Goal: Task Accomplishment & Management: Complete application form

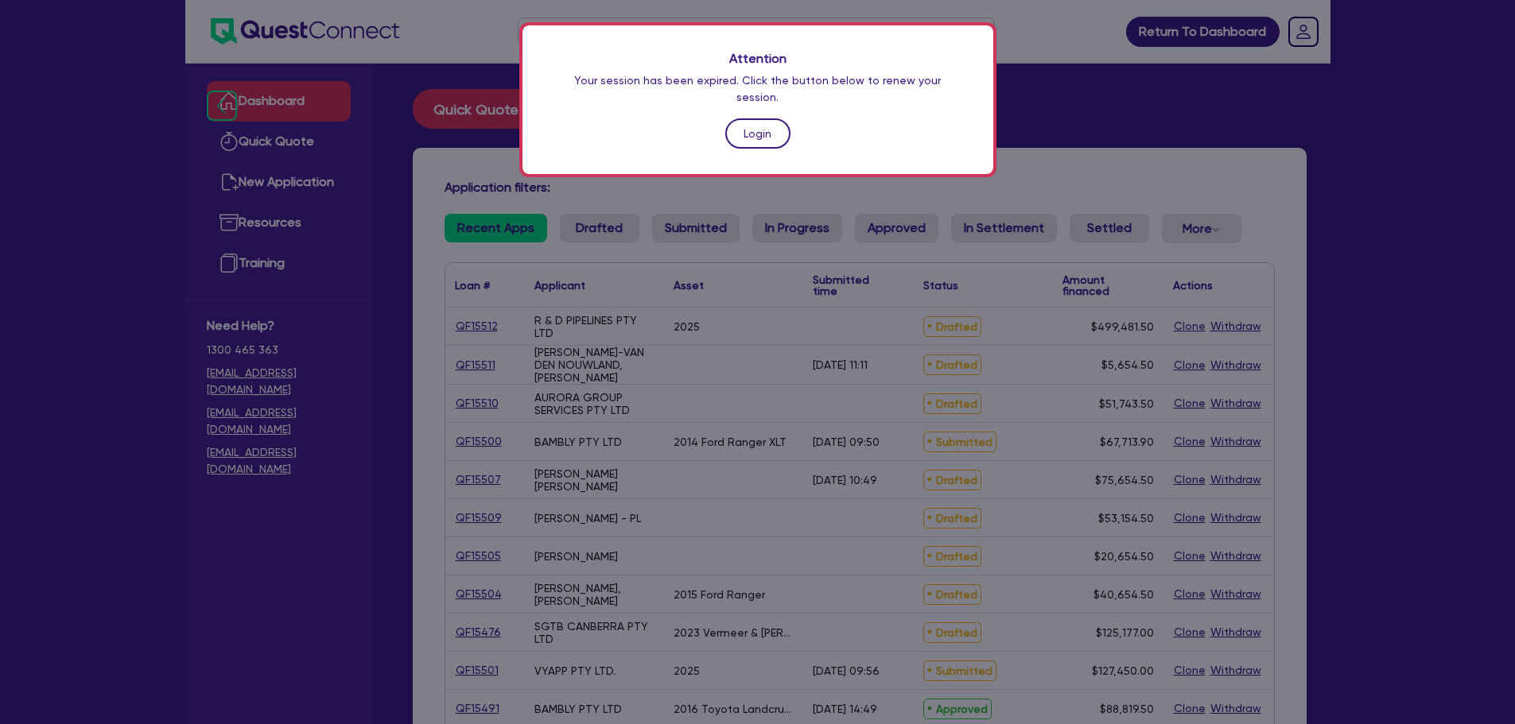
click at [738, 118] on link "Login" at bounding box center [757, 133] width 65 height 30
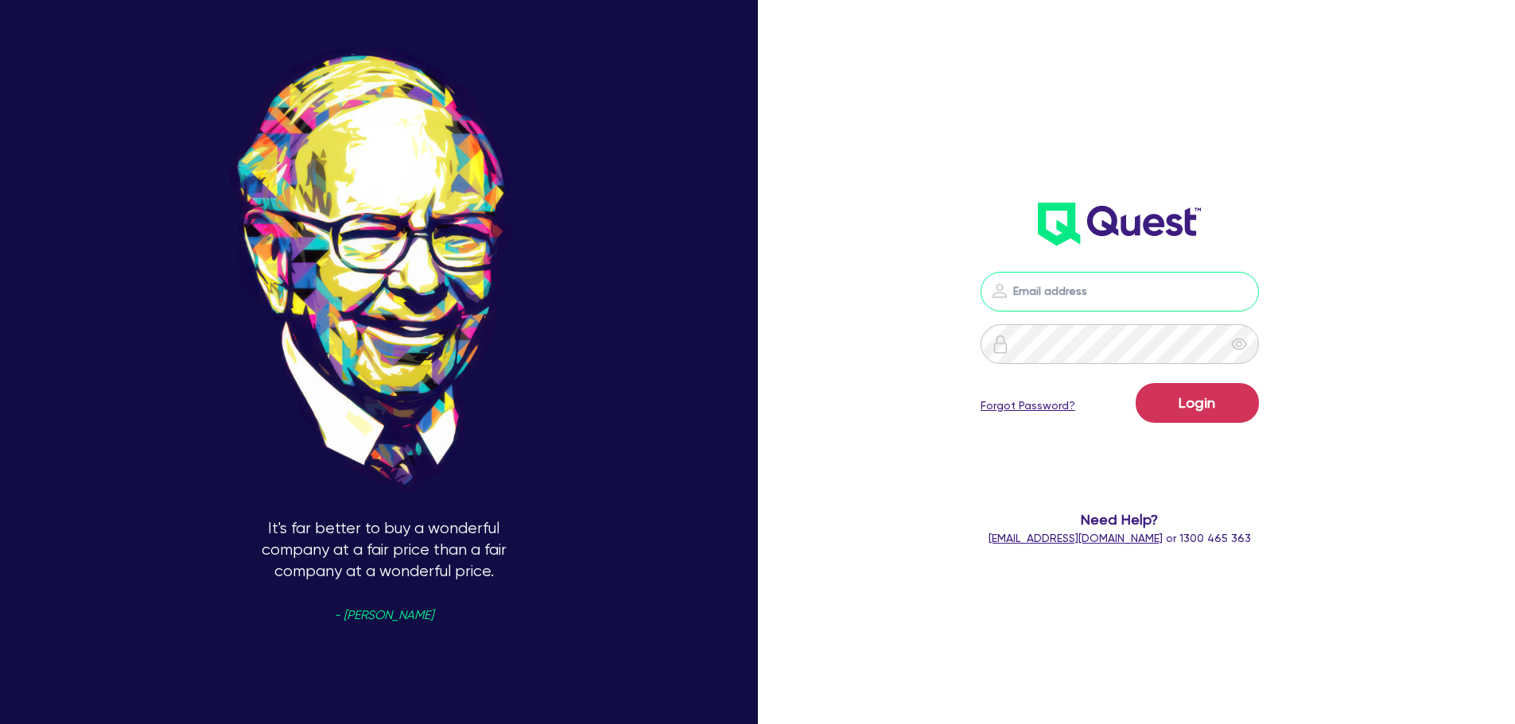
click at [1090, 278] on input "email" at bounding box center [1120, 292] width 278 height 40
type input "[EMAIL_ADDRESS][PERSON_NAME][DOMAIN_NAME]"
click at [1206, 404] on button "Login" at bounding box center [1197, 403] width 123 height 40
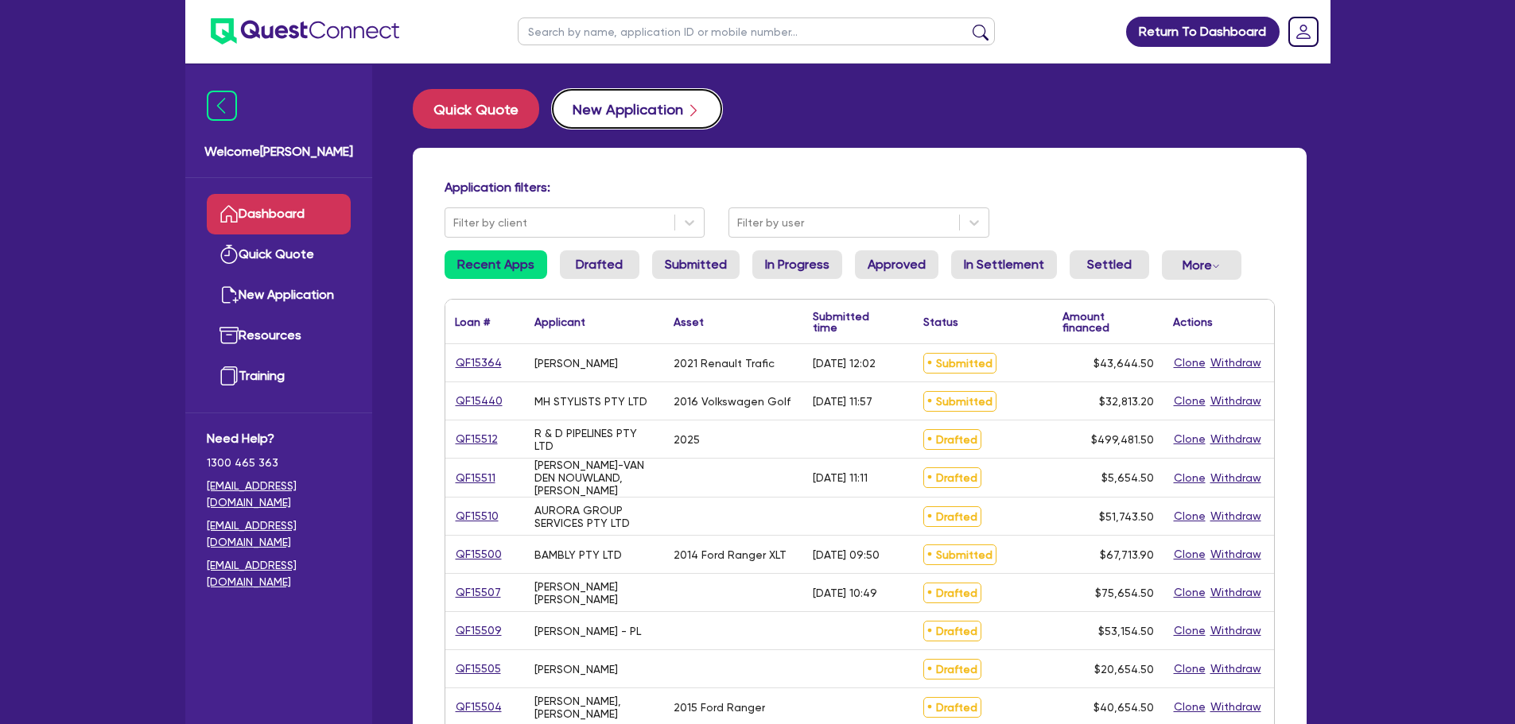
click at [642, 104] on button "New Application" at bounding box center [637, 109] width 170 height 40
select select "Other"
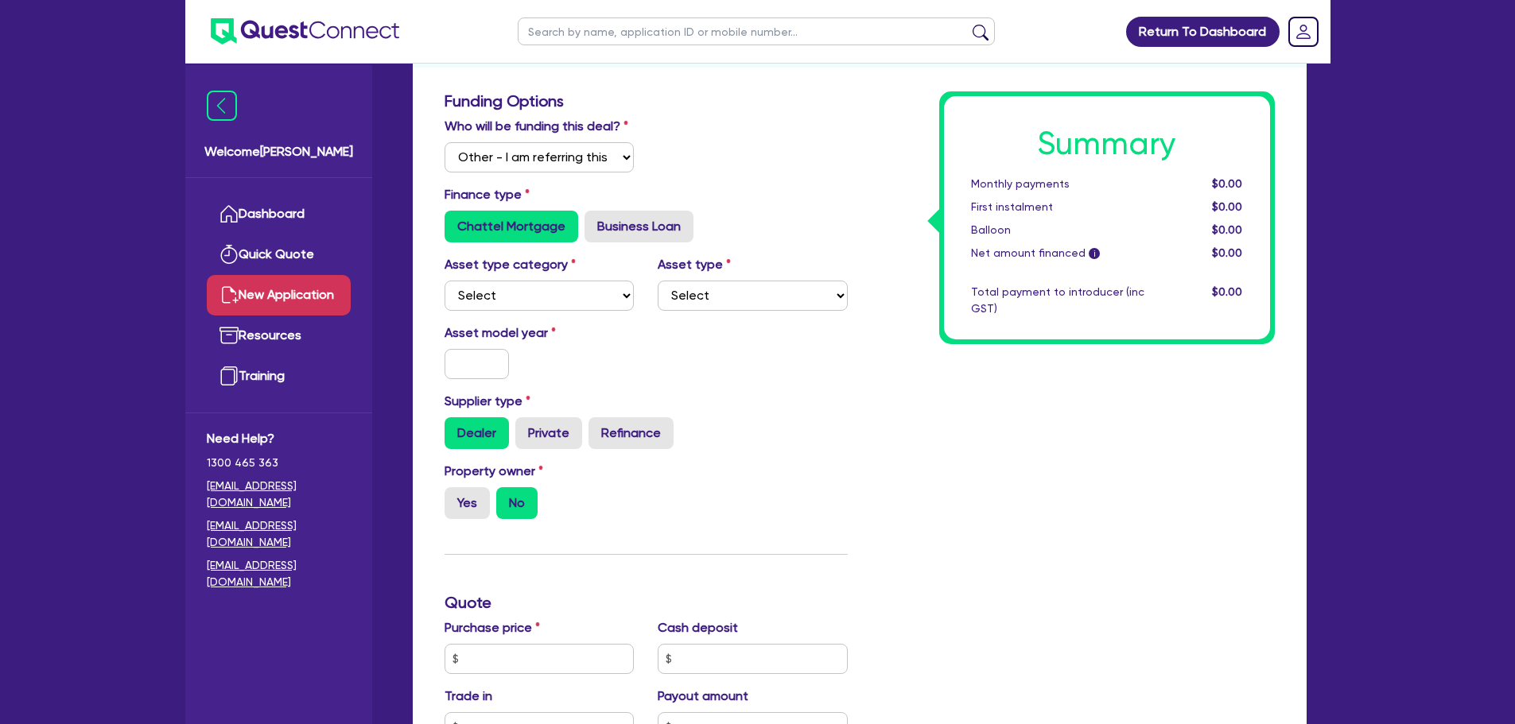
scroll to position [239, 0]
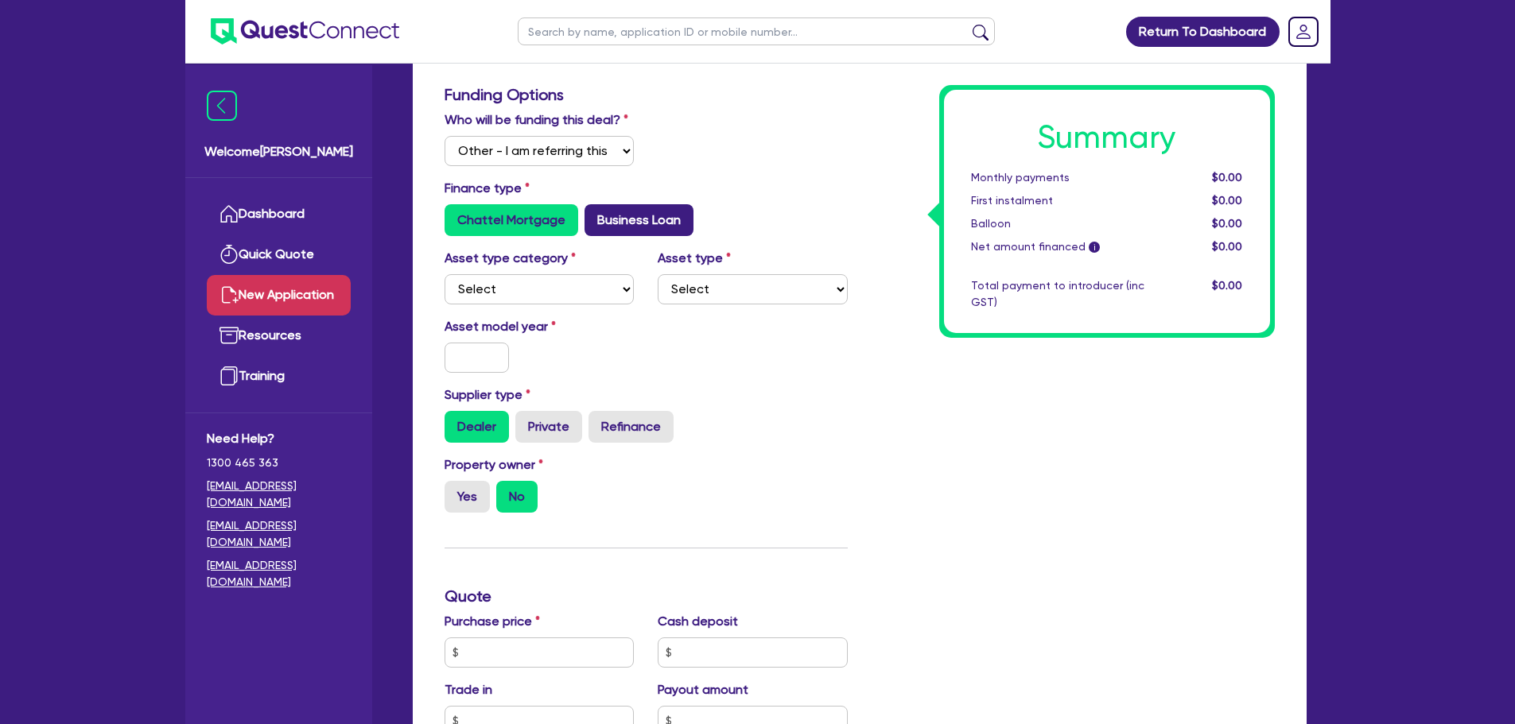
click at [659, 223] on label "Business Loan" at bounding box center [639, 220] width 109 height 32
click at [595, 215] on input "Business Loan" at bounding box center [590, 209] width 10 height 10
radio input "true"
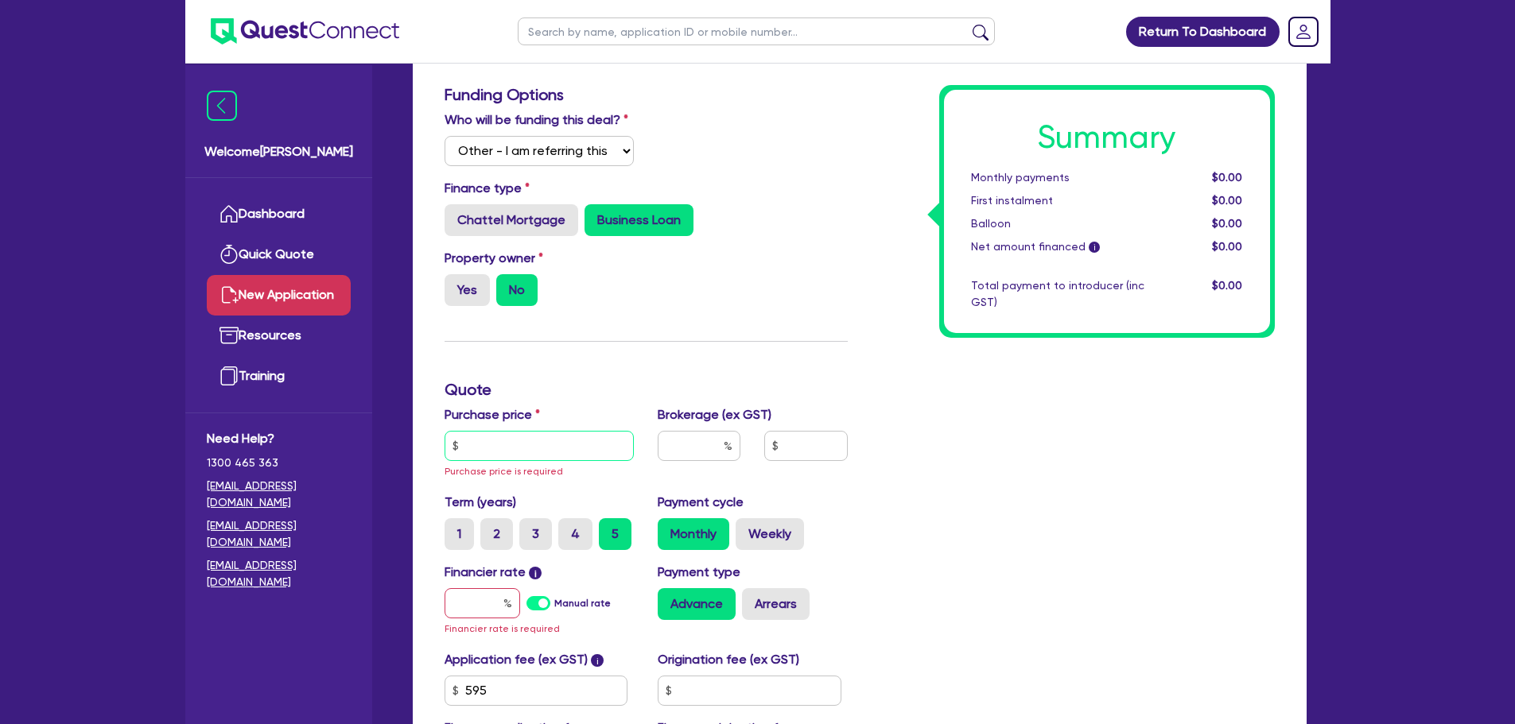
click at [507, 456] on input "text" at bounding box center [540, 446] width 190 height 30
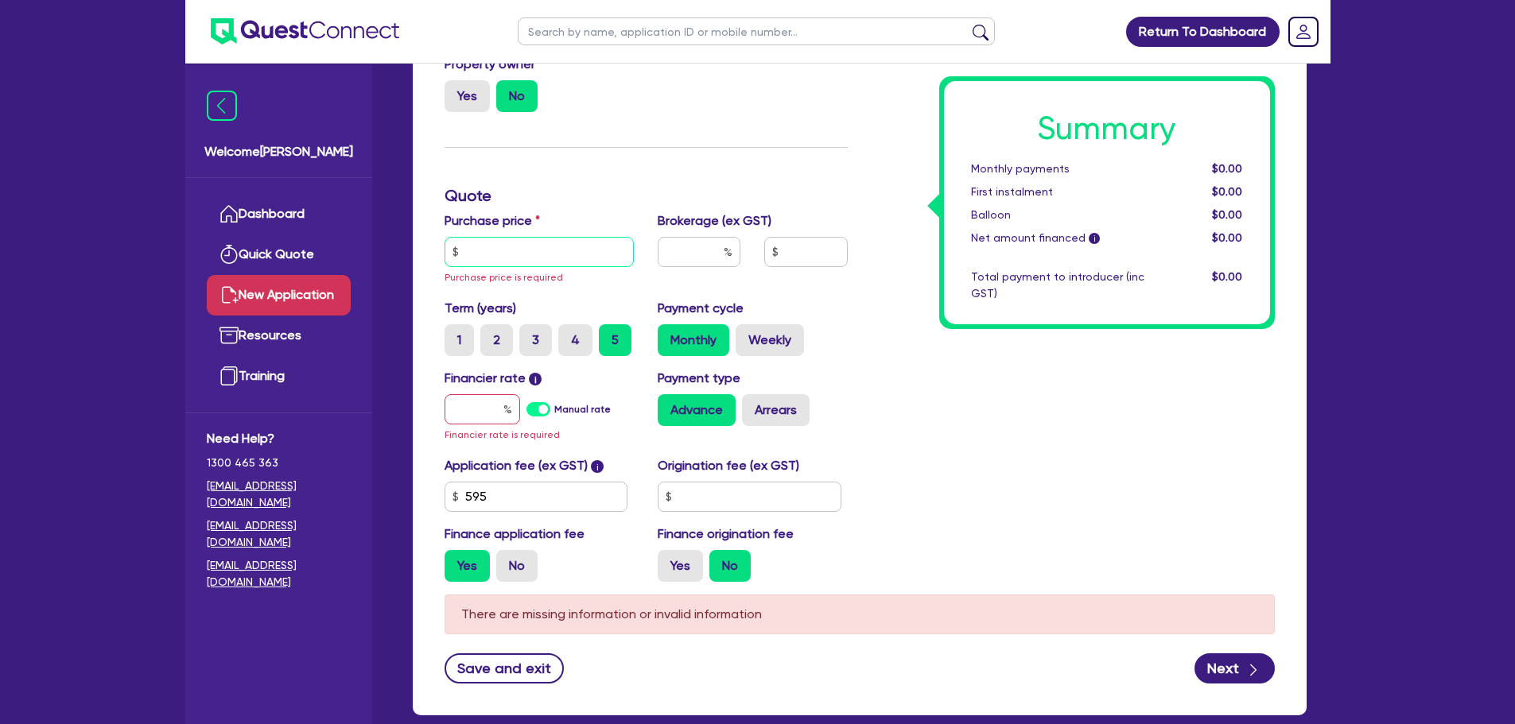
scroll to position [398, 0]
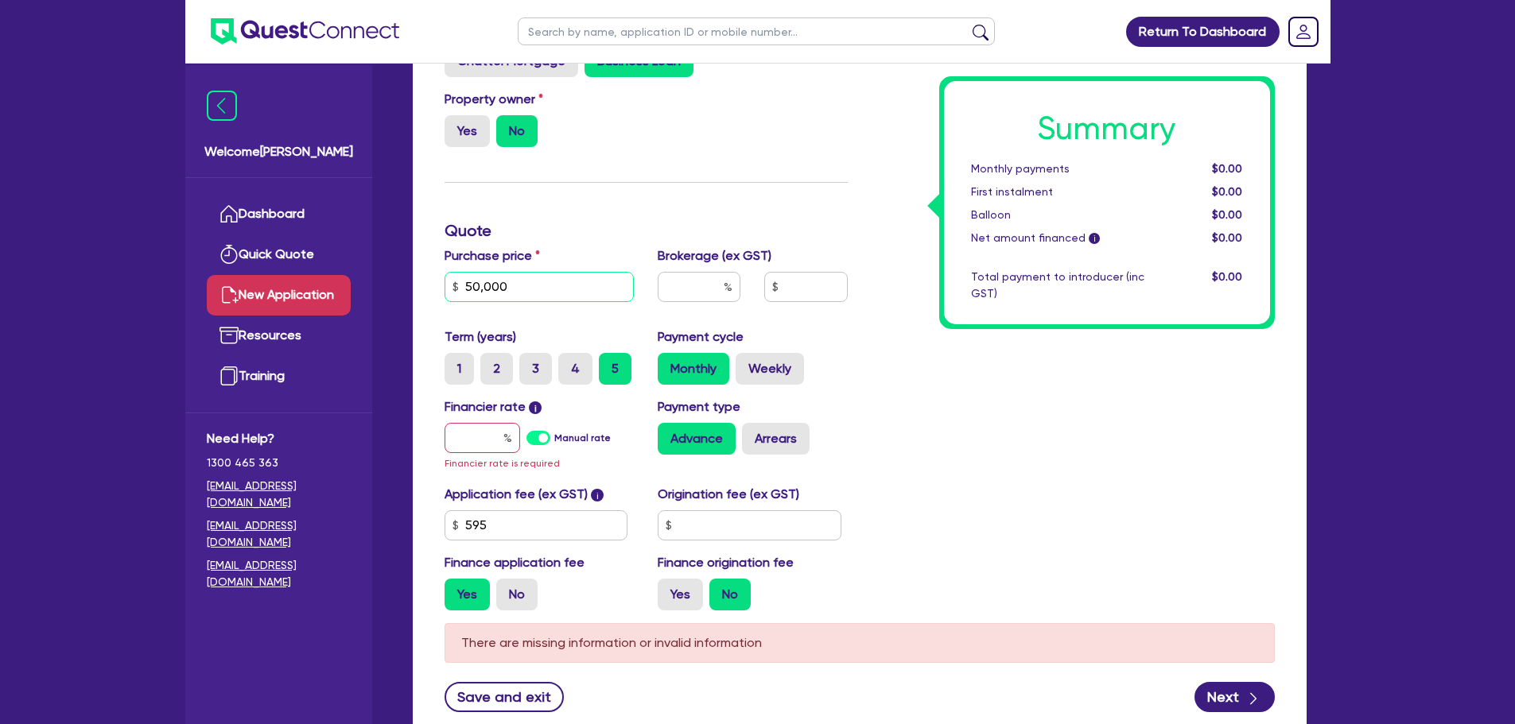
type input "50,000"
click at [486, 437] on input "text" at bounding box center [483, 438] width 76 height 30
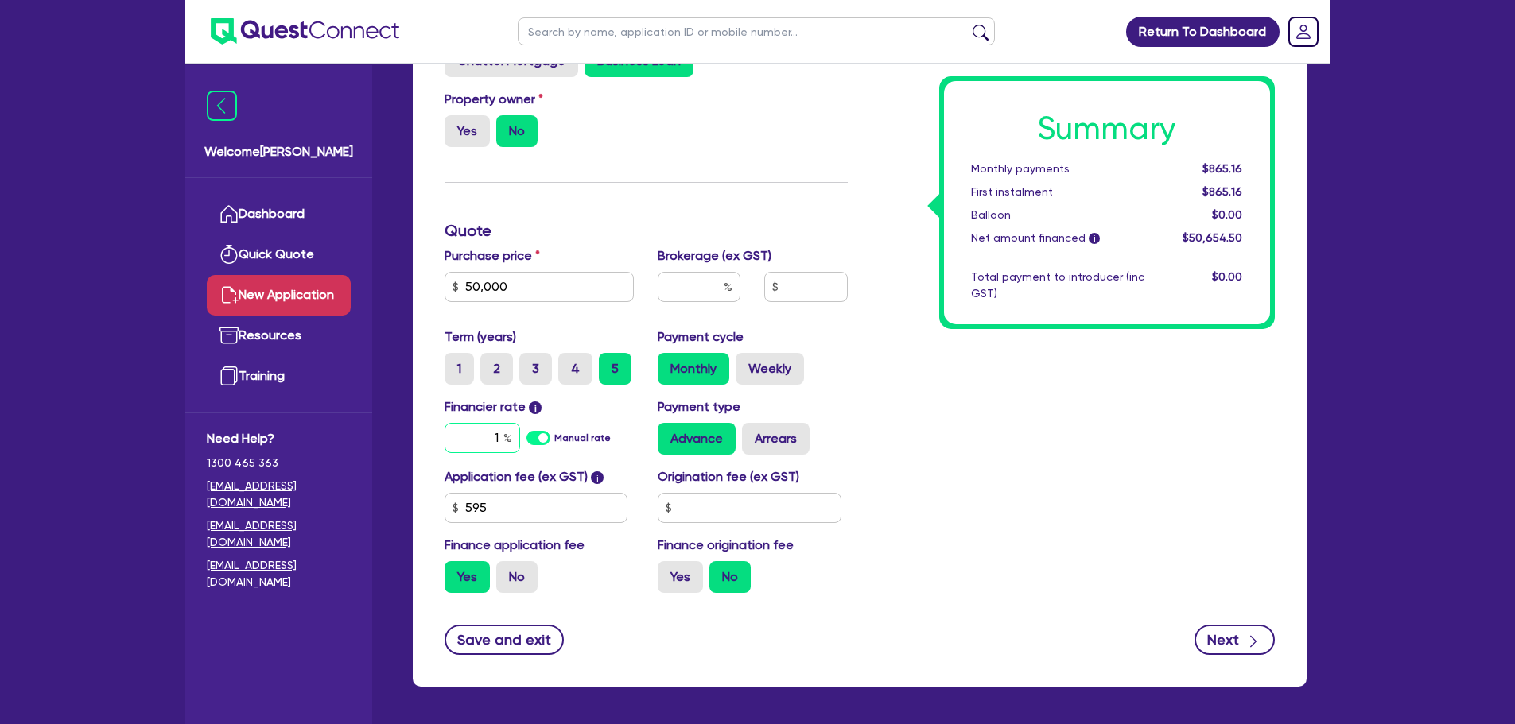
type input "1"
click at [1243, 651] on button "Next" at bounding box center [1234, 640] width 80 height 30
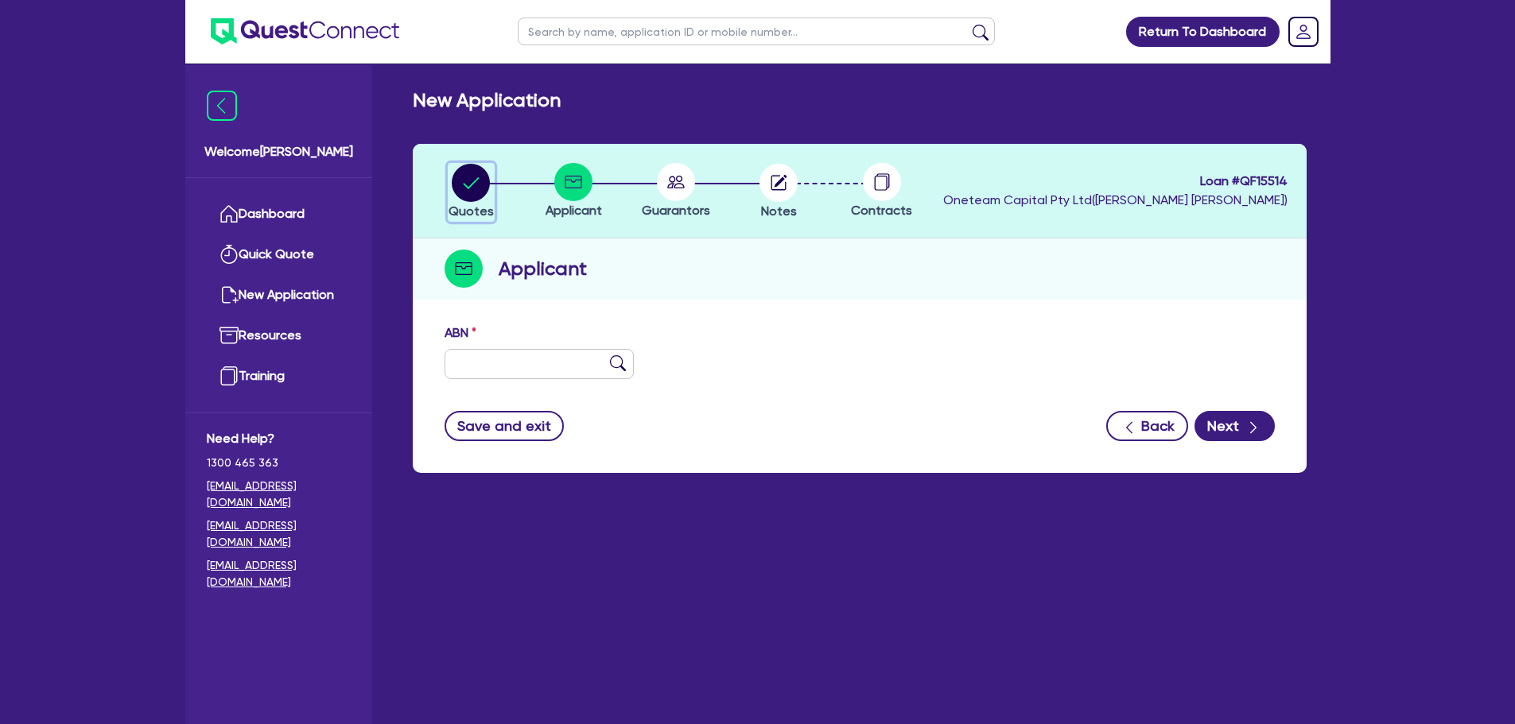
click at [477, 185] on circle "button" at bounding box center [471, 183] width 38 height 38
select select "Other"
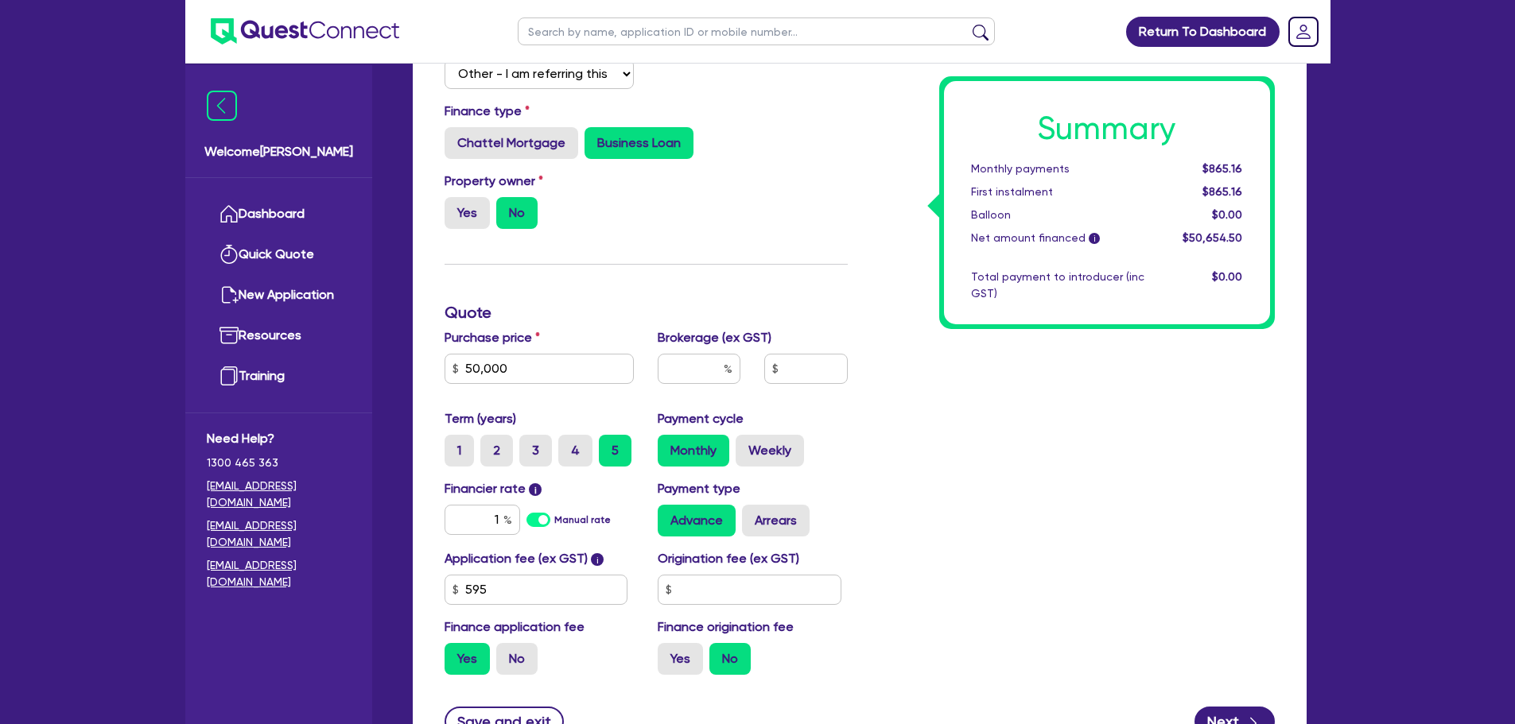
scroll to position [318, 0]
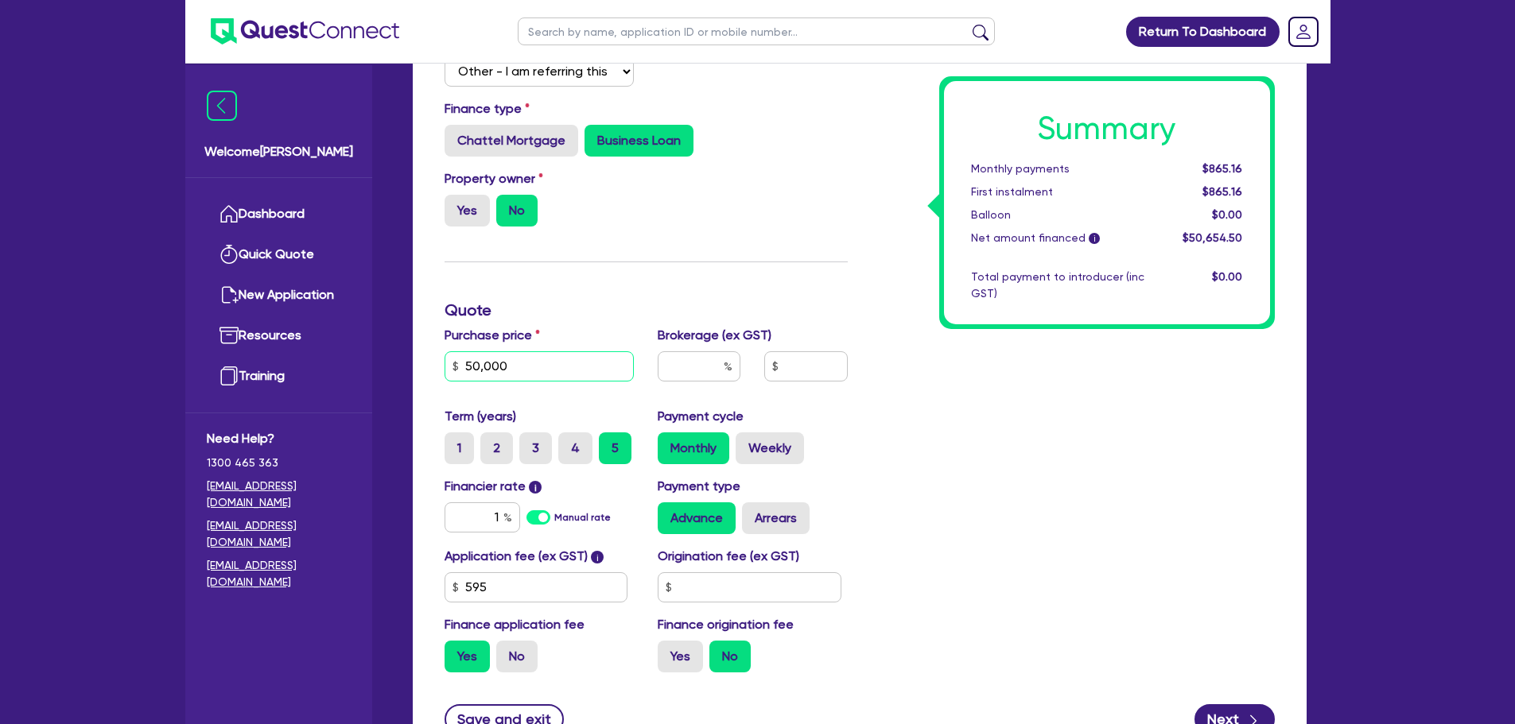
drag, startPoint x: 543, startPoint y: 360, endPoint x: 445, endPoint y: 363, distance: 97.9
click at [445, 366] on input "50,000" at bounding box center [540, 367] width 190 height 30
type input "70,000"
click at [759, 215] on div "Property owner Yes No" at bounding box center [646, 204] width 427 height 70
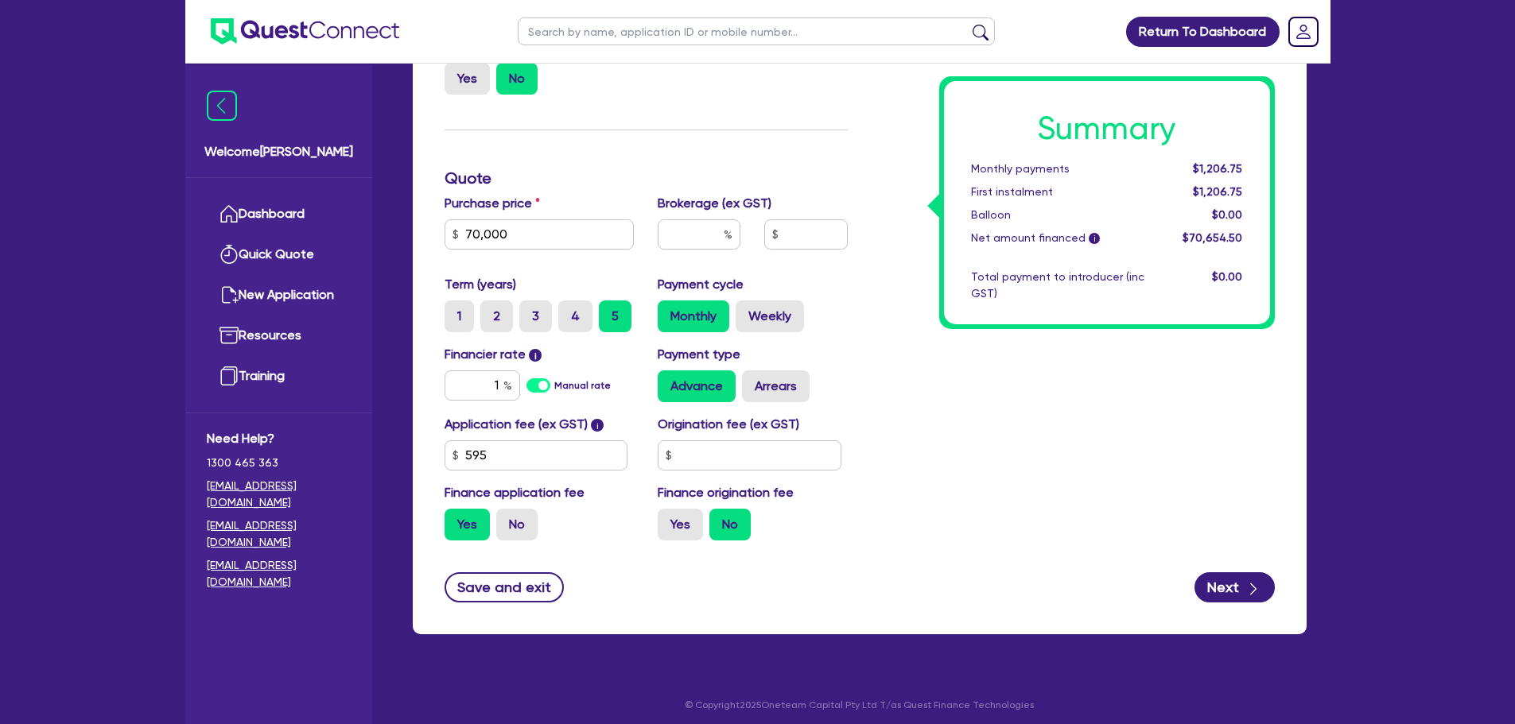
scroll to position [457, 0]
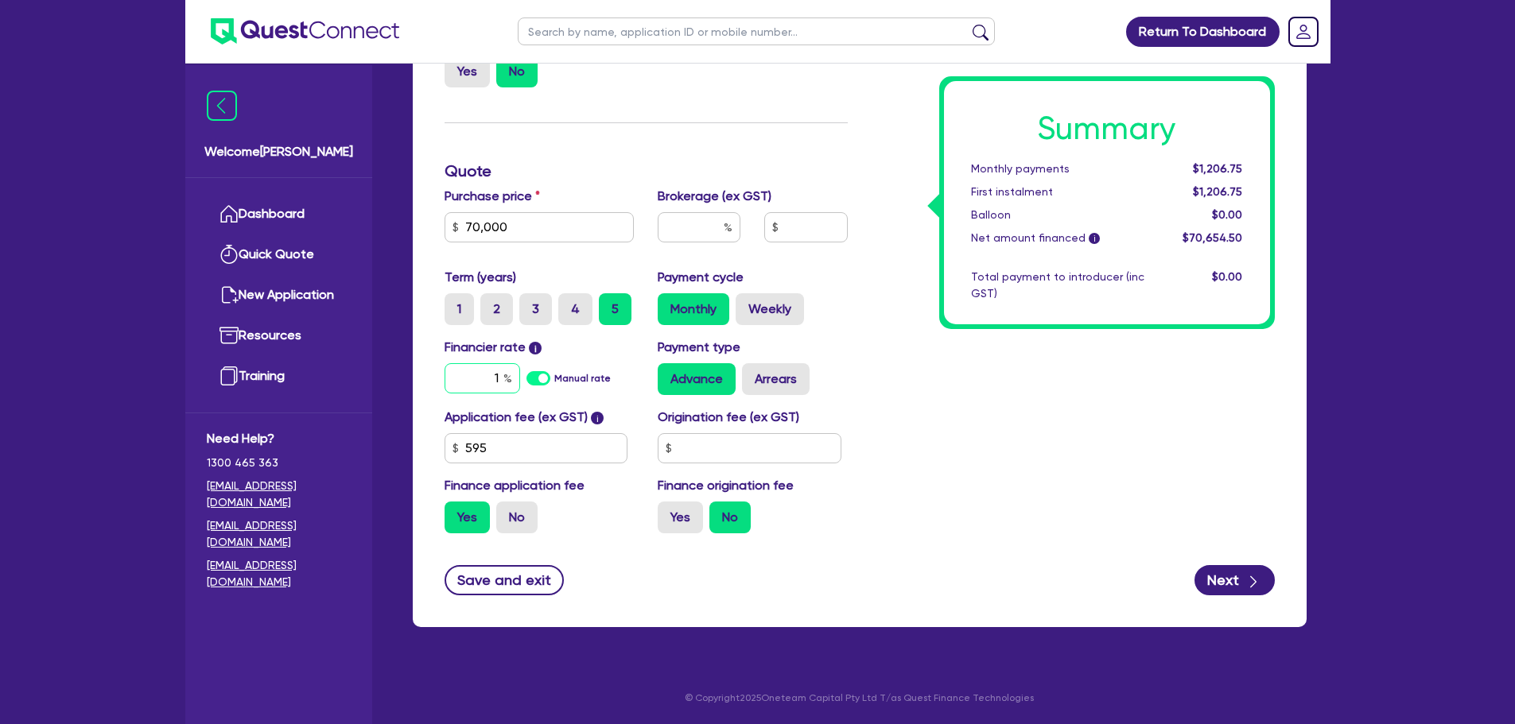
click at [499, 377] on input "1" at bounding box center [483, 378] width 76 height 30
type input "10"
click at [690, 226] on input "text" at bounding box center [699, 227] width 83 height 30
click at [1240, 590] on button "Next" at bounding box center [1234, 580] width 80 height 30
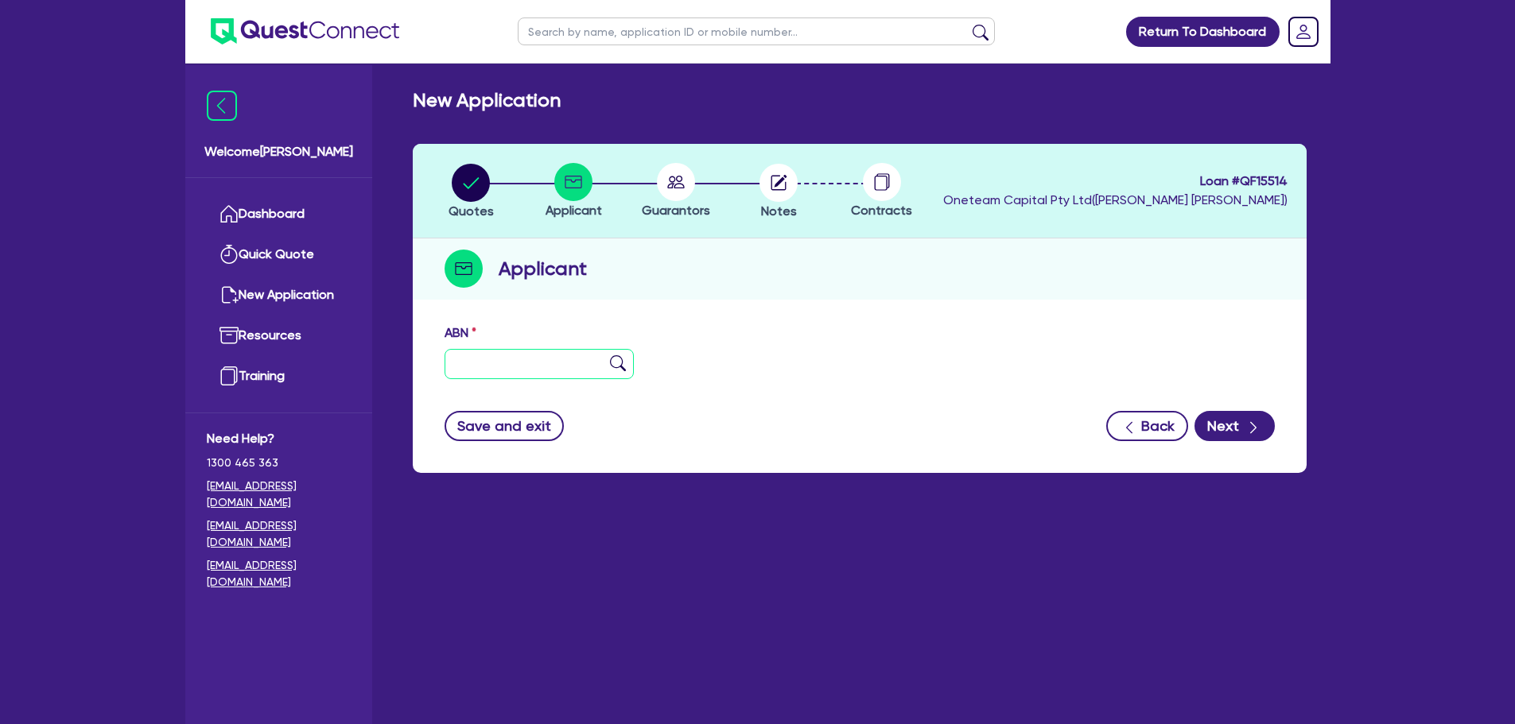
click at [523, 372] on input "text" at bounding box center [540, 364] width 190 height 30
paste input "70 688 795 860"
type input "70 688 795 860"
click at [615, 359] on img at bounding box center [618, 363] width 16 height 16
type input "SUNSAVE CO PTY LTD"
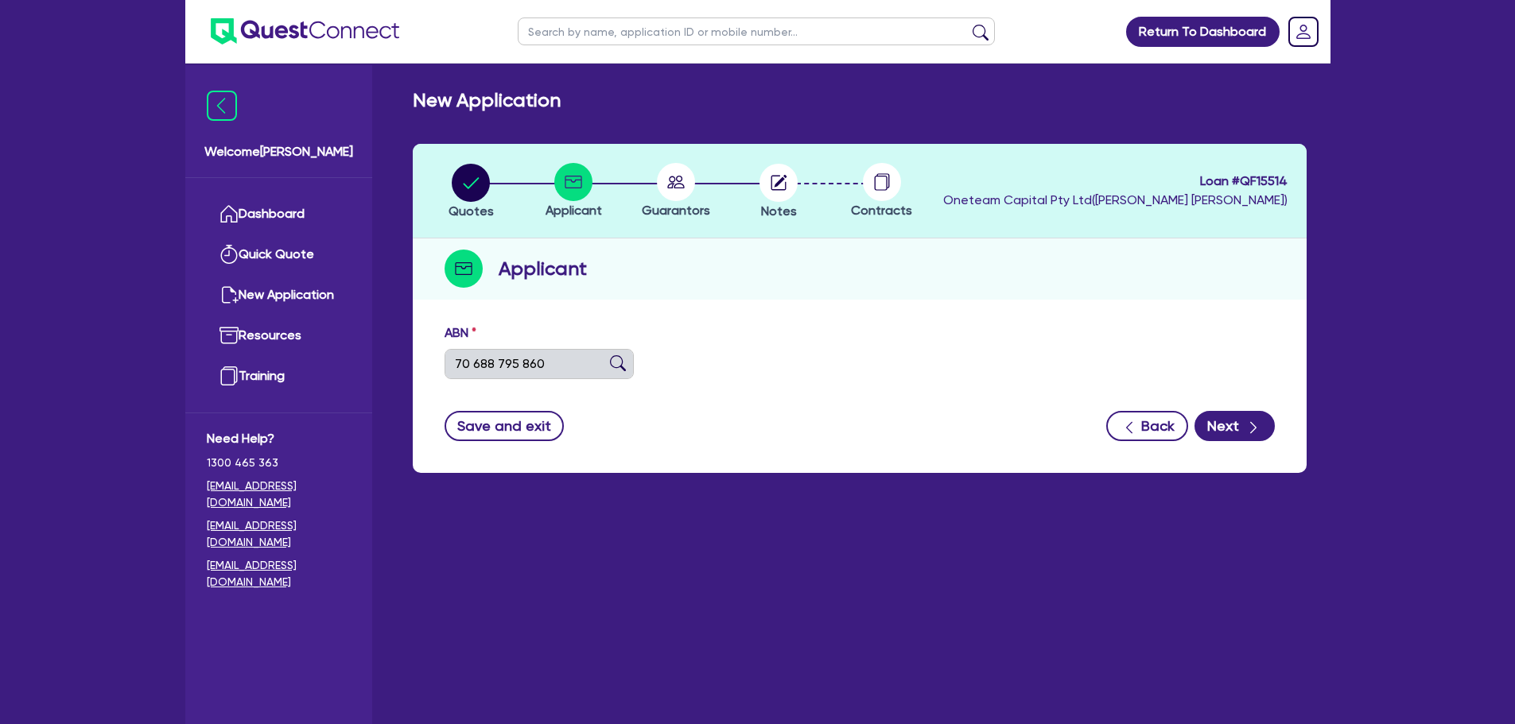
select select "COMPANY"
type input "[DATE]"
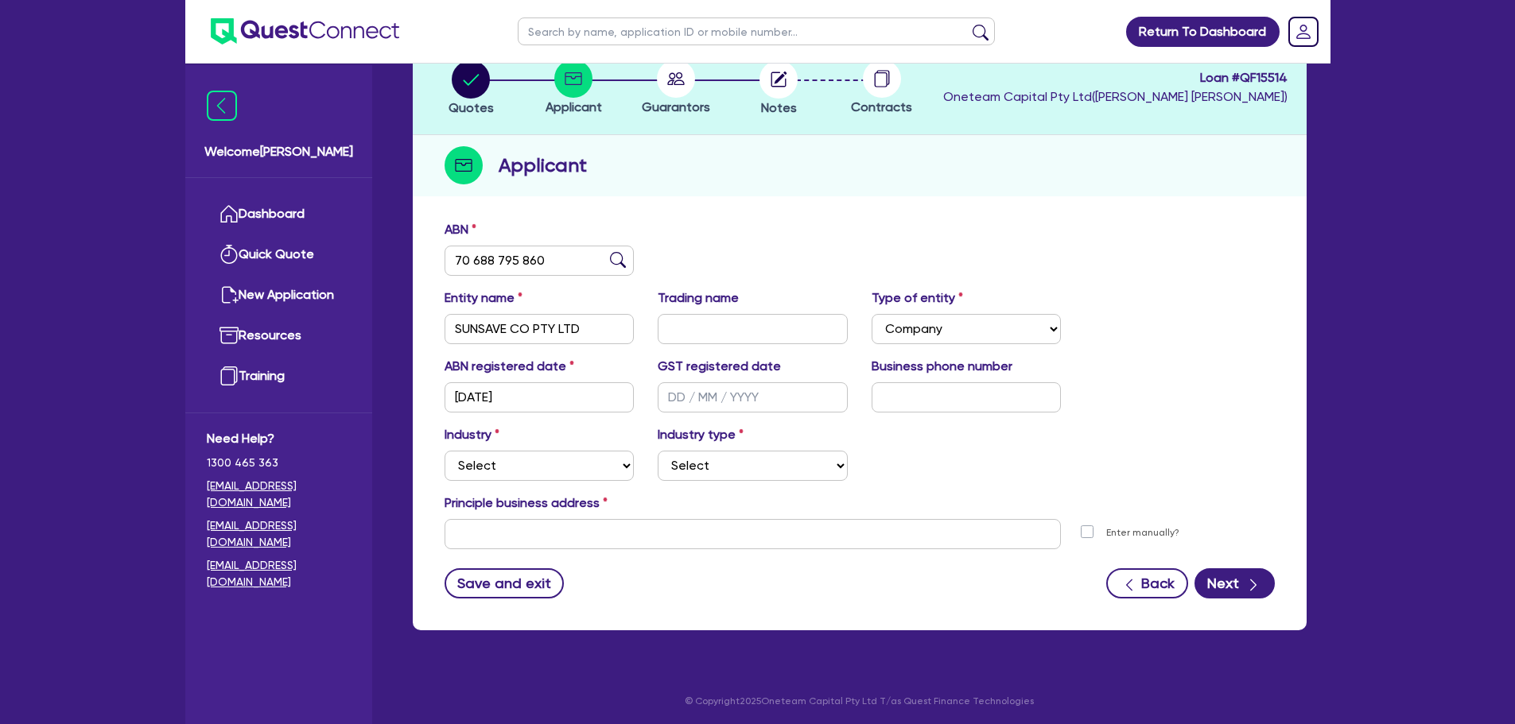
scroll to position [107, 0]
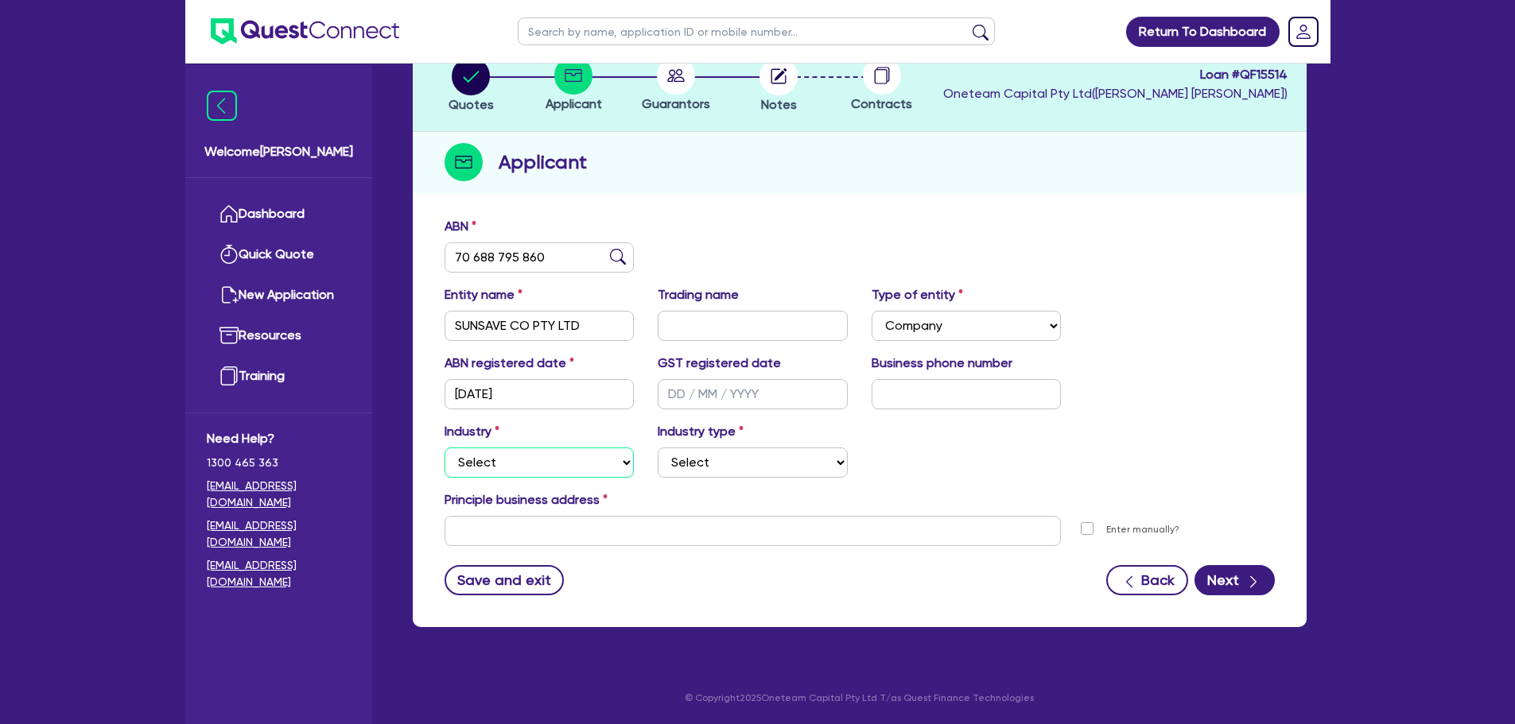
click at [538, 460] on select "Select Accomodation & Food Services Administrative & Support Services Agricultu…" at bounding box center [540, 463] width 190 height 30
select select "MANUFACTURING"
click at [445, 448] on select "Select Accomodation & Food Services Administrative & Support Services Agricultu…" at bounding box center [540, 463] width 190 height 30
drag, startPoint x: 699, startPoint y: 462, endPoint x: 694, endPoint y: 476, distance: 14.3
click at [699, 462] on select "Select Food Processing & Manufacturing Bottled Drinks & Brewed Beverages Textil…" at bounding box center [753, 463] width 190 height 30
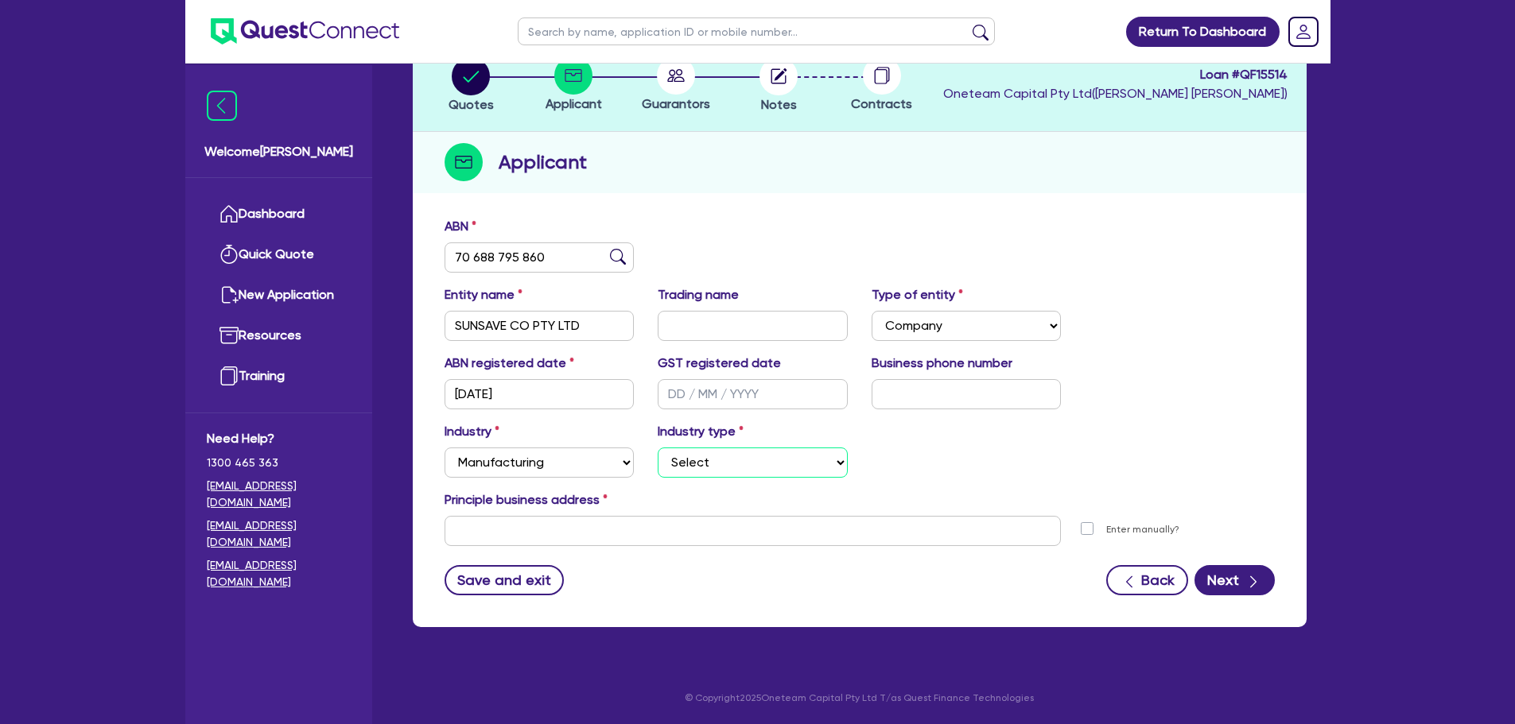
select select "PULP_AND_PAPER"
click at [658, 448] on select "Select Food Processing & Manufacturing Bottled Drinks & Brewed Beverages Textil…" at bounding box center [753, 463] width 190 height 30
click at [683, 522] on input "text" at bounding box center [753, 531] width 617 height 30
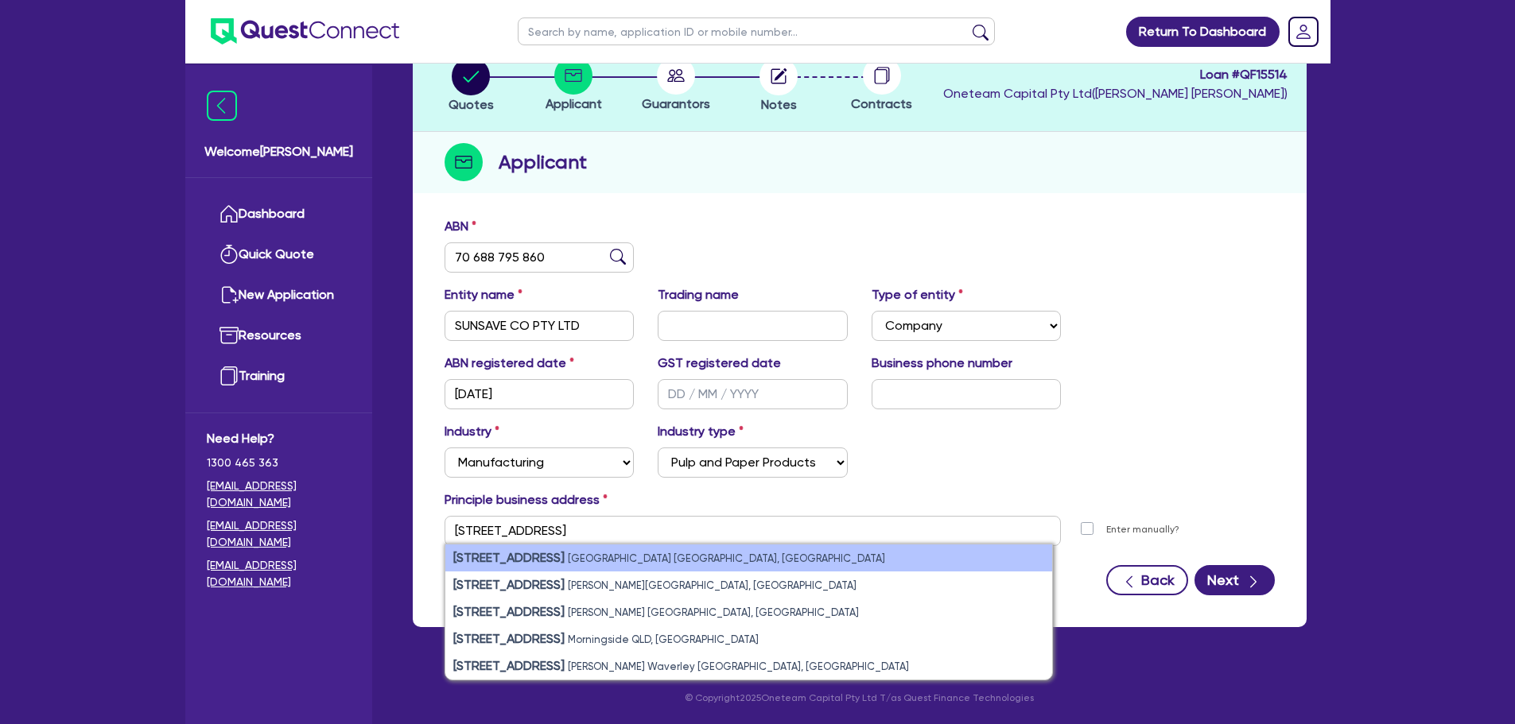
click at [618, 565] on li "11 York St Sydney NSW, Australia" at bounding box center [748, 558] width 607 height 27
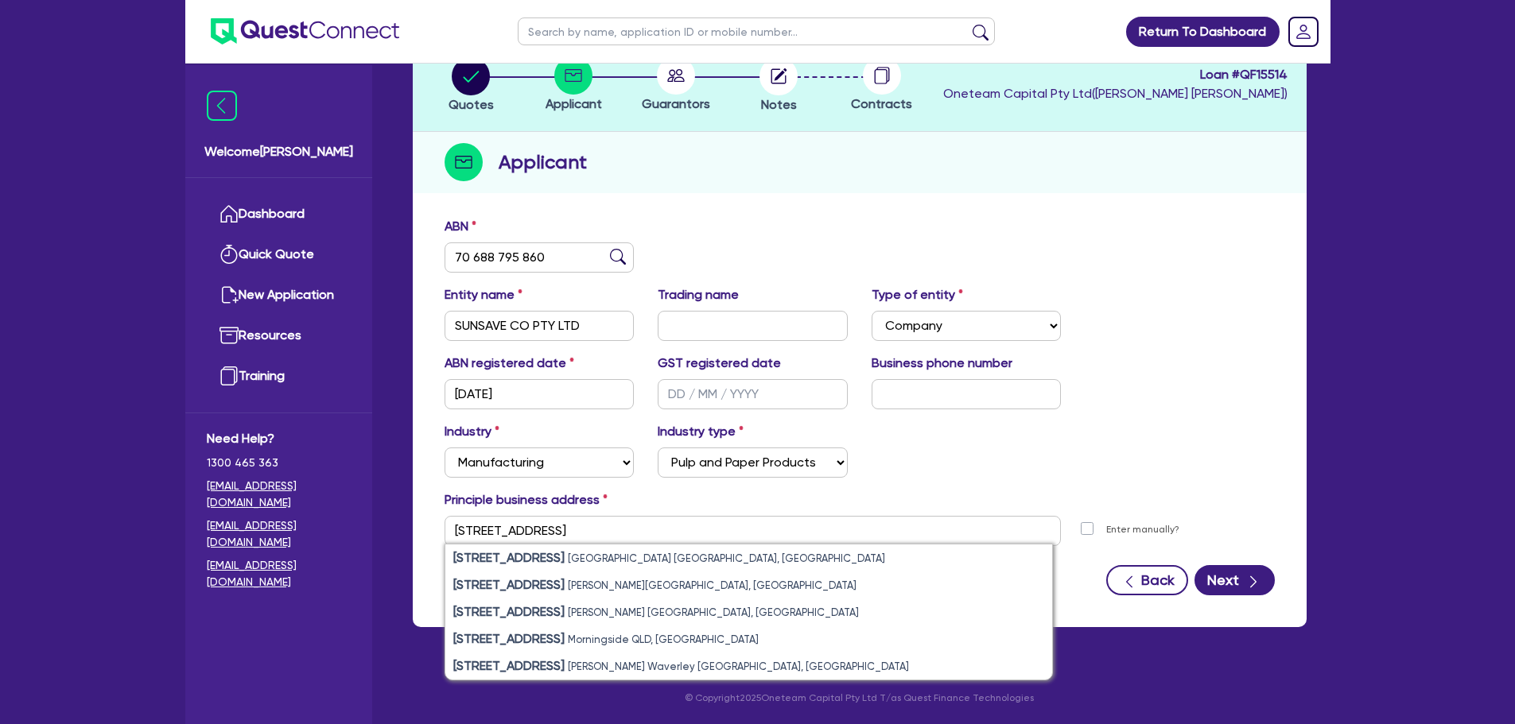
type input "11 York St Sydney NSW 2000"
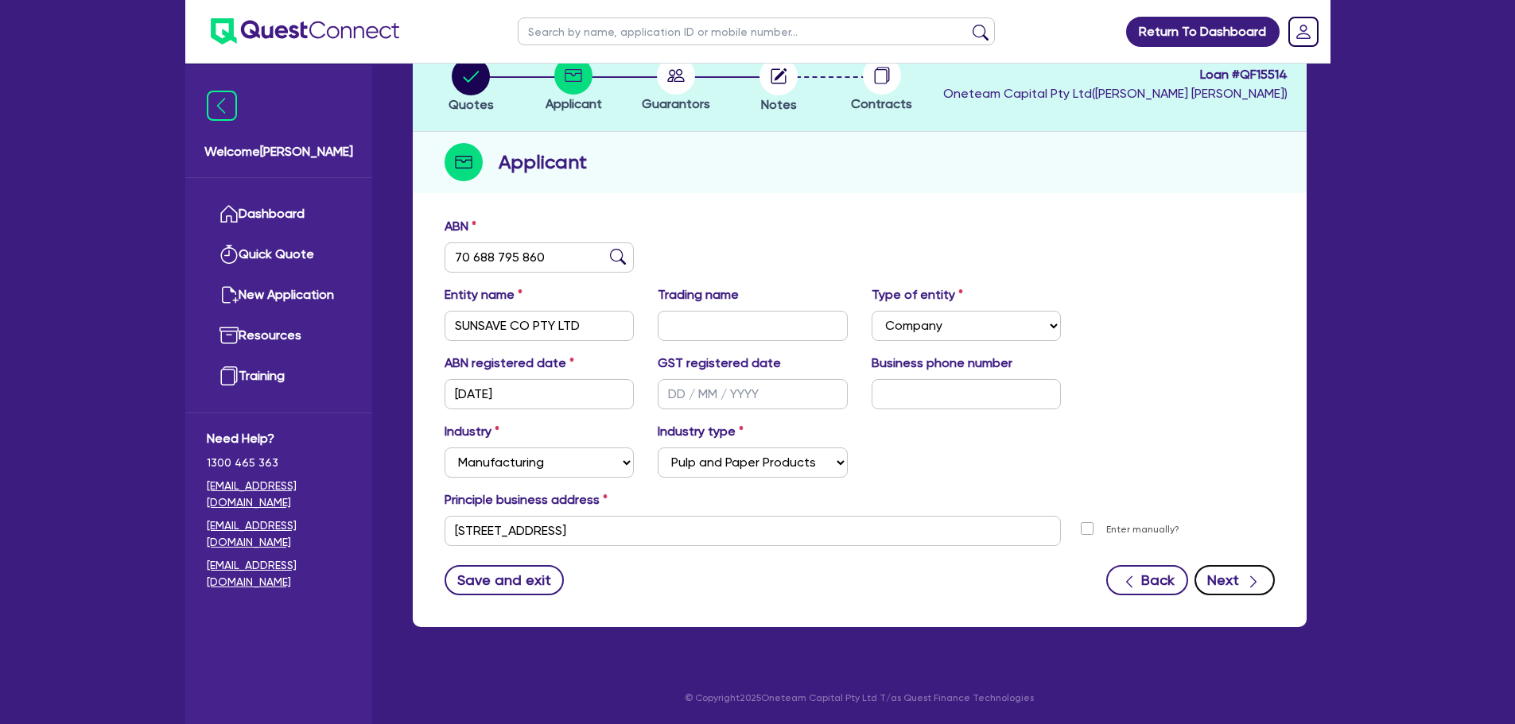
click at [1254, 587] on icon "button" at bounding box center [1253, 582] width 16 height 16
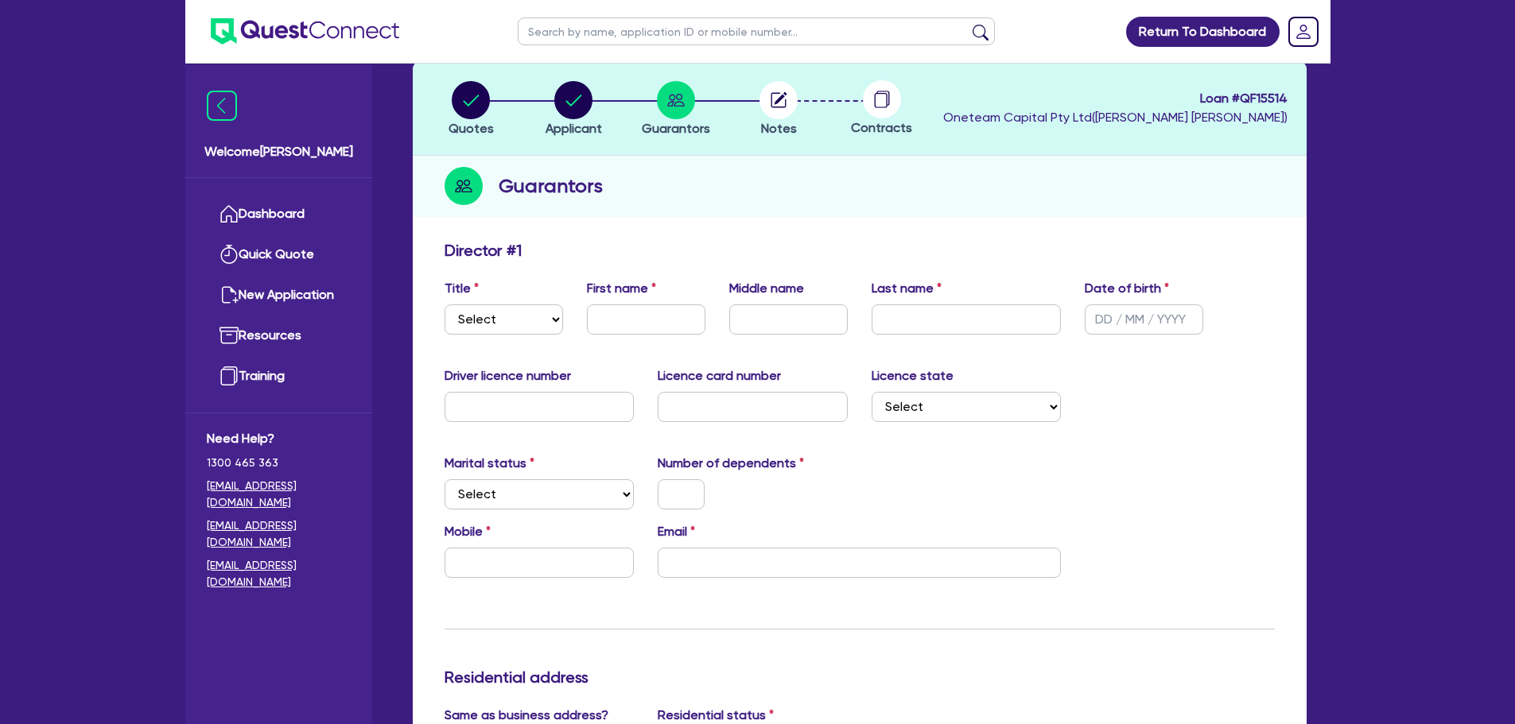
scroll to position [159, 0]
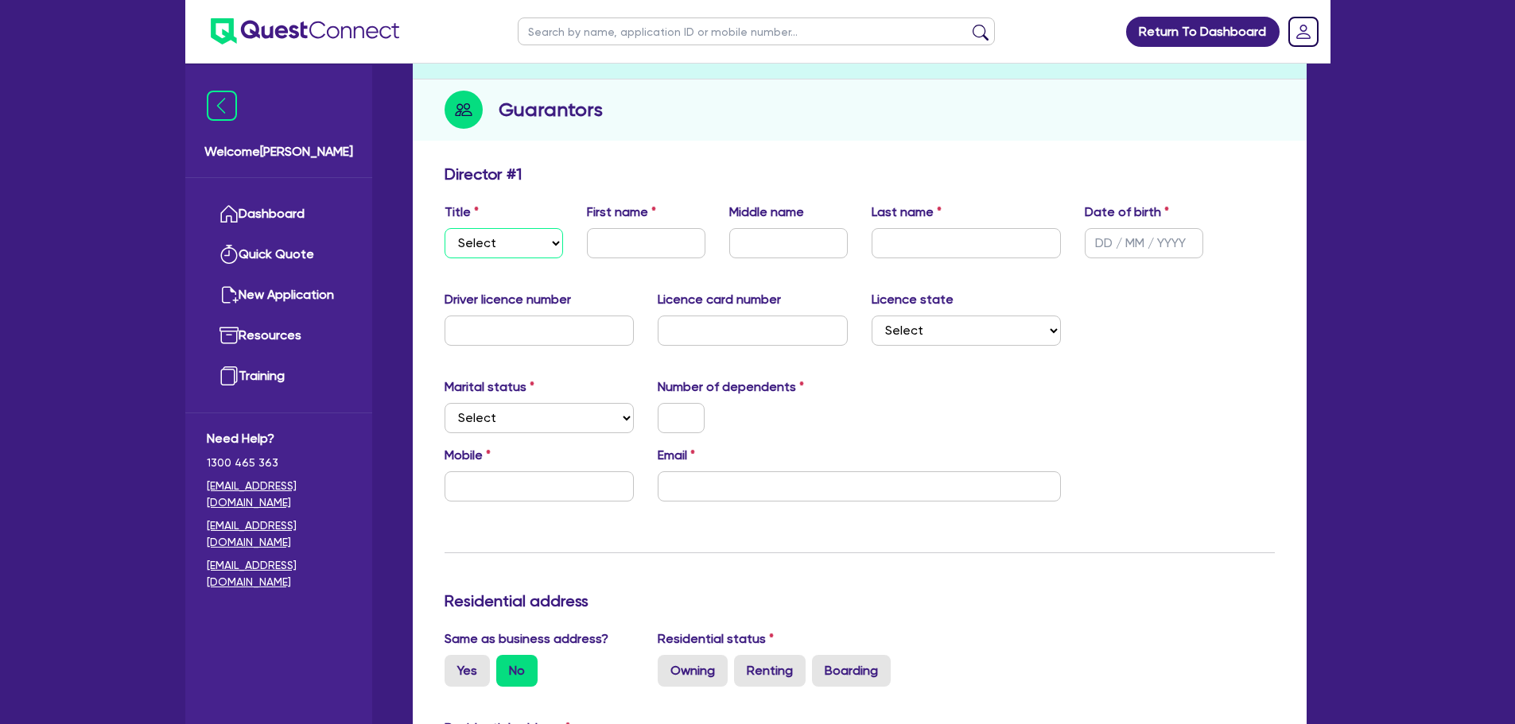
click at [526, 243] on select "Select Mr Mrs Ms Miss Dr" at bounding box center [504, 243] width 118 height 30
select select "MR"
click at [445, 228] on select "Select Mr Mrs Ms Miss Dr" at bounding box center [504, 243] width 118 height 30
click at [597, 238] on input "text" at bounding box center [646, 243] width 118 height 30
type input "Lachlan"
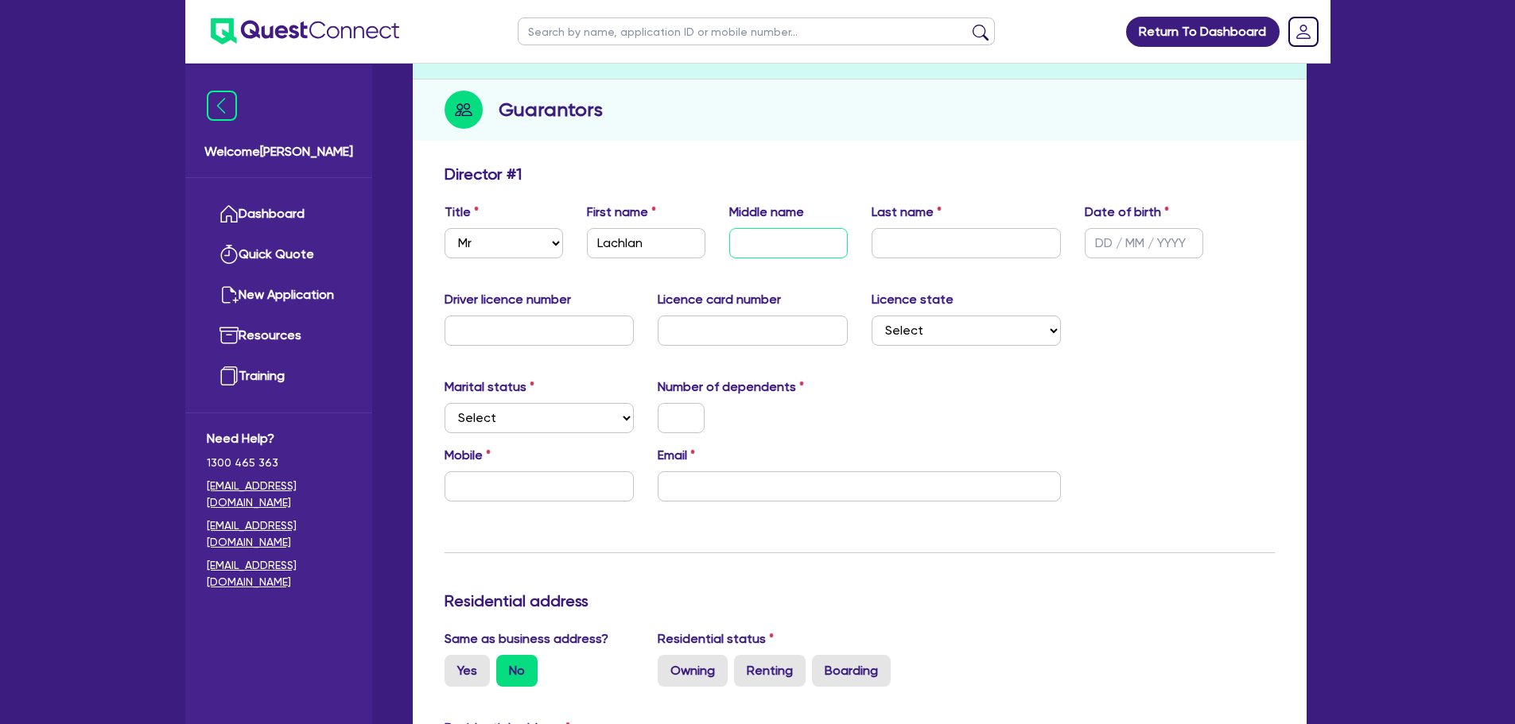
drag, startPoint x: 744, startPoint y: 244, endPoint x: 757, endPoint y: 250, distance: 13.9
click at [744, 250] on input "text" at bounding box center [788, 243] width 118 height 30
click at [999, 251] on input "text" at bounding box center [967, 243] width 190 height 30
click at [1155, 241] on input "text" at bounding box center [1144, 243] width 118 height 30
click at [955, 257] on input "text" at bounding box center [967, 243] width 190 height 30
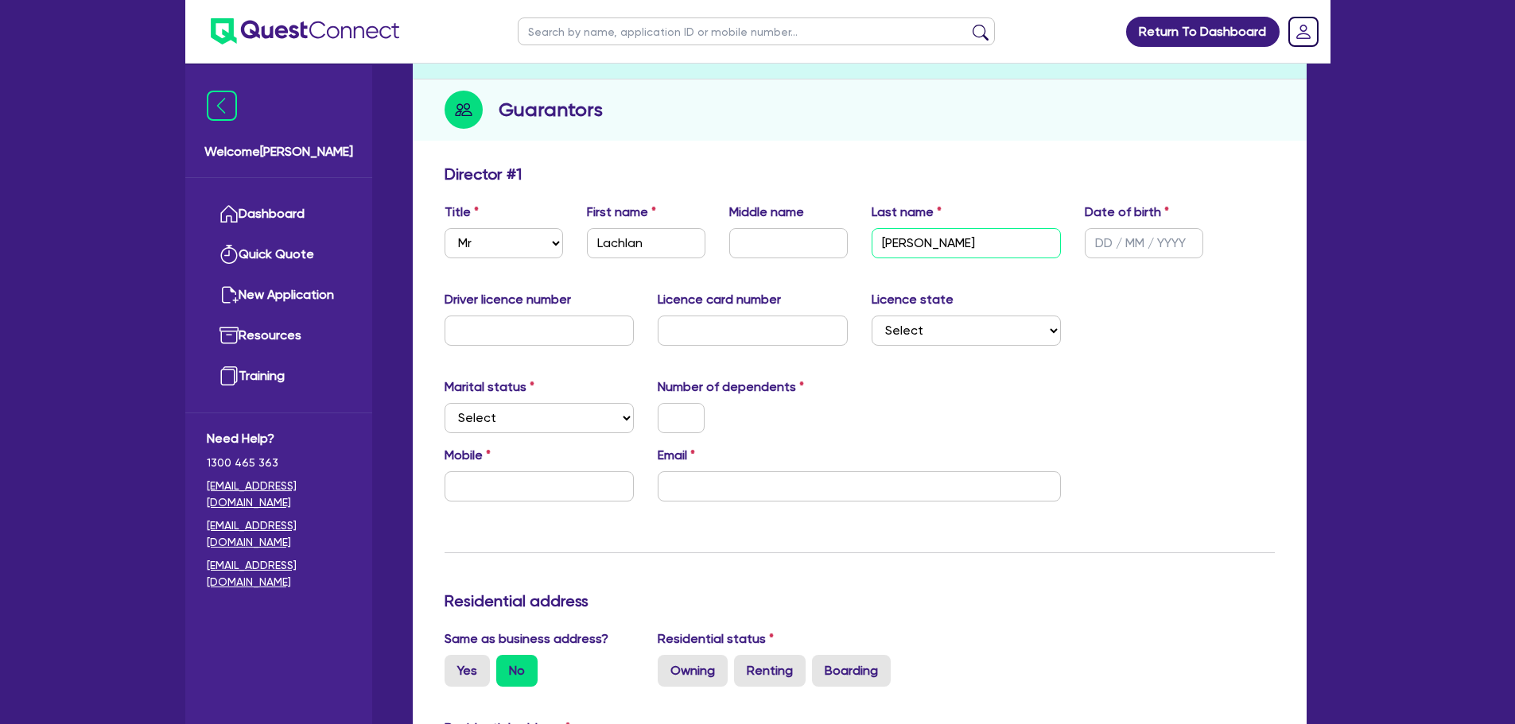
type input "[PERSON_NAME]"
click at [606, 412] on select "Select Single Married De Facto / Partner" at bounding box center [540, 418] width 190 height 30
select select "SINGLE"
click at [445, 403] on select "Select Single Married De Facto / Partner" at bounding box center [540, 418] width 190 height 30
click at [689, 409] on input "text" at bounding box center [681, 418] width 47 height 30
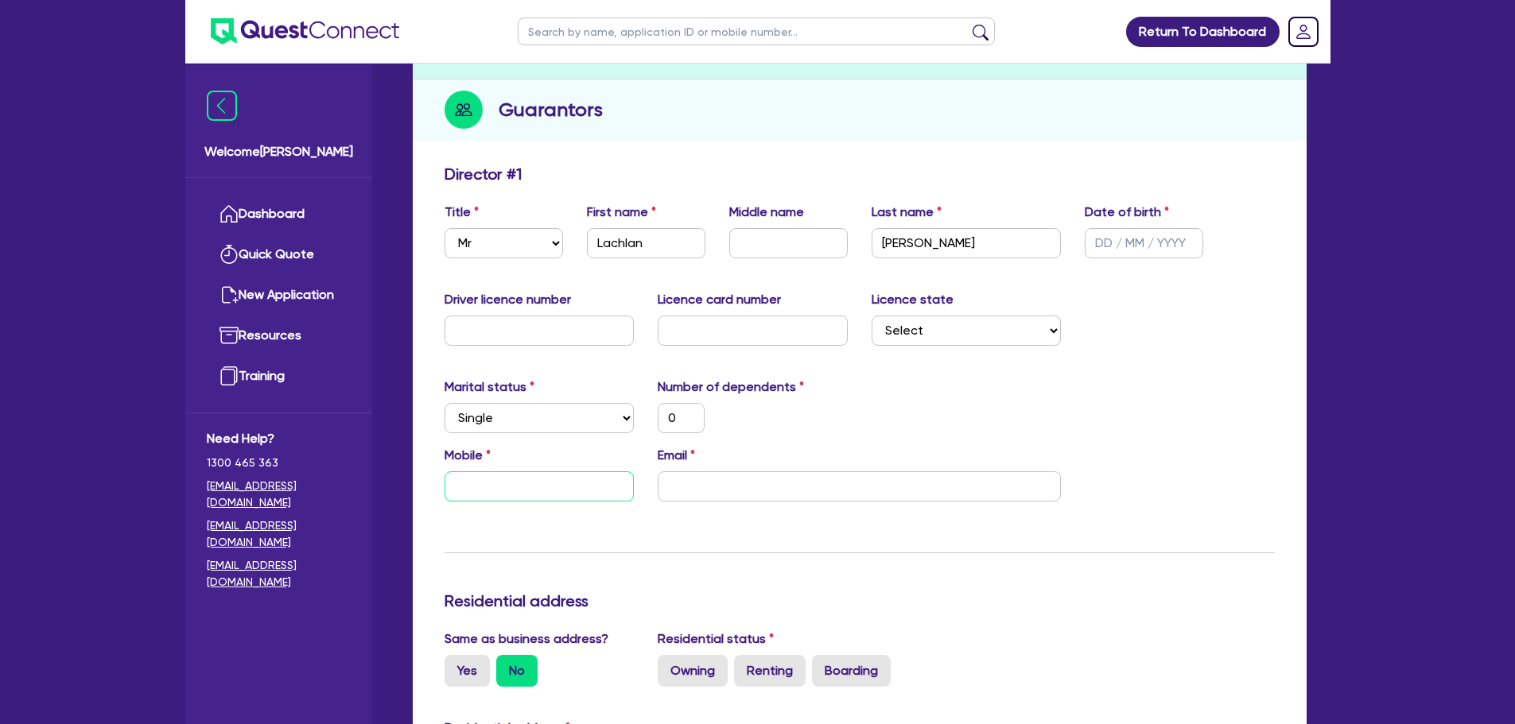
click at [515, 480] on input "text" at bounding box center [540, 487] width 190 height 30
click at [554, 480] on input "text" at bounding box center [540, 487] width 190 height 30
type input "0"
paste input "431 396 280"
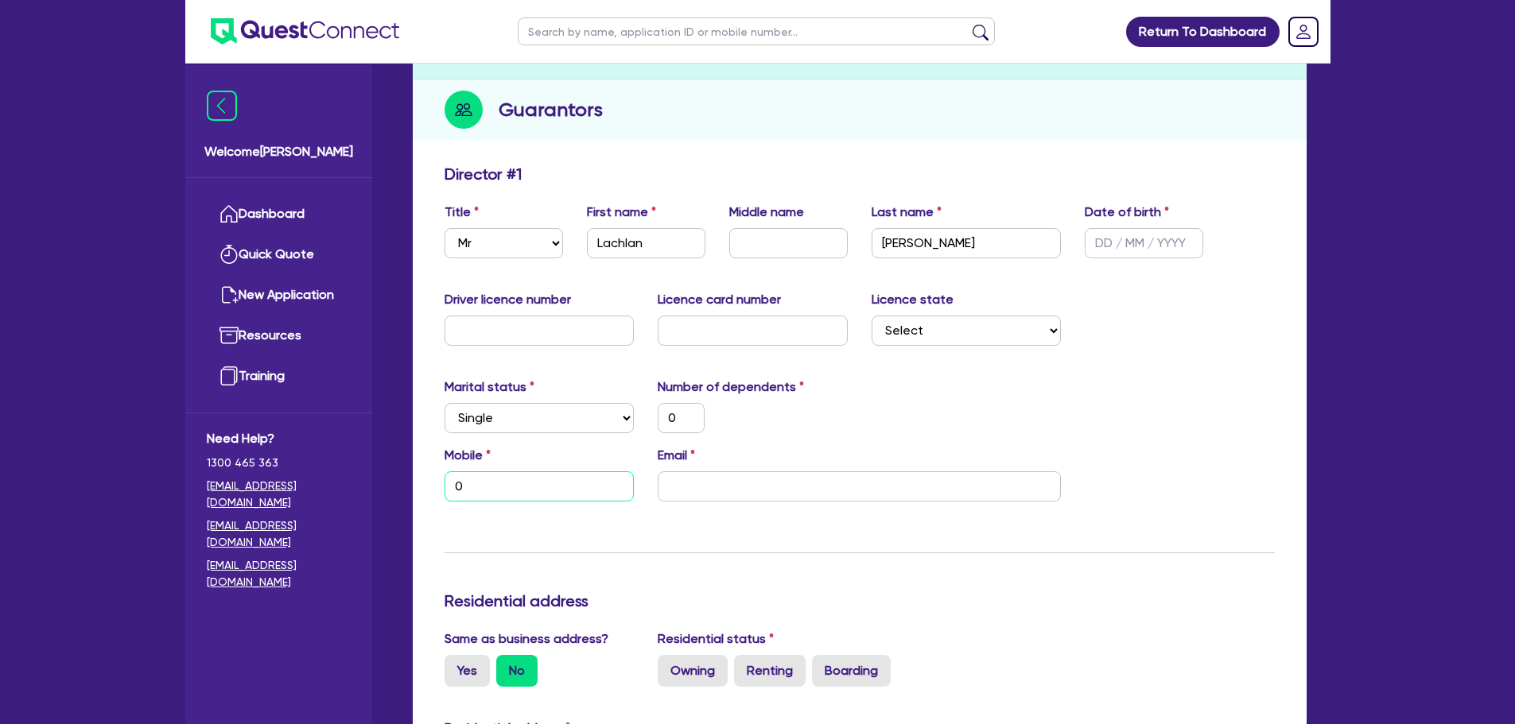
type input "0"
type input "0431 396 280"
click at [766, 484] on input "email" at bounding box center [859, 487] width 403 height 30
click at [844, 476] on input "email" at bounding box center [859, 487] width 403 height 30
type input "0"
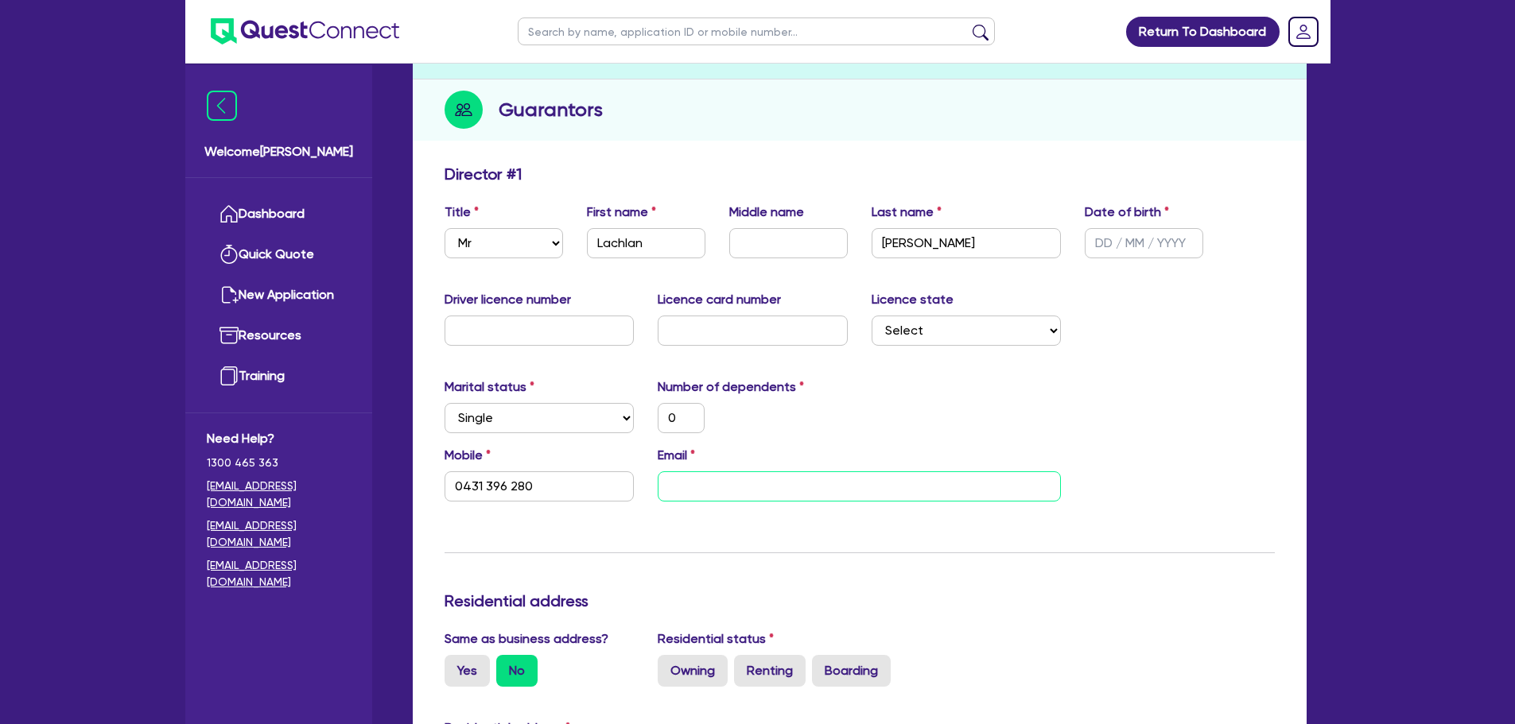
type input "0431 396 280"
type input "l"
type input "0"
type input "0431 396 280"
type input "la"
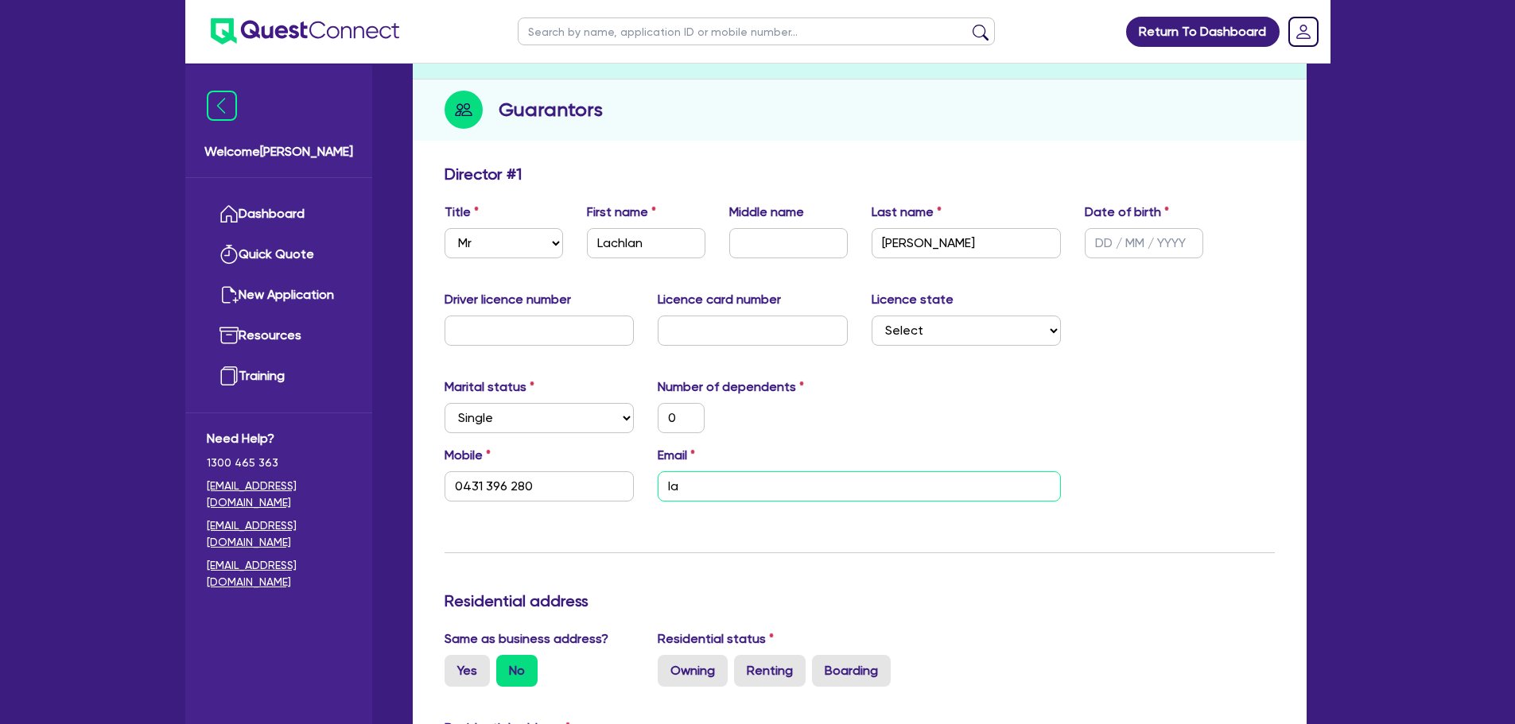
type input "0"
type input "0431 396 280"
type input "lac"
type input "0"
type input "0431 396 280"
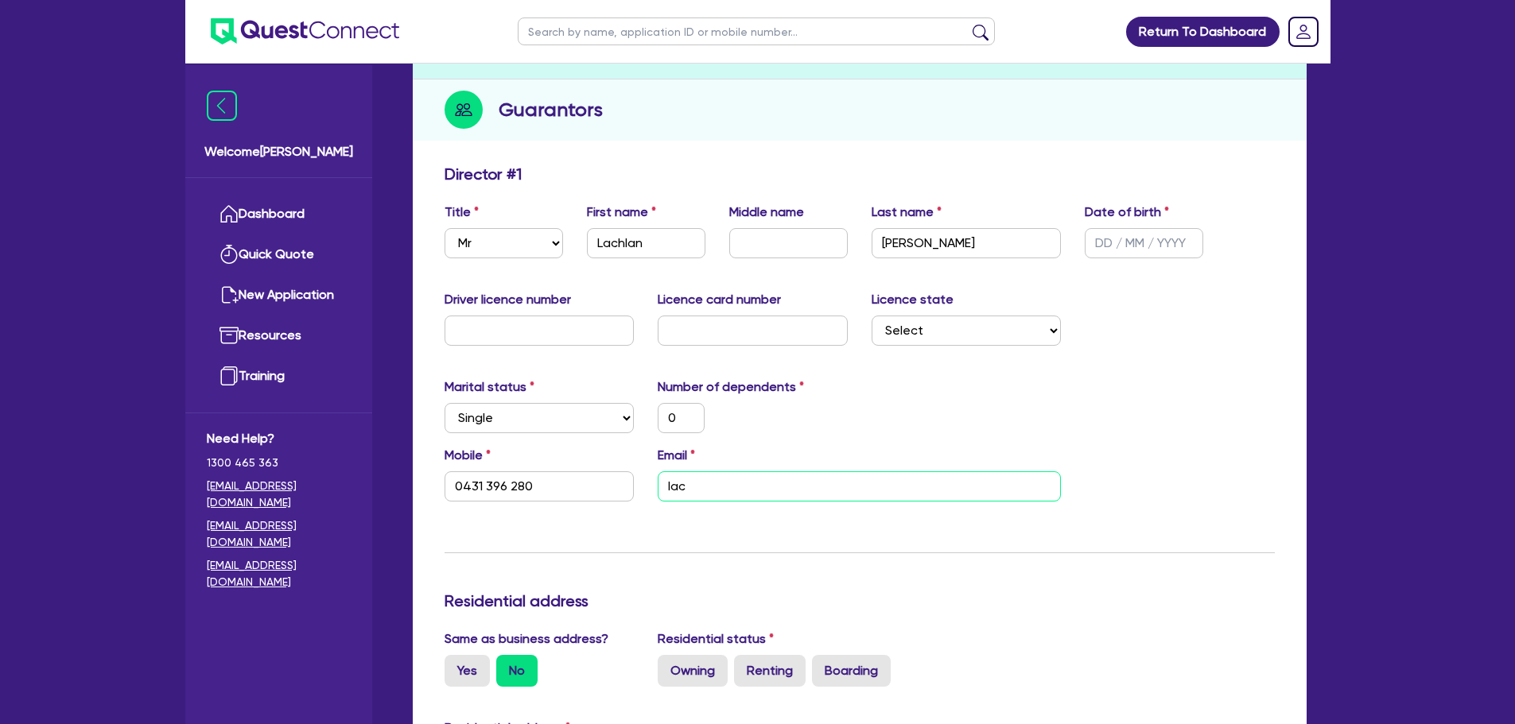
type input "lach"
type input "0"
type input "0431 396 280"
type input "lachl"
type input "0"
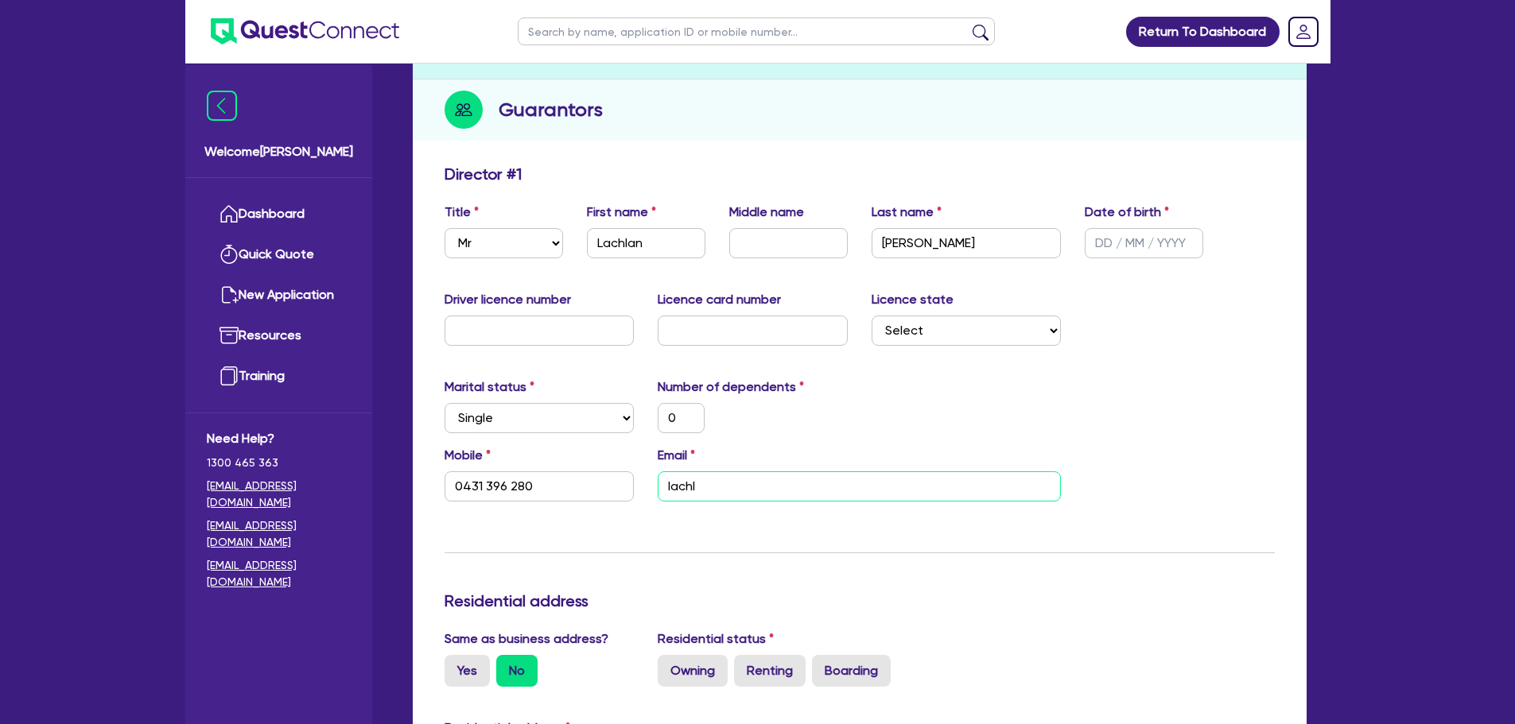
type input "0431 396 280"
type input "lachla"
type input "0"
type input "0431 396 280"
type input "lachlan"
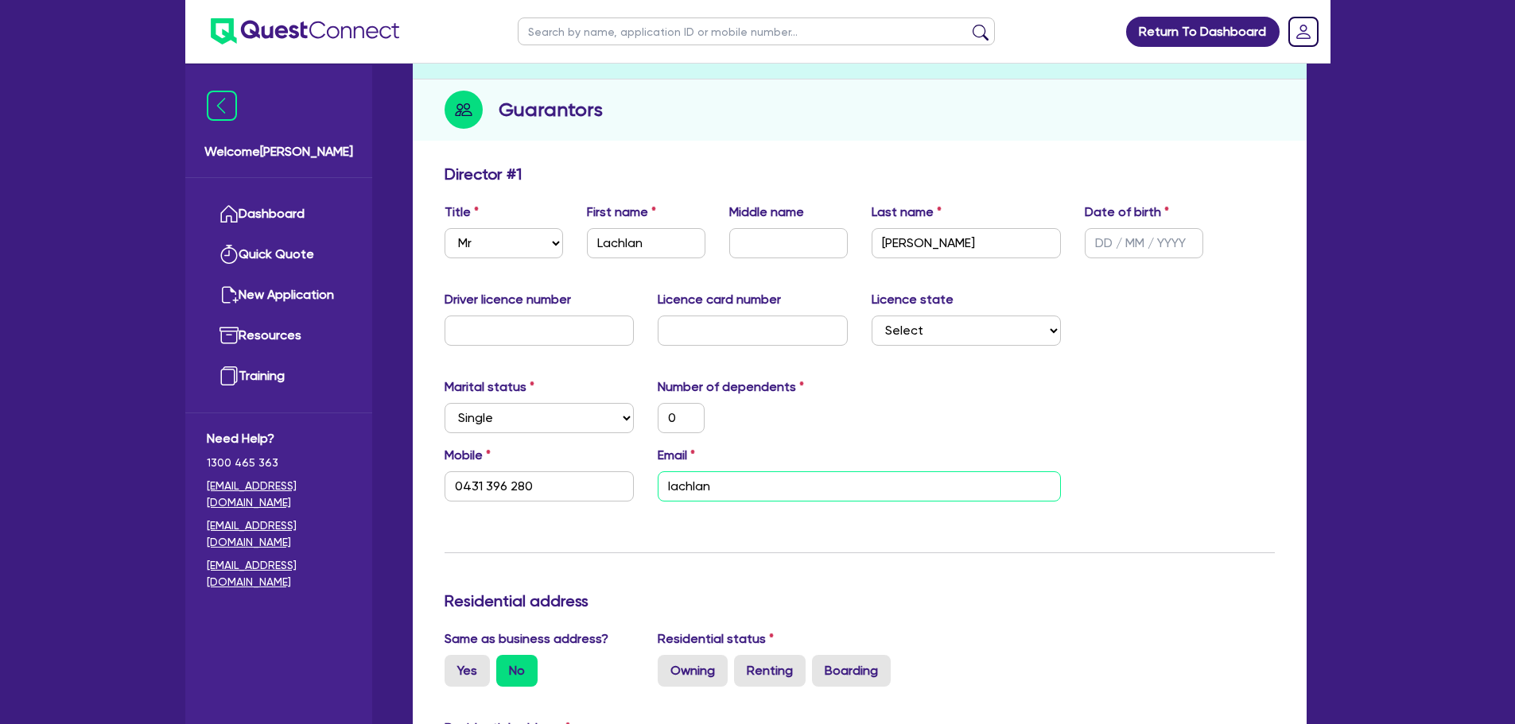
type input "0"
type input "0431 396 280"
type input "lachlan@"
type input "0"
type input "0431 396 280"
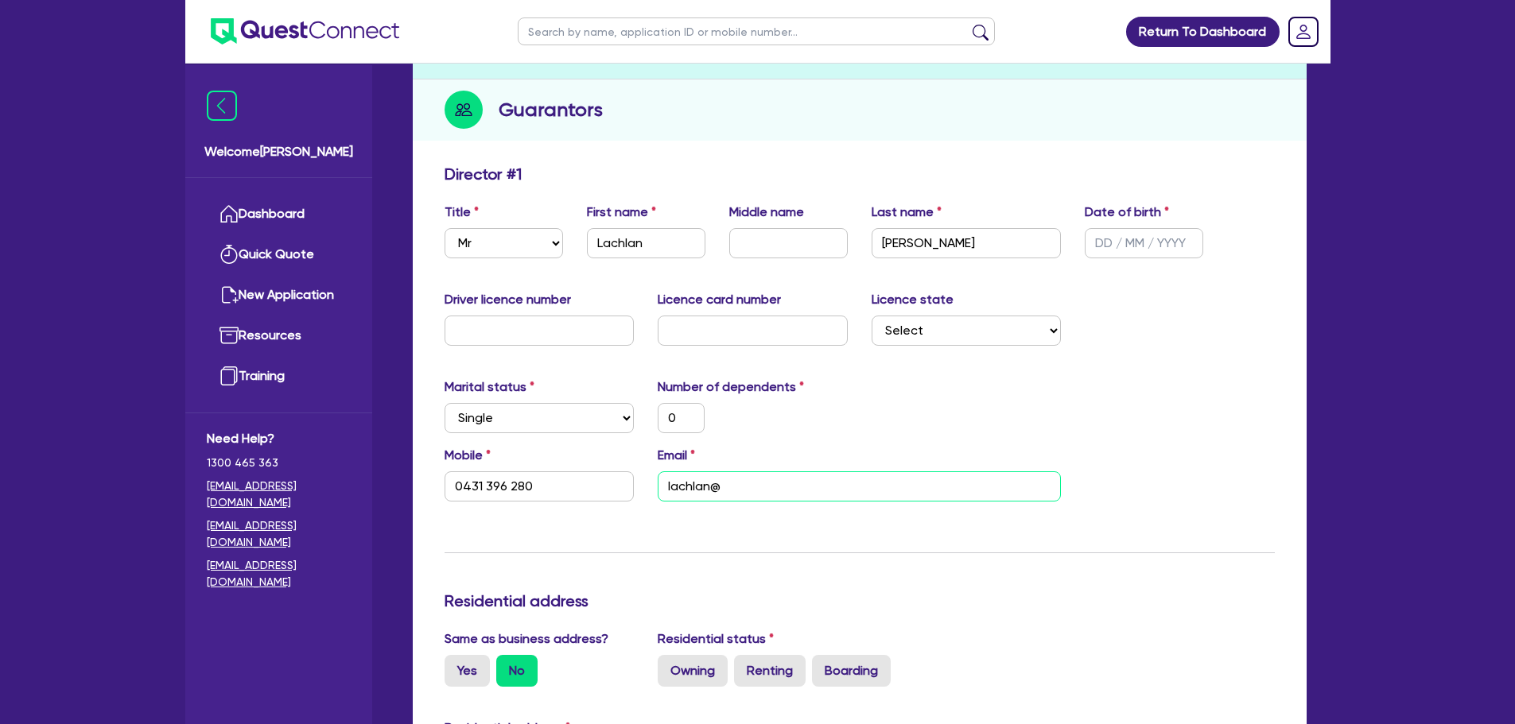
type input "lachlan@s"
type input "0"
type input "0431 396 280"
type input "lachlan@su"
type input "0"
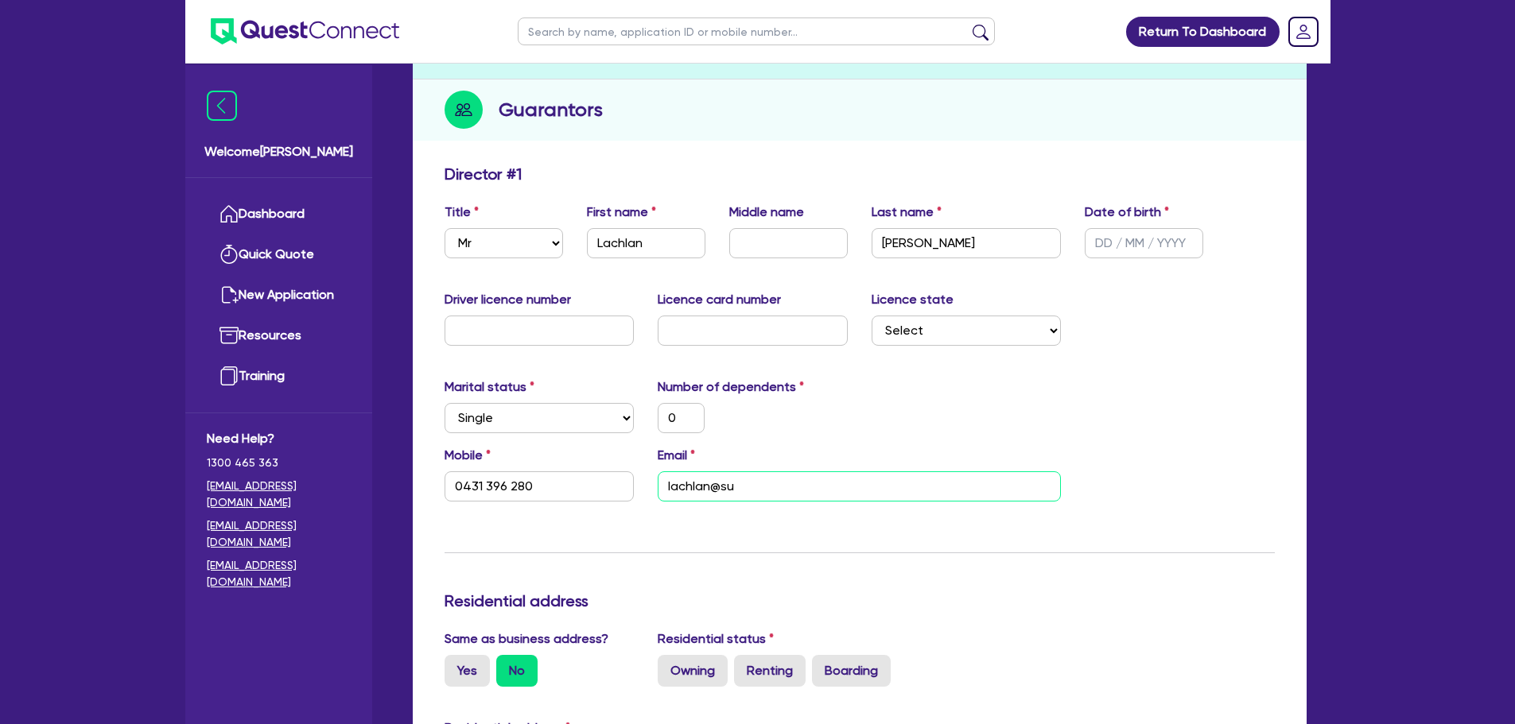
type input "0431 396 280"
type input "lachlan@sun"
type input "0"
type input "0431 396 280"
type input "lachlan@suns"
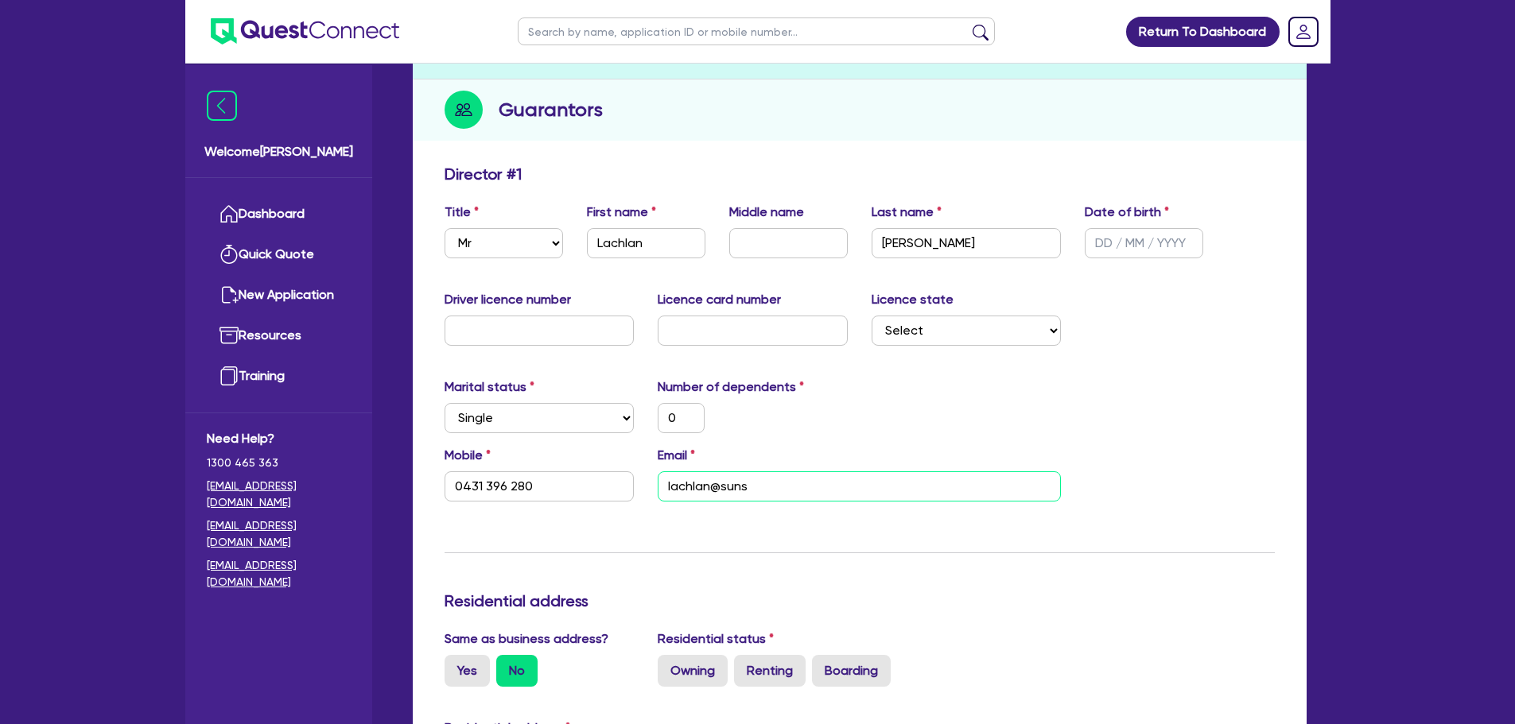
type input "0"
type input "0431 396 280"
type input "lachlan@sunsav"
type input "0"
type input "0431 396 280"
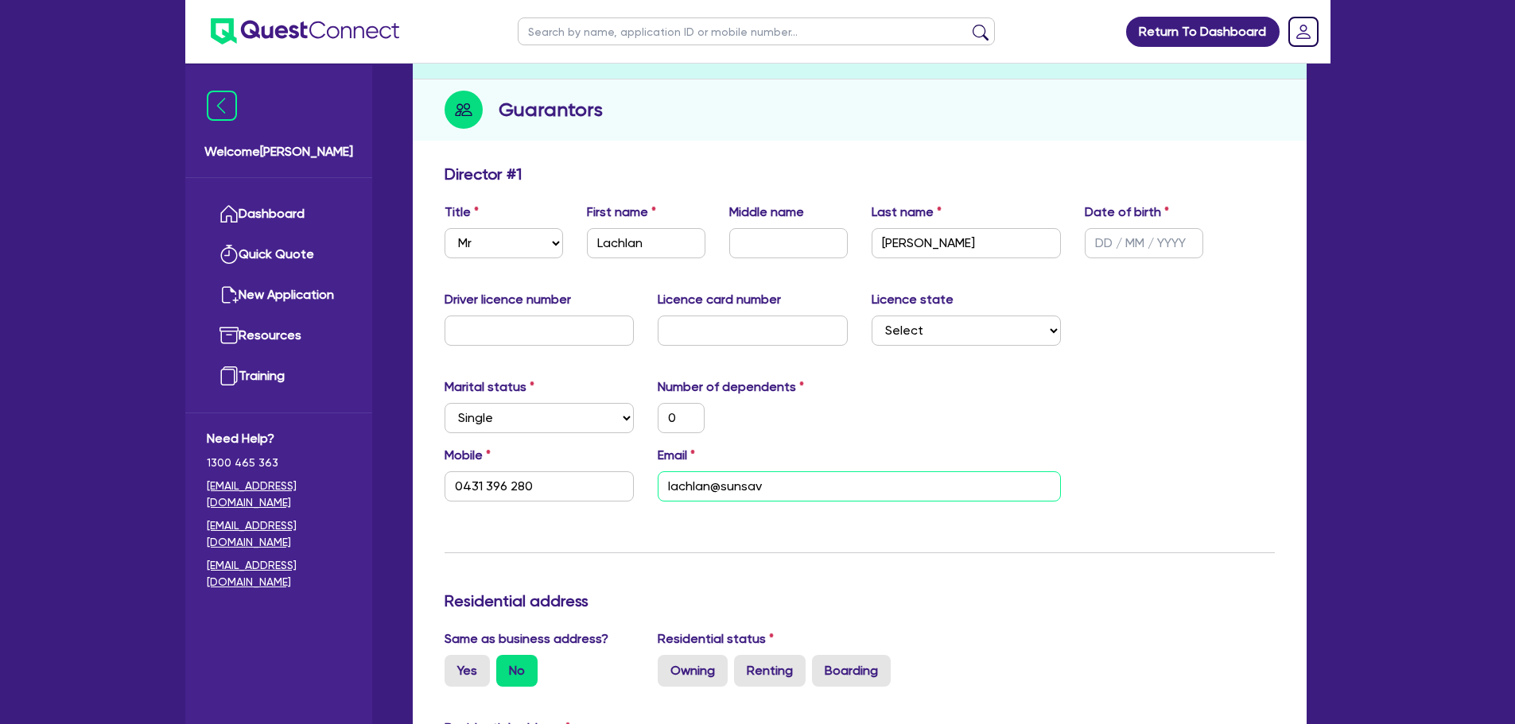
type input "0"
type input "0431 396 280"
type input "lachlan@sunsave"
type input "0"
type input "0431 396 280"
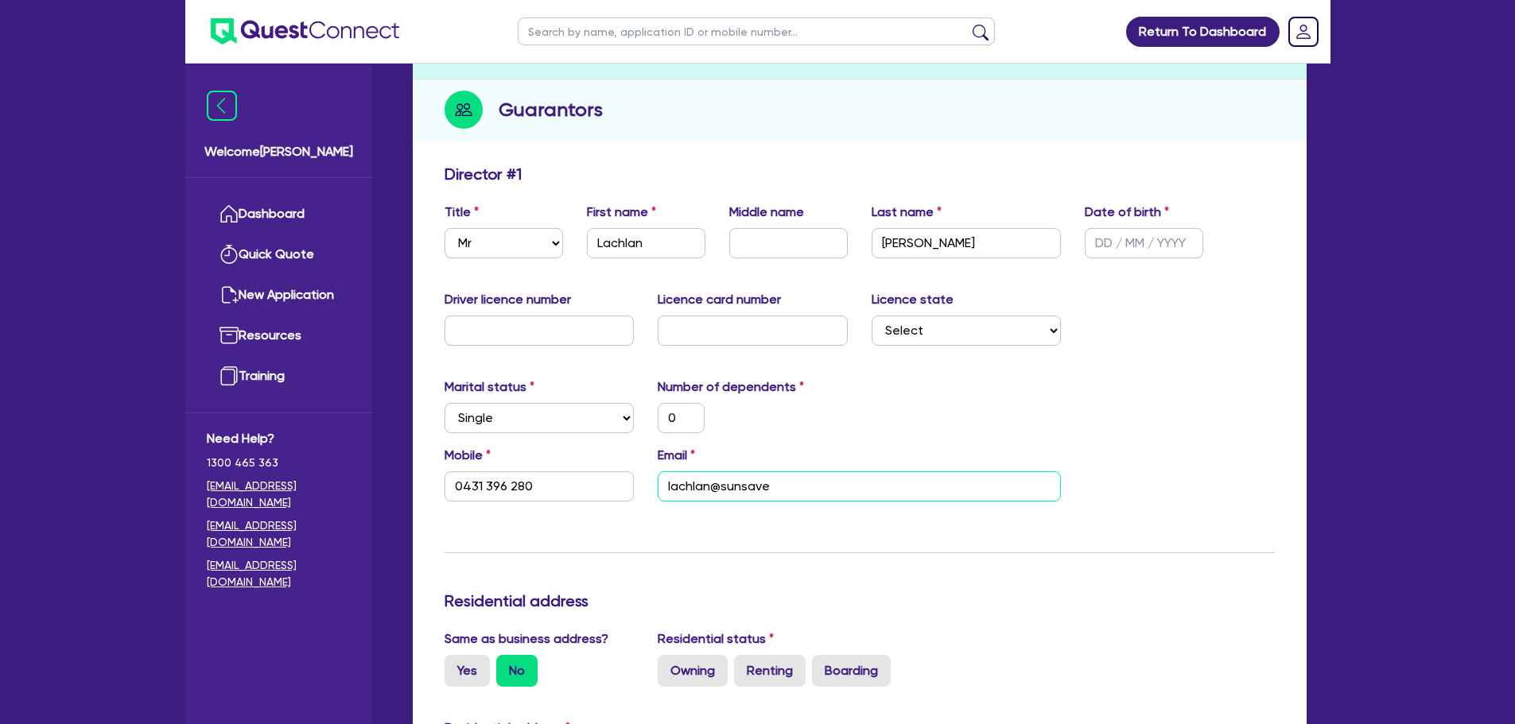
type input "lachlan@sunsave."
type input "0"
type input "0431 396 280"
type input "lachlan@sunsave.c"
type input "0"
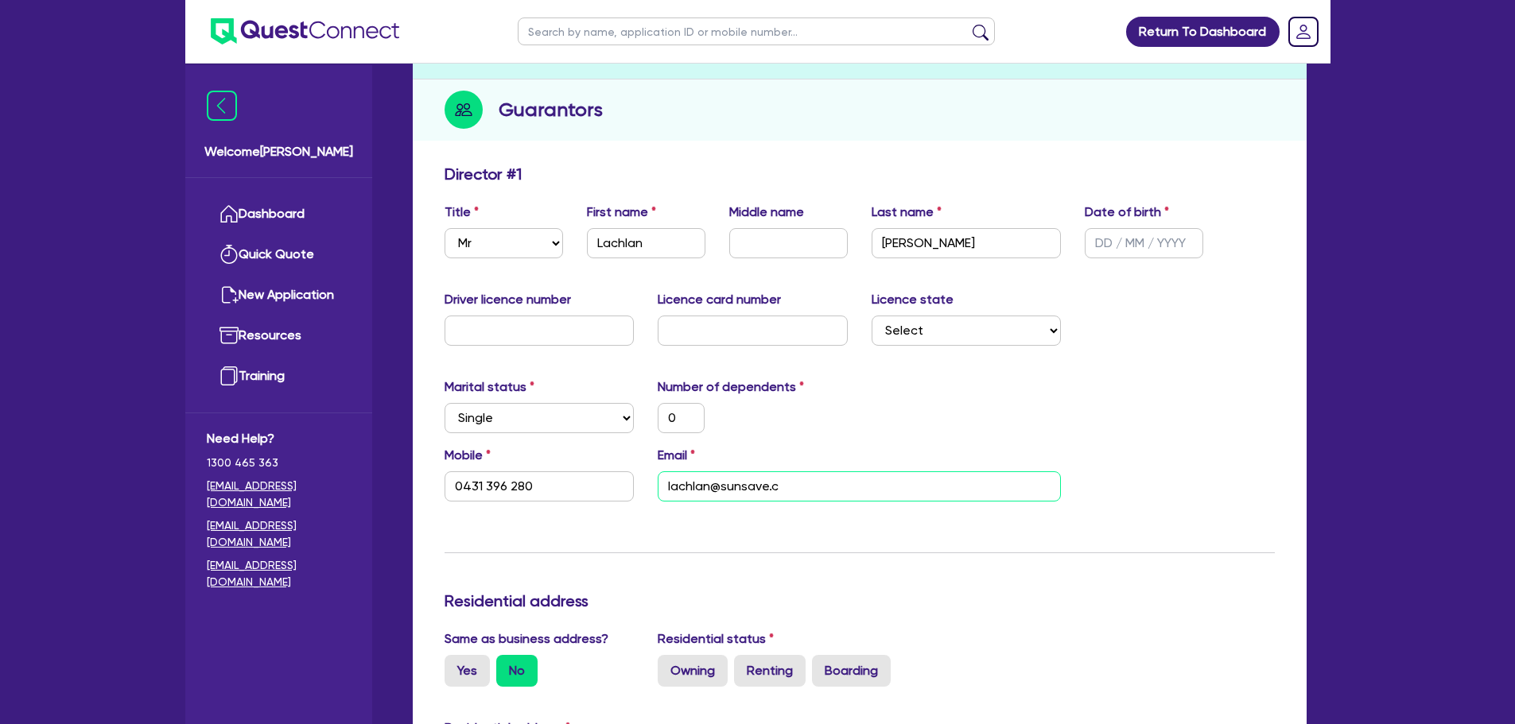
type input "0431 396 280"
type input "lachlan@sunsave.co"
type input "0"
type input "0431 396 280"
type input "lachlan@sunsave.com"
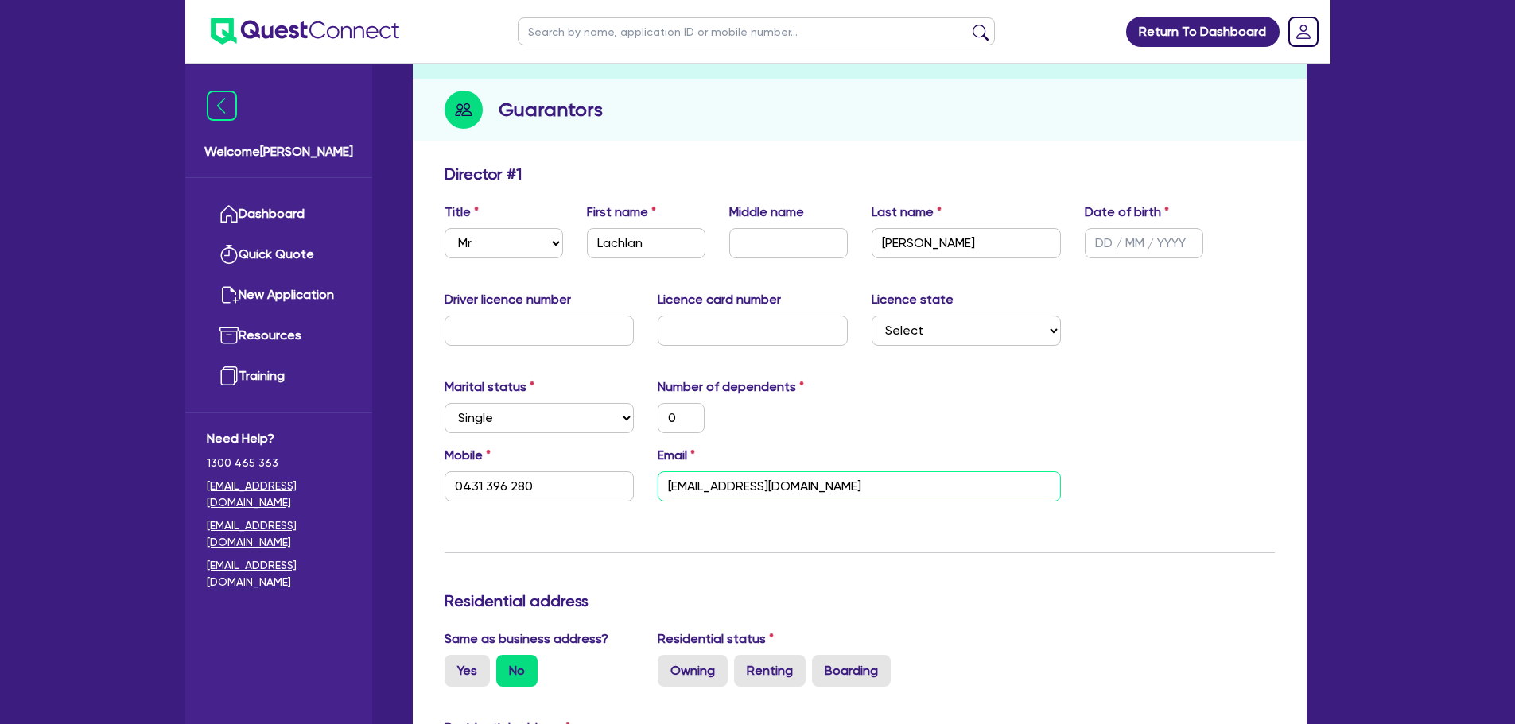
type input "0"
type input "0431 396 280"
type input "lachlan@sunsave.com."
type input "0"
type input "0431 396 280"
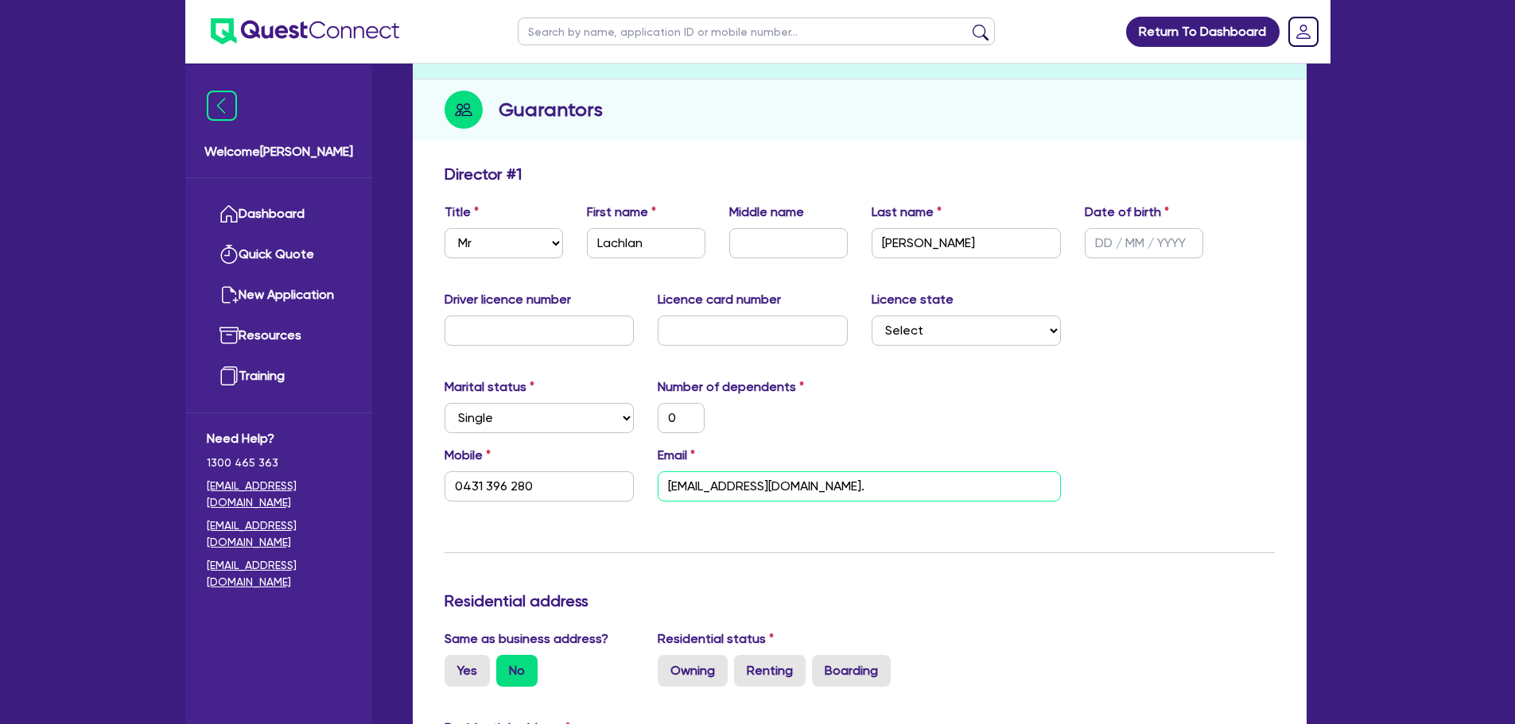
type input "lachlan@sunsave.com.a"
type input "0"
type input "0431 396 280"
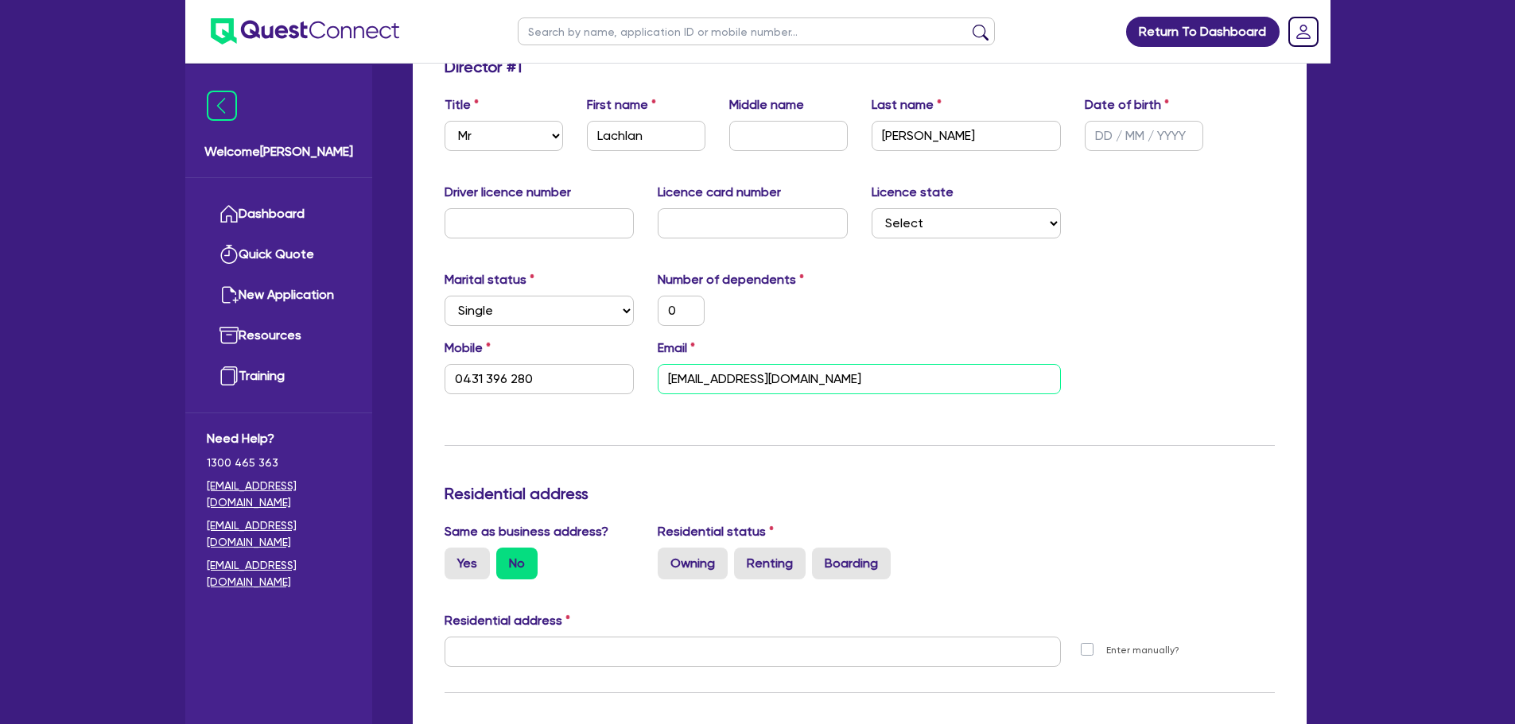
scroll to position [398, 0]
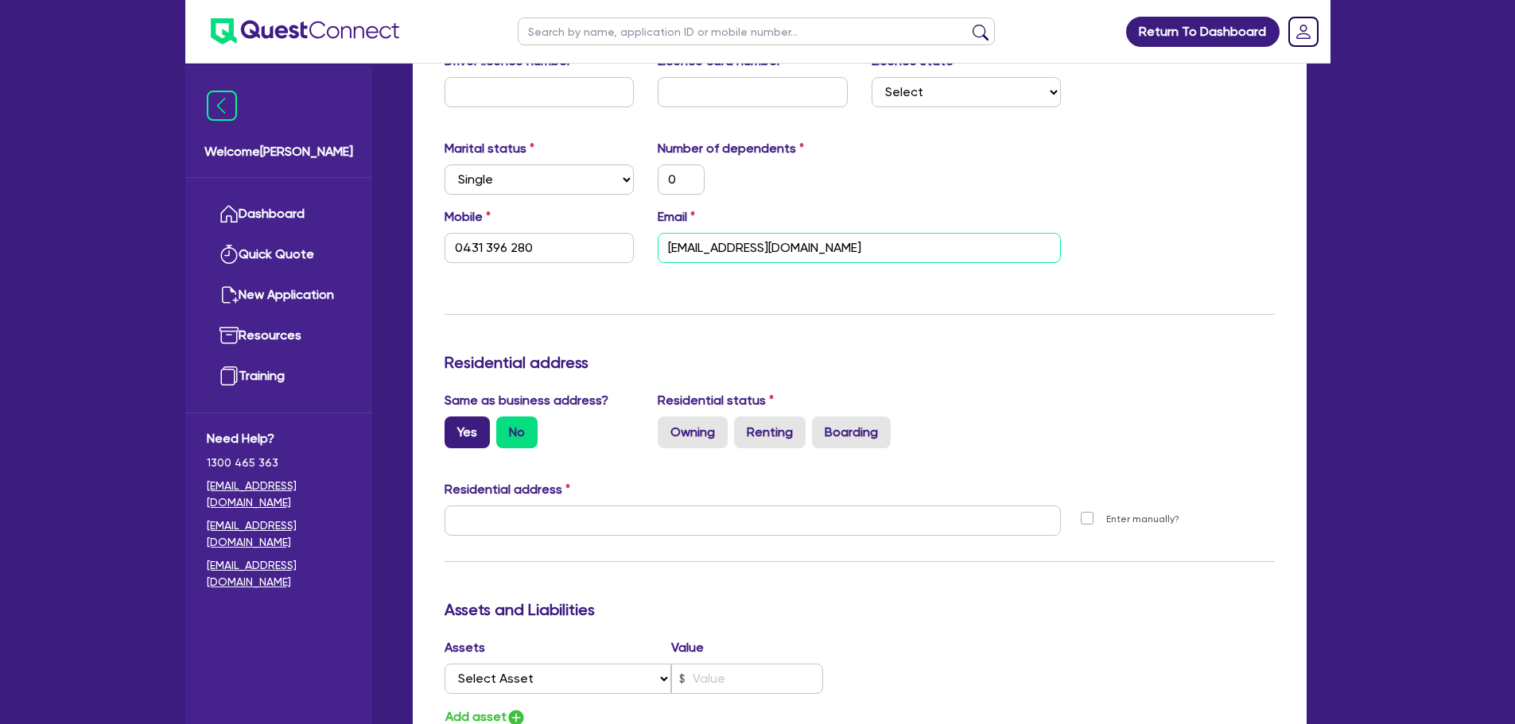
type input "[EMAIL_ADDRESS][DOMAIN_NAME]"
click at [453, 434] on label "Yes" at bounding box center [467, 433] width 45 height 32
click at [453, 427] on input "Yes" at bounding box center [450, 422] width 10 height 10
radio input "true"
type input "0"
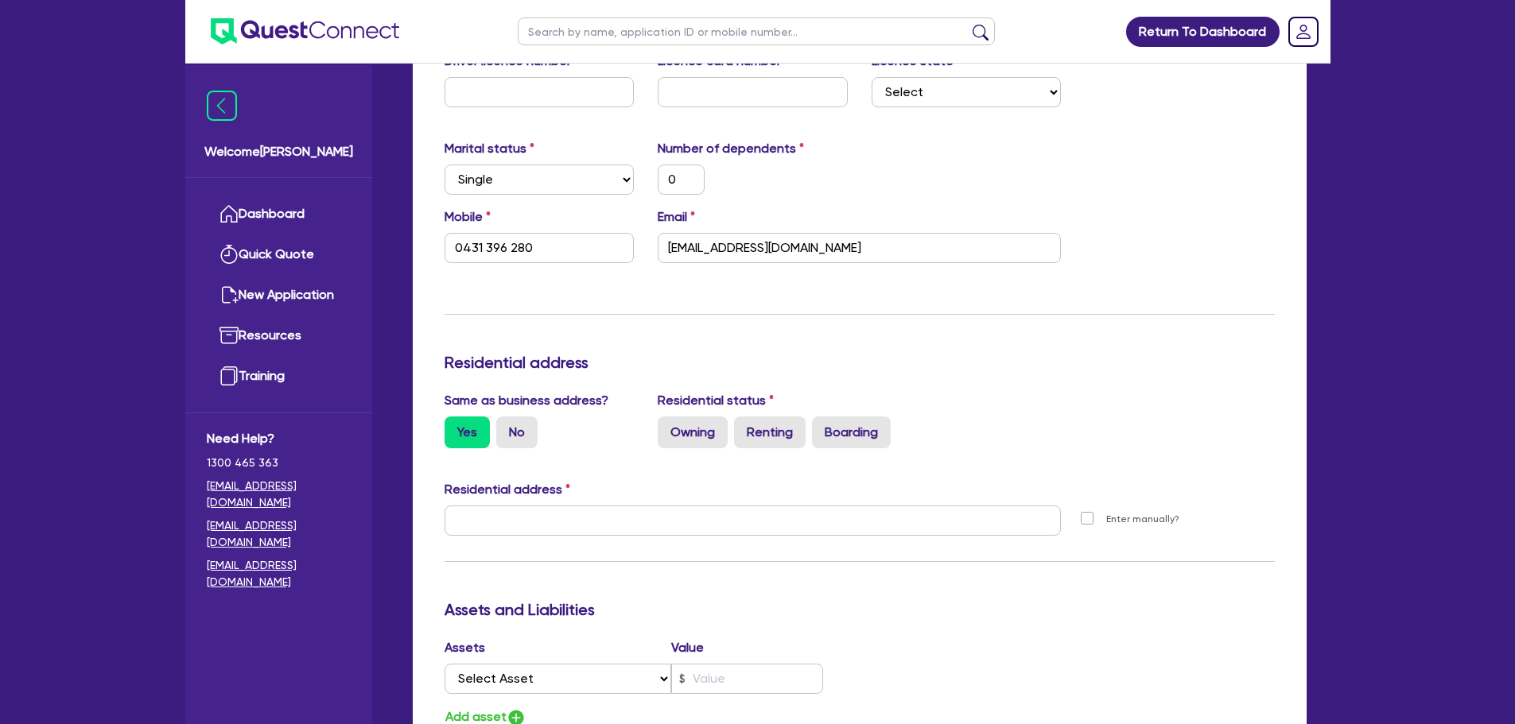
type input "0431 396 280"
type input "11 York St Sydney NSW 2000"
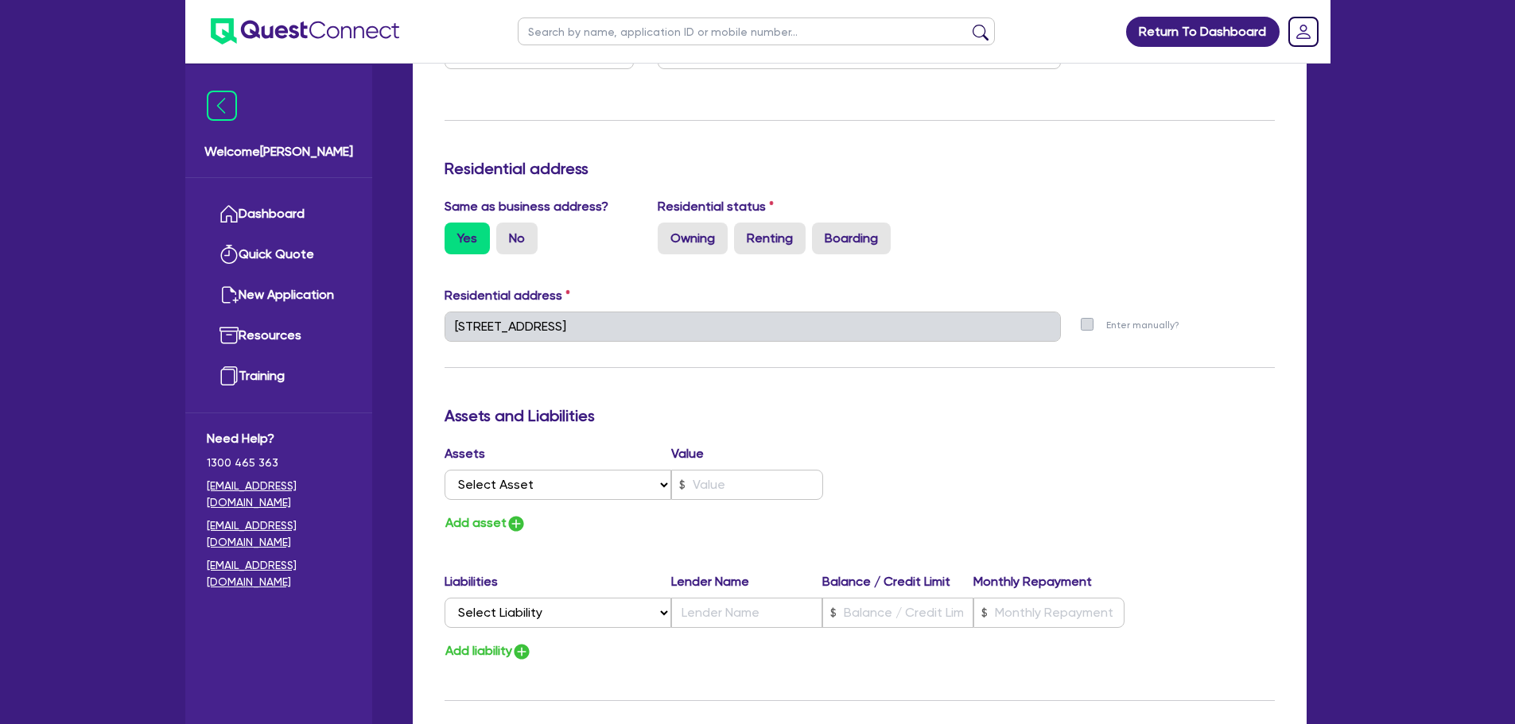
scroll to position [557, 0]
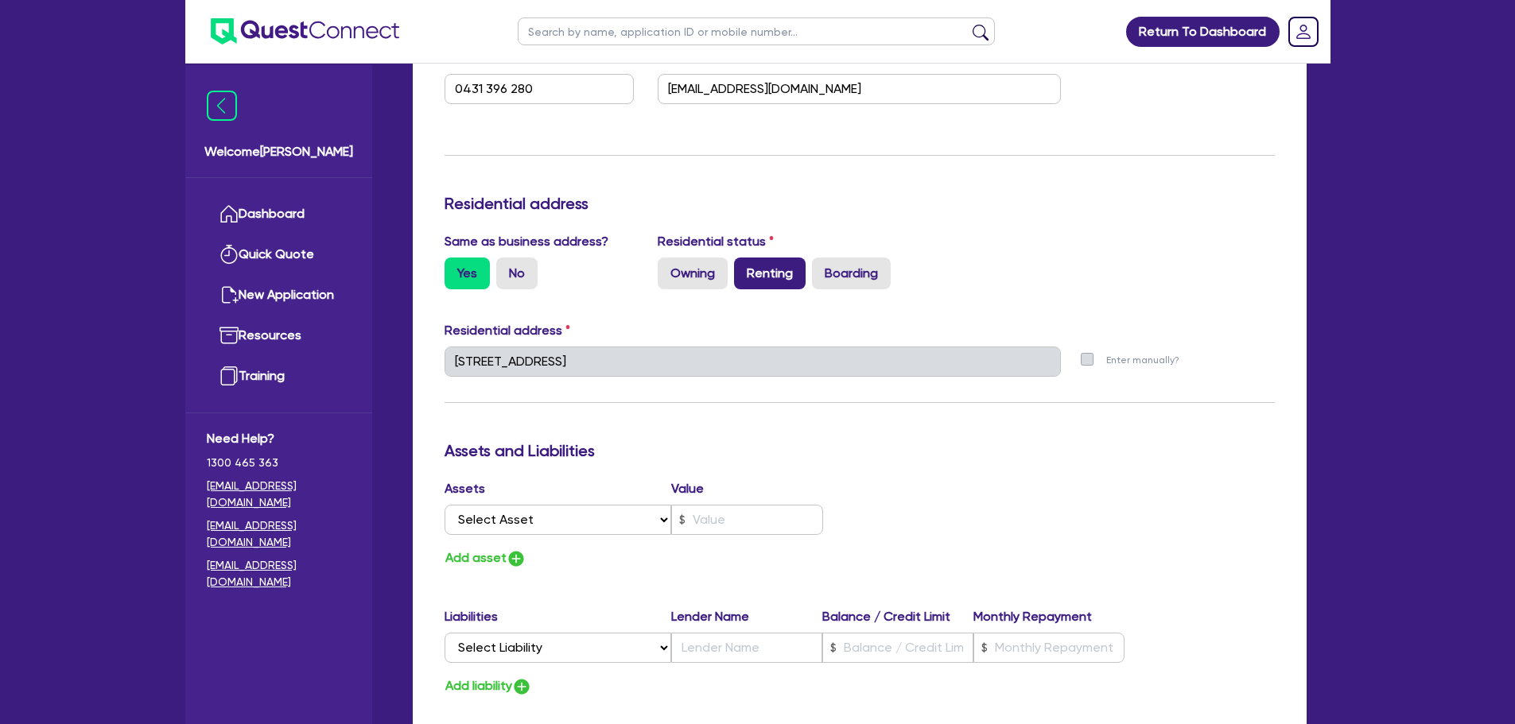
click at [771, 276] on label "Renting" at bounding box center [770, 274] width 72 height 32
click at [744, 268] on input "Renting" at bounding box center [739, 263] width 10 height 10
radio input "true"
type input "0"
type input "0431 396 280"
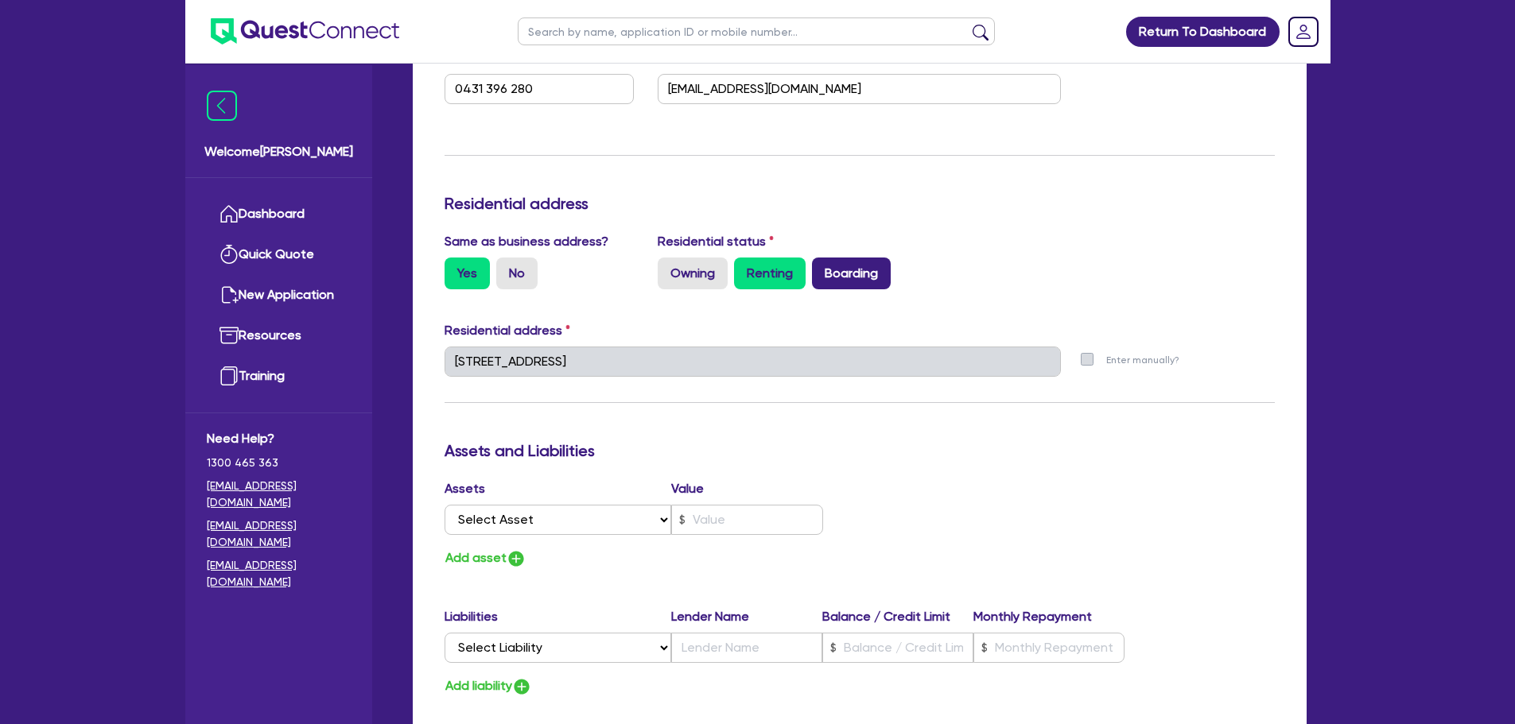
click at [853, 278] on label "Boarding" at bounding box center [851, 274] width 79 height 32
click at [822, 268] on input "Boarding" at bounding box center [817, 263] width 10 height 10
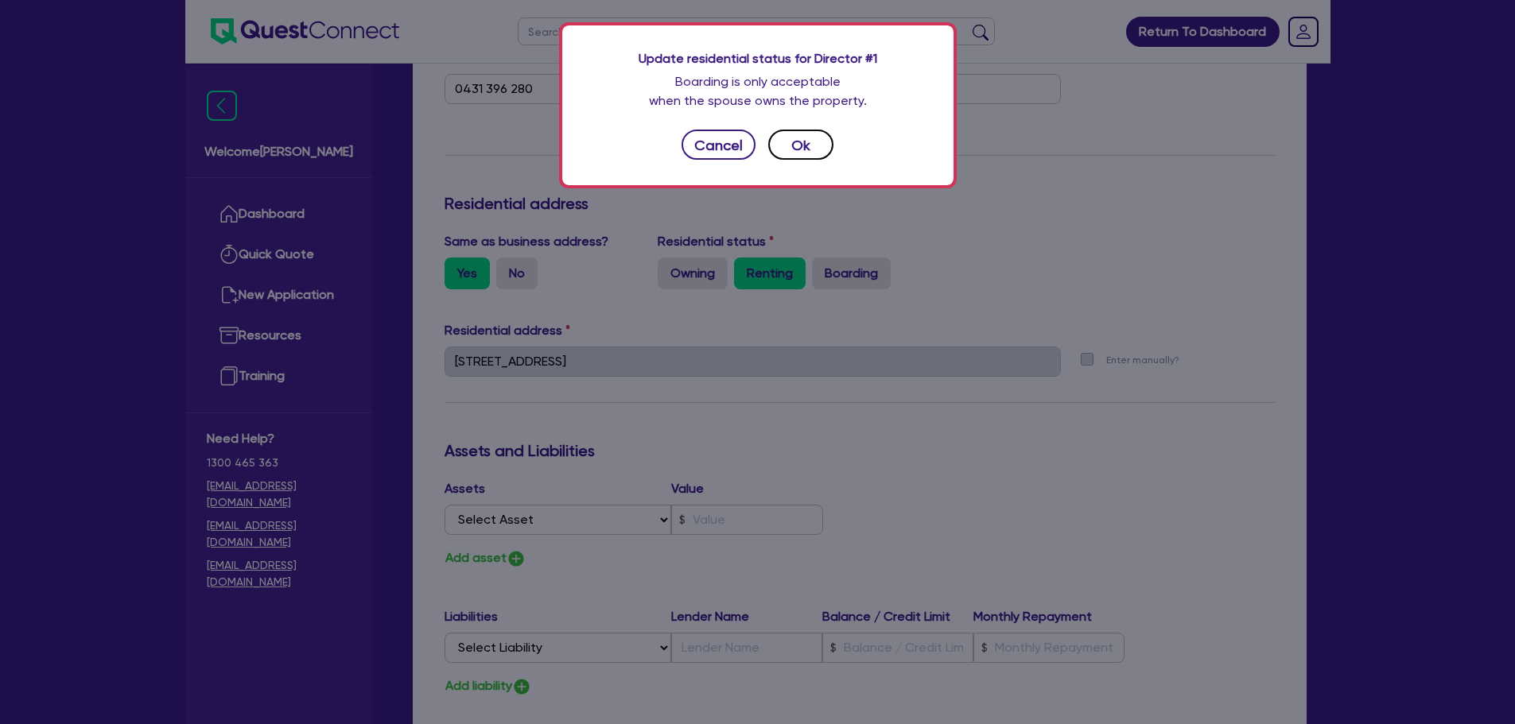
click at [811, 142] on button "Ok" at bounding box center [800, 145] width 65 height 30
type input "0"
type input "0431 396 280"
radio input "false"
radio input "true"
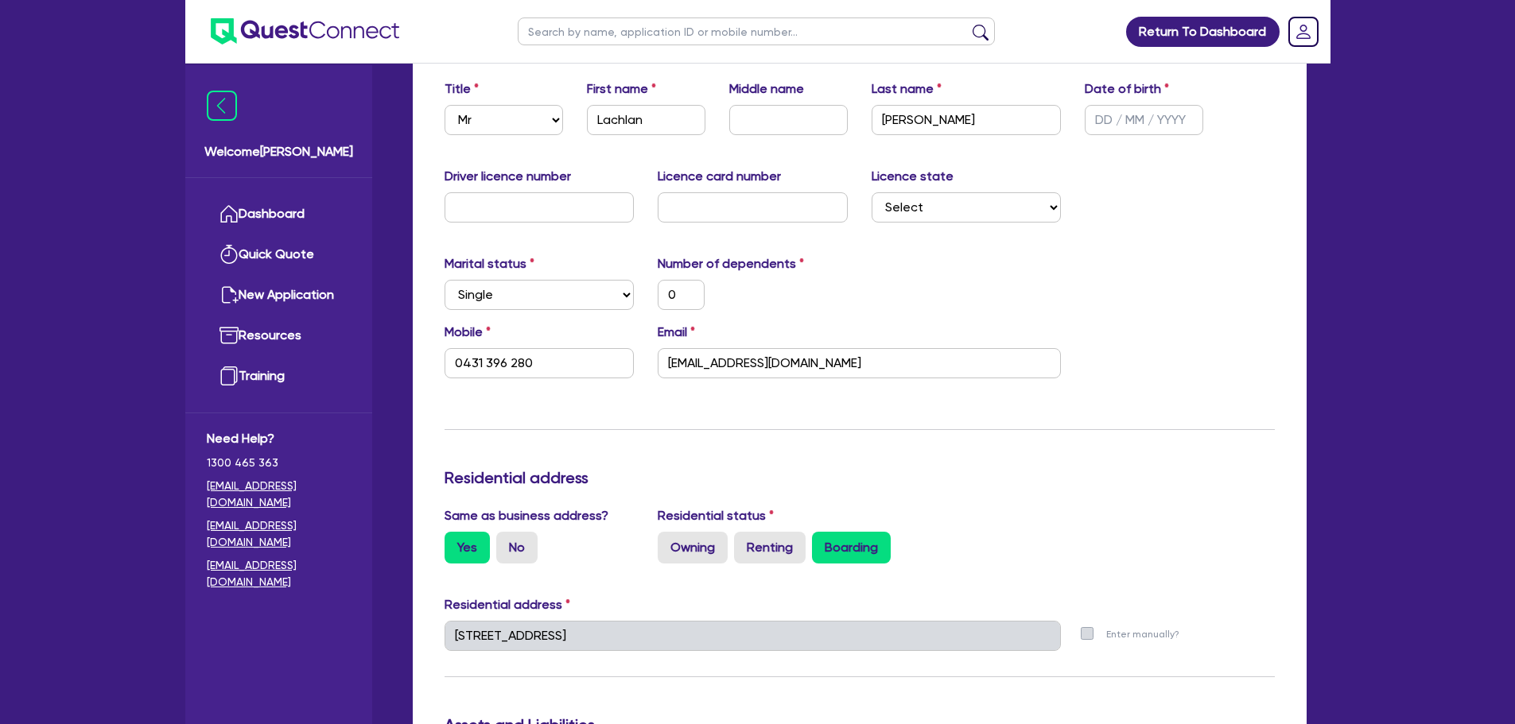
scroll to position [0, 0]
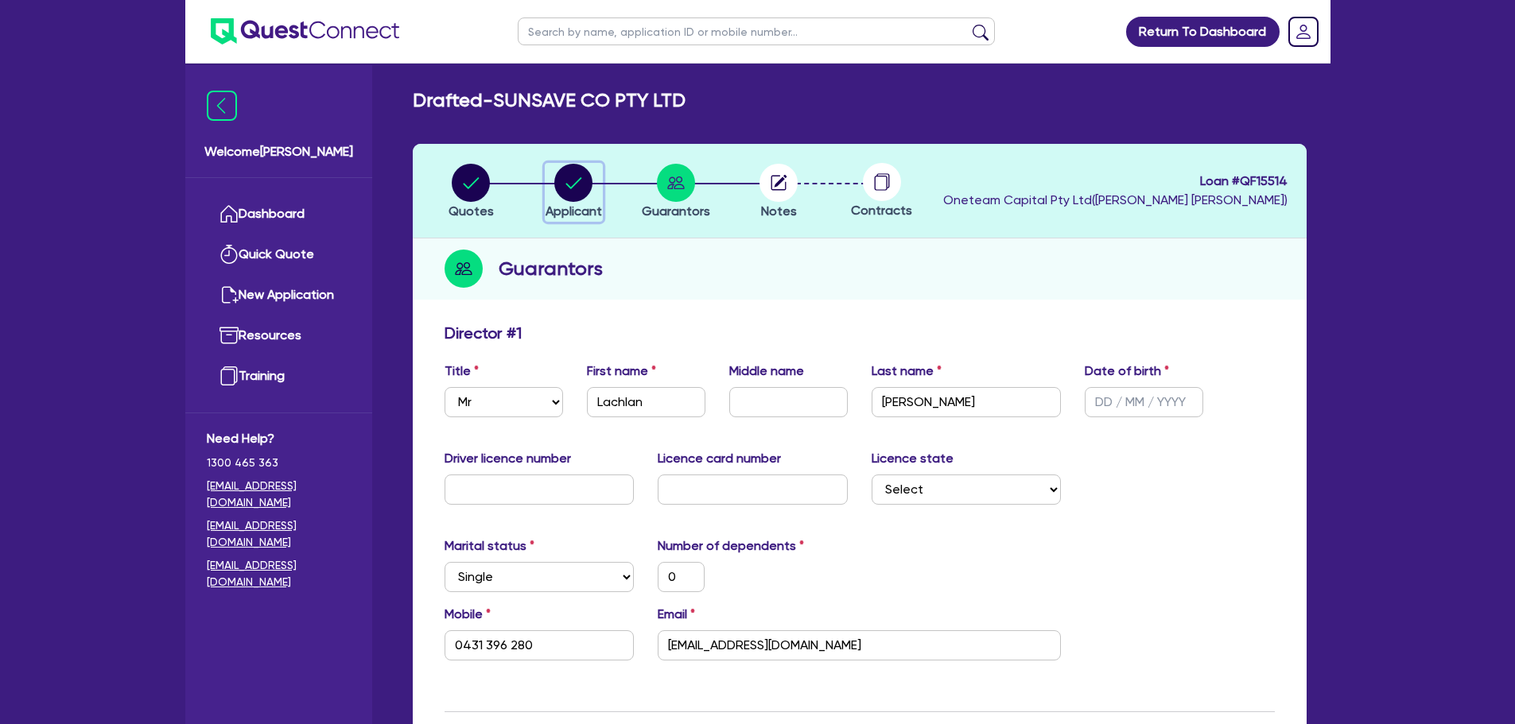
click at [573, 204] on span "Applicant" at bounding box center [574, 211] width 56 height 15
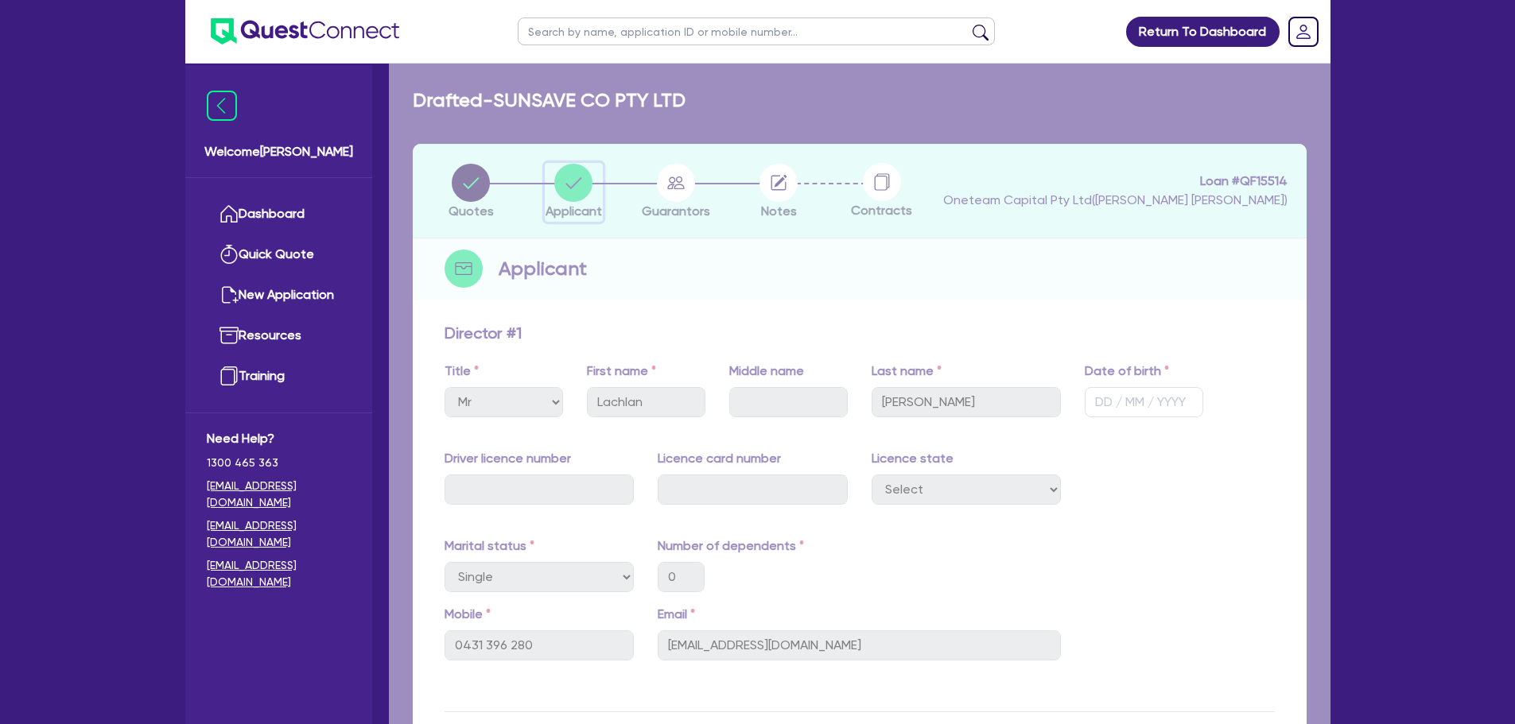
select select "COMPANY"
select select "MANUFACTURING"
select select "PULP_AND_PAPER"
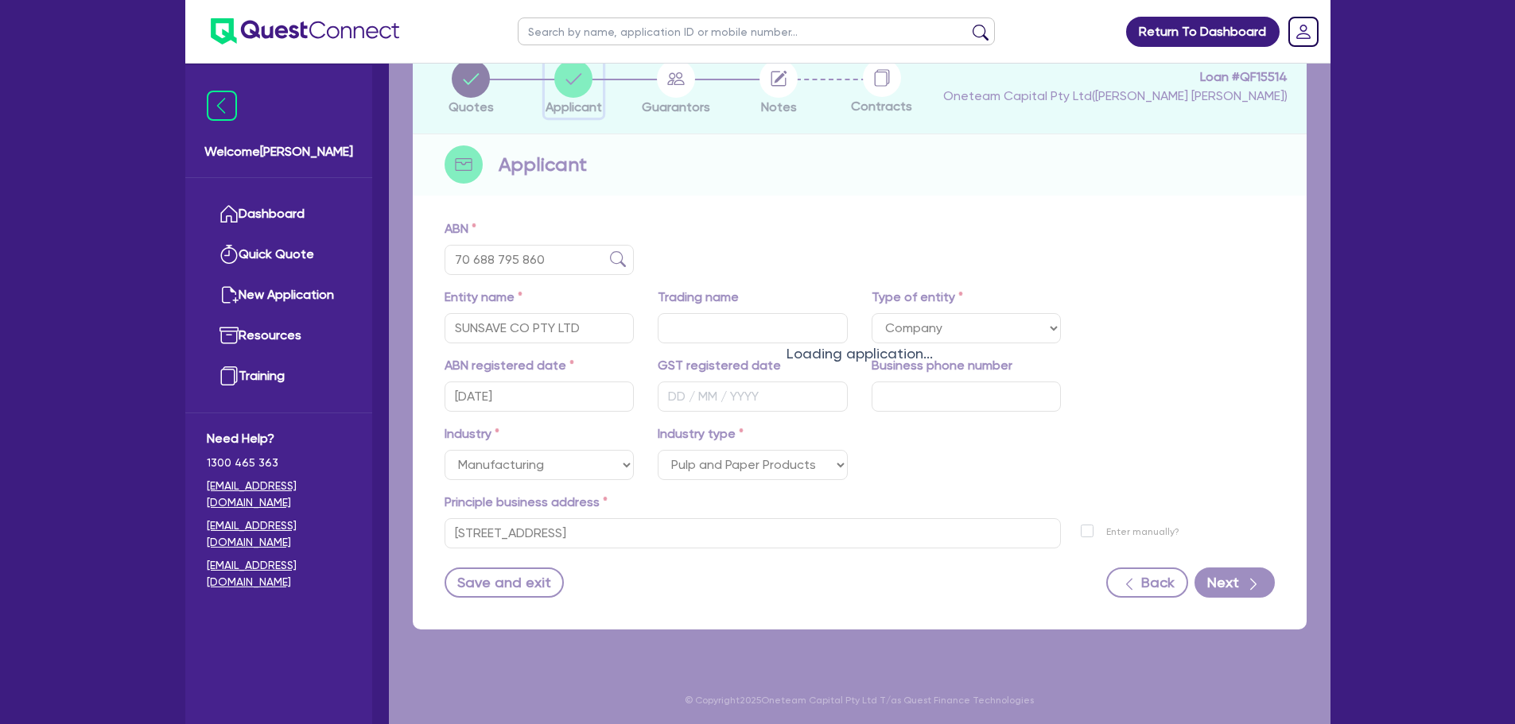
scroll to position [107, 0]
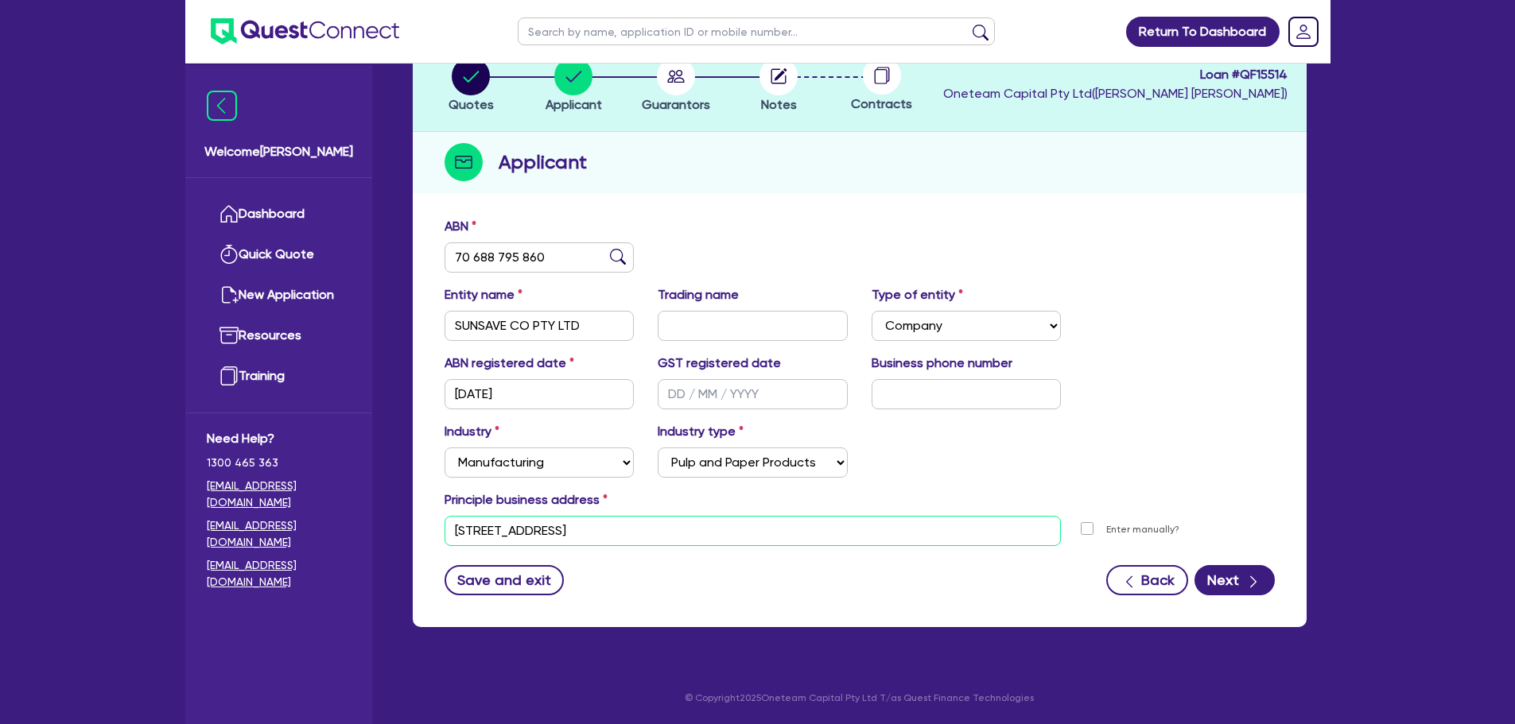
click at [670, 542] on input "11 York St Sydney NSW 2000" at bounding box center [753, 531] width 617 height 30
drag, startPoint x: 671, startPoint y: 537, endPoint x: 379, endPoint y: 546, distance: 292.8
click at [379, 545] on div "Welcome Rob Dashboard Quick Quote New Application Ref Company Ref Salesperson R…" at bounding box center [757, 308] width 1145 height 831
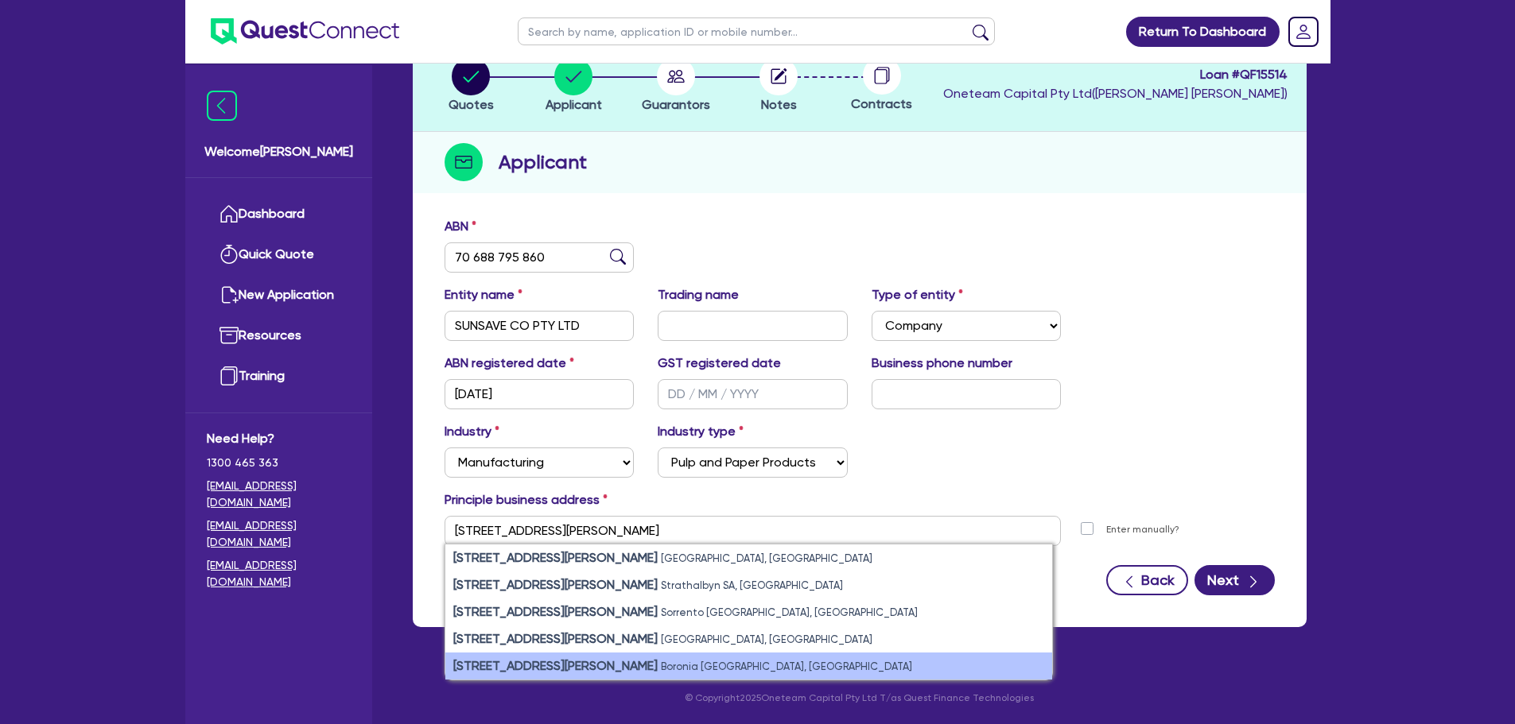
click at [712, 666] on li "4/27 Parker Avenue Boronia VIC, Australia" at bounding box center [748, 666] width 607 height 27
type input "4 [STREET_ADDRESS][PERSON_NAME]"
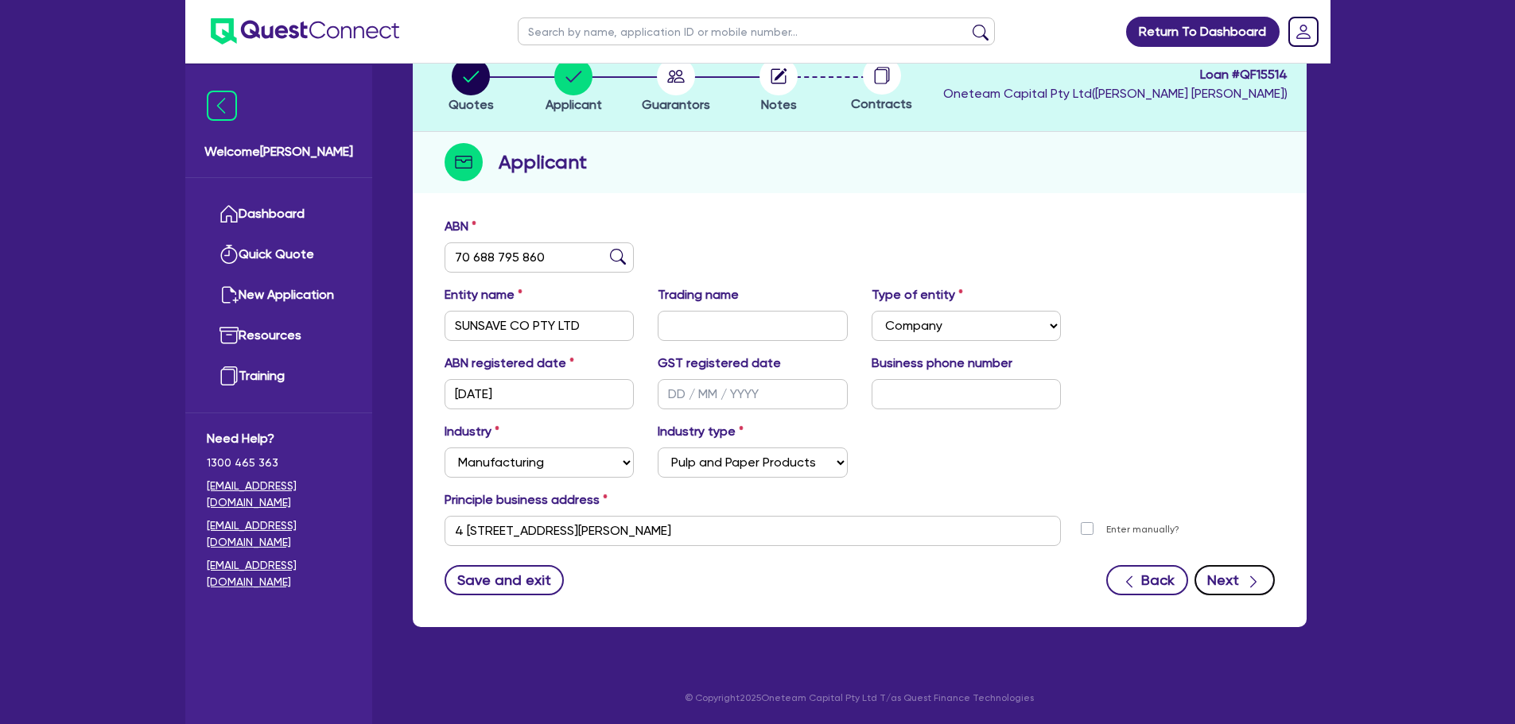
click at [1237, 586] on button "Next" at bounding box center [1234, 580] width 80 height 30
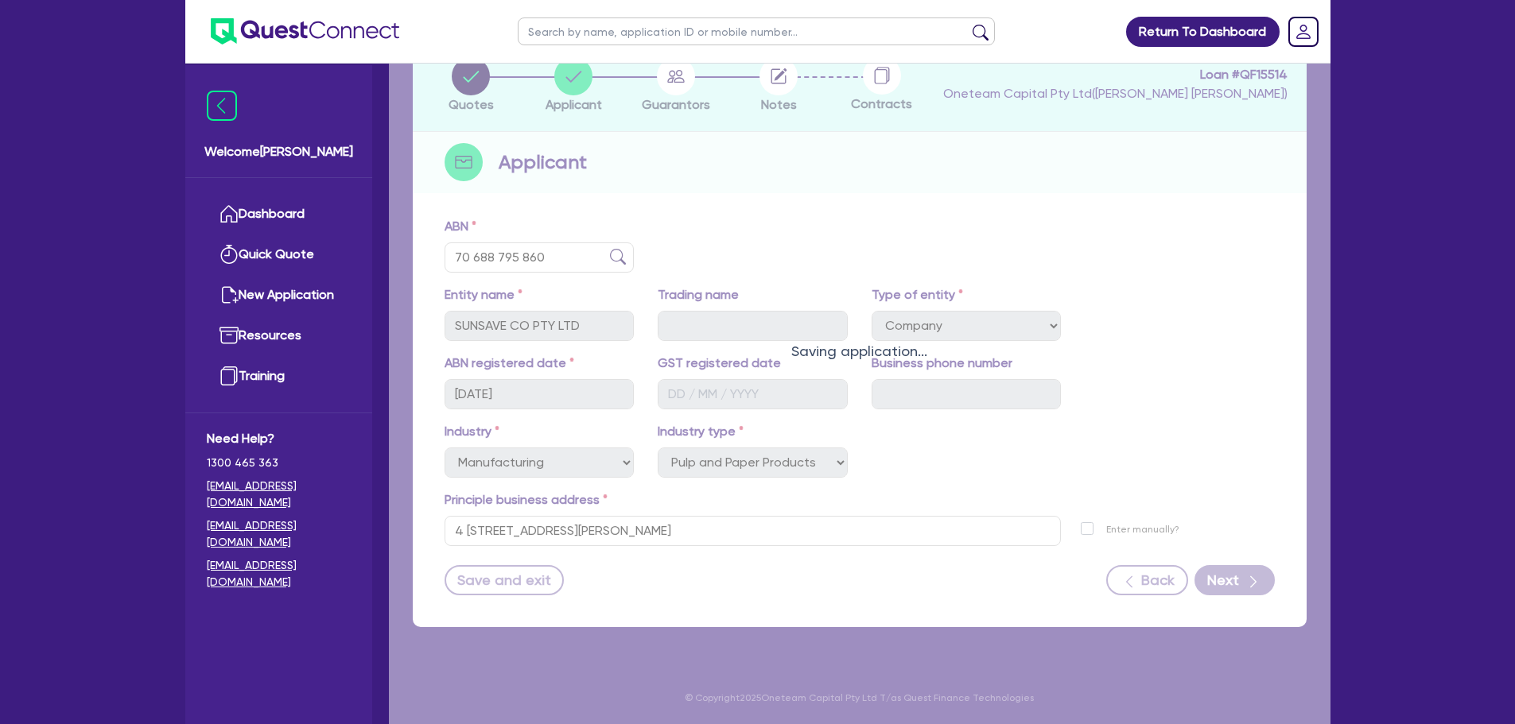
select select "MR"
select select "SINGLE"
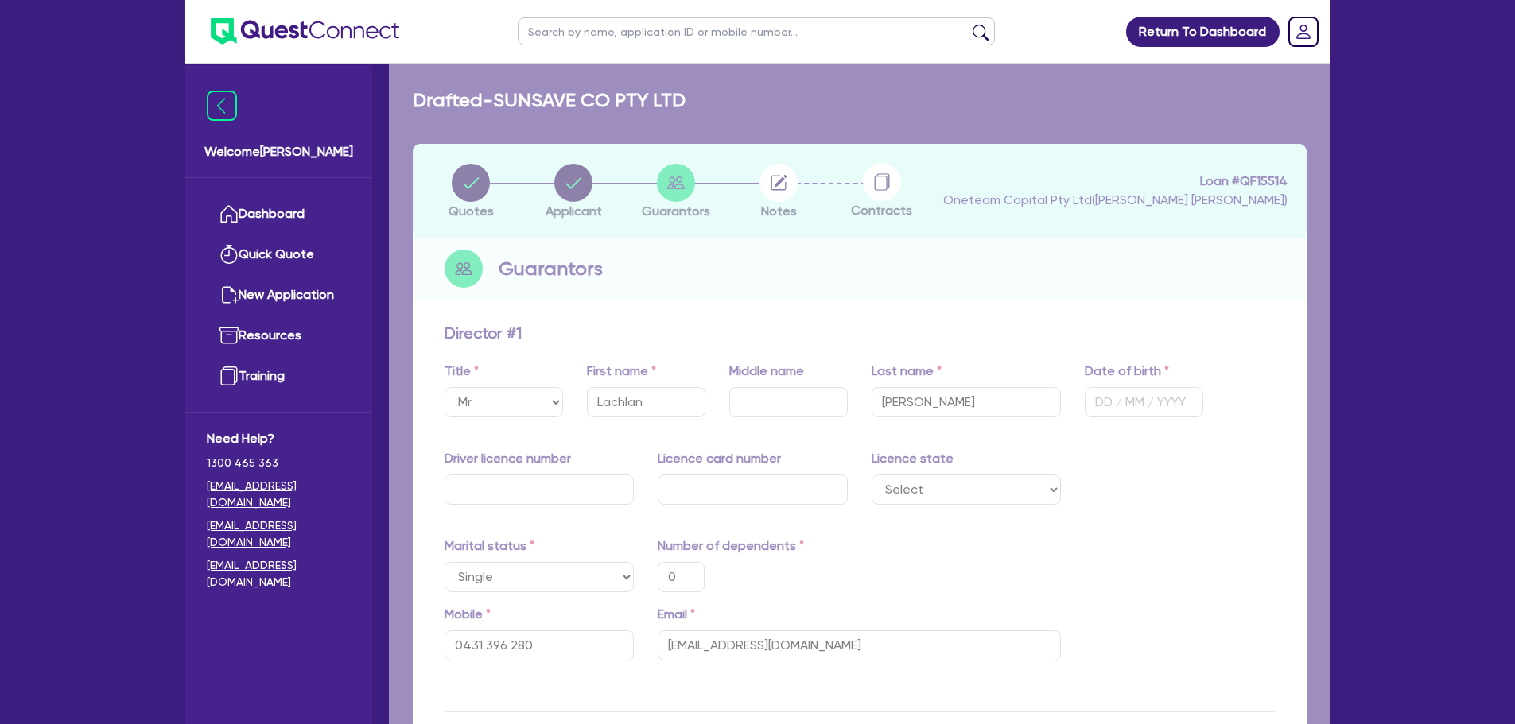
type input "0"
type input "0431 396 280"
type input "4 [STREET_ADDRESS][PERSON_NAME]"
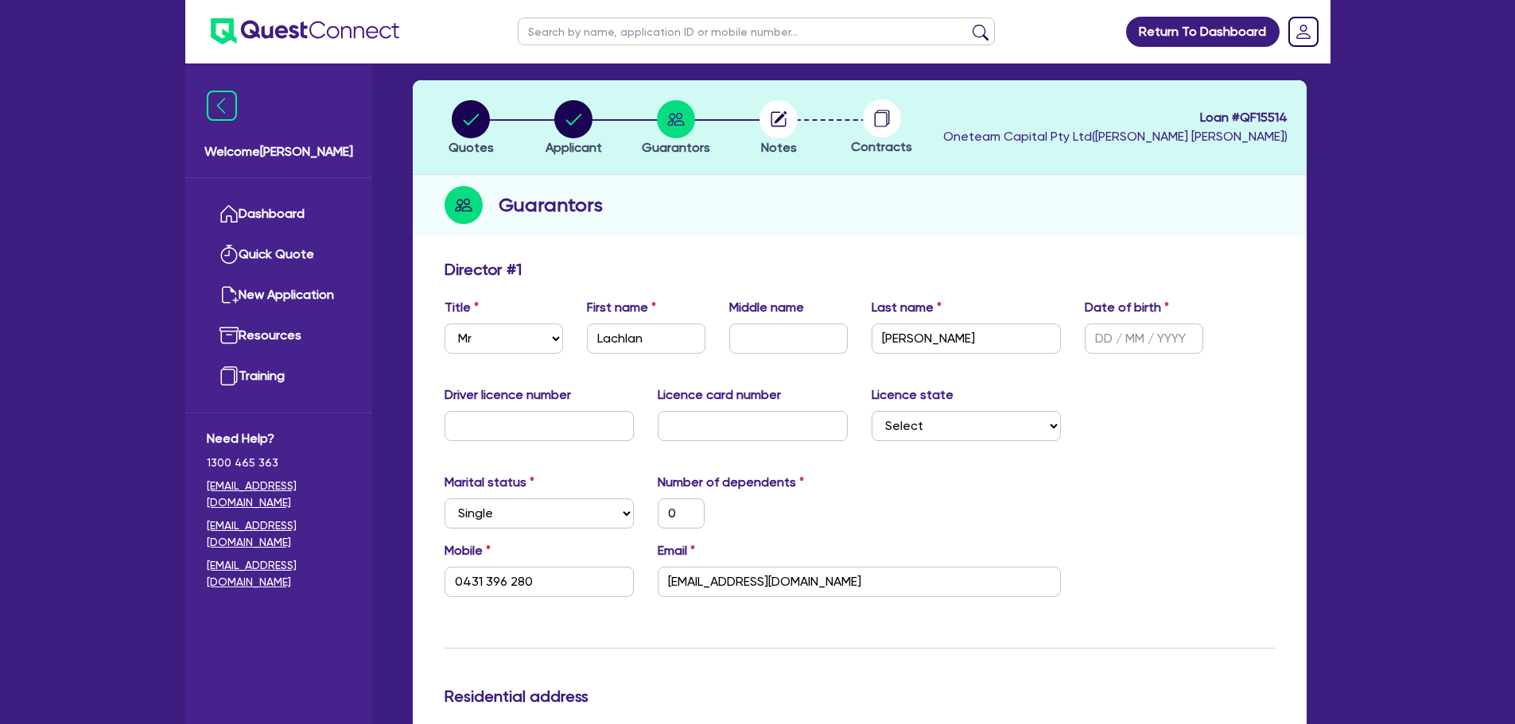
scroll to position [159, 0]
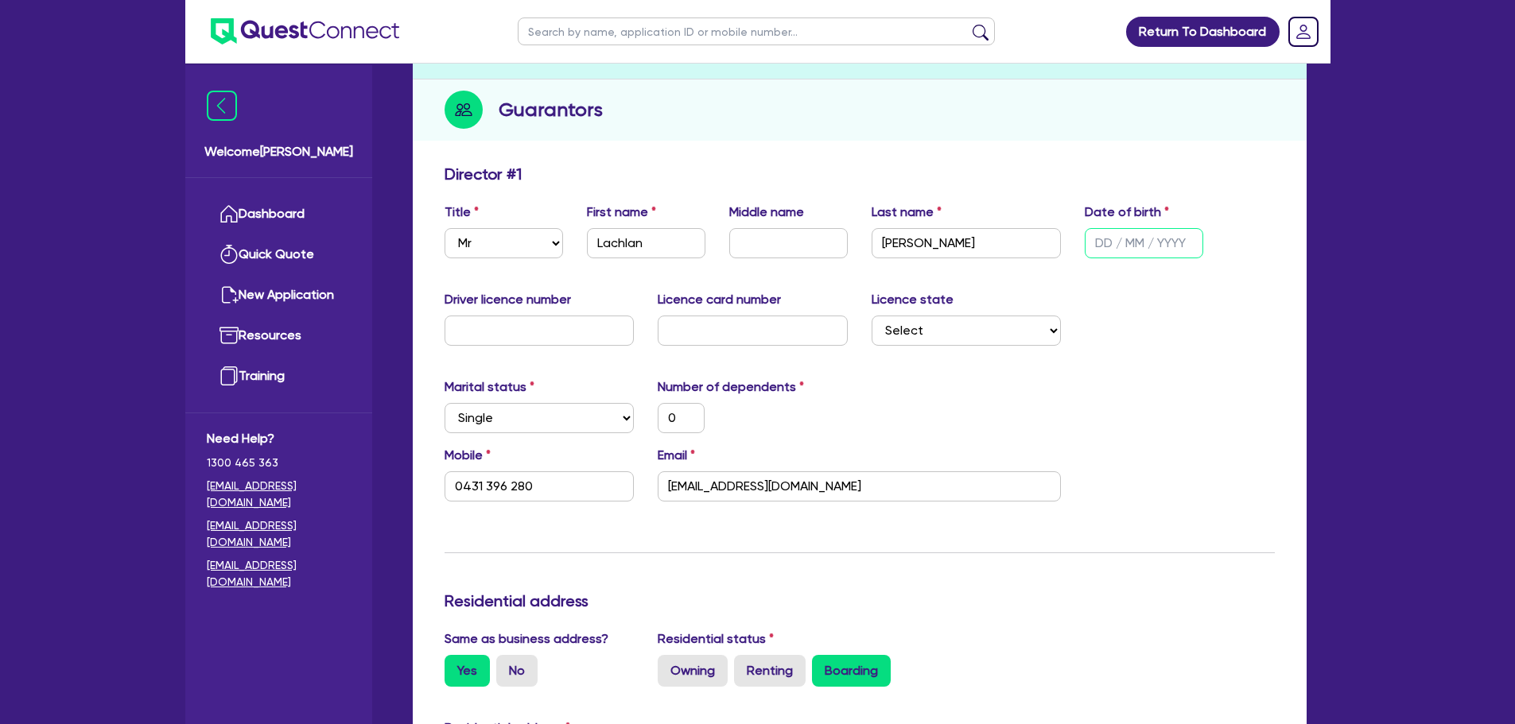
click at [1138, 247] on input "text" at bounding box center [1144, 243] width 118 height 30
type input "1 / /"
type input "0"
type input "0431 396 280"
type input "16/ /"
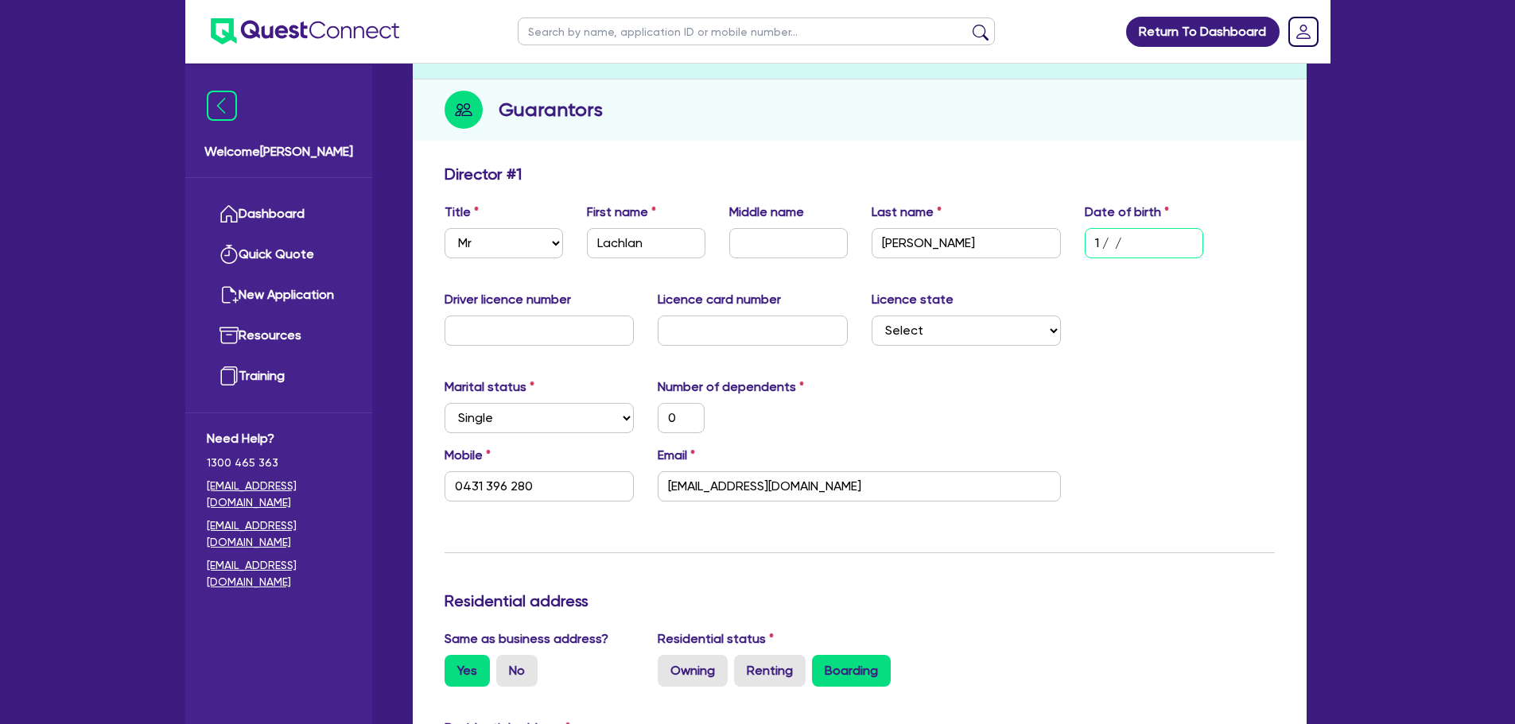
type input "0"
type input "0431 396 280"
type input "16/0 /"
type input "0"
type input "0431 396 280"
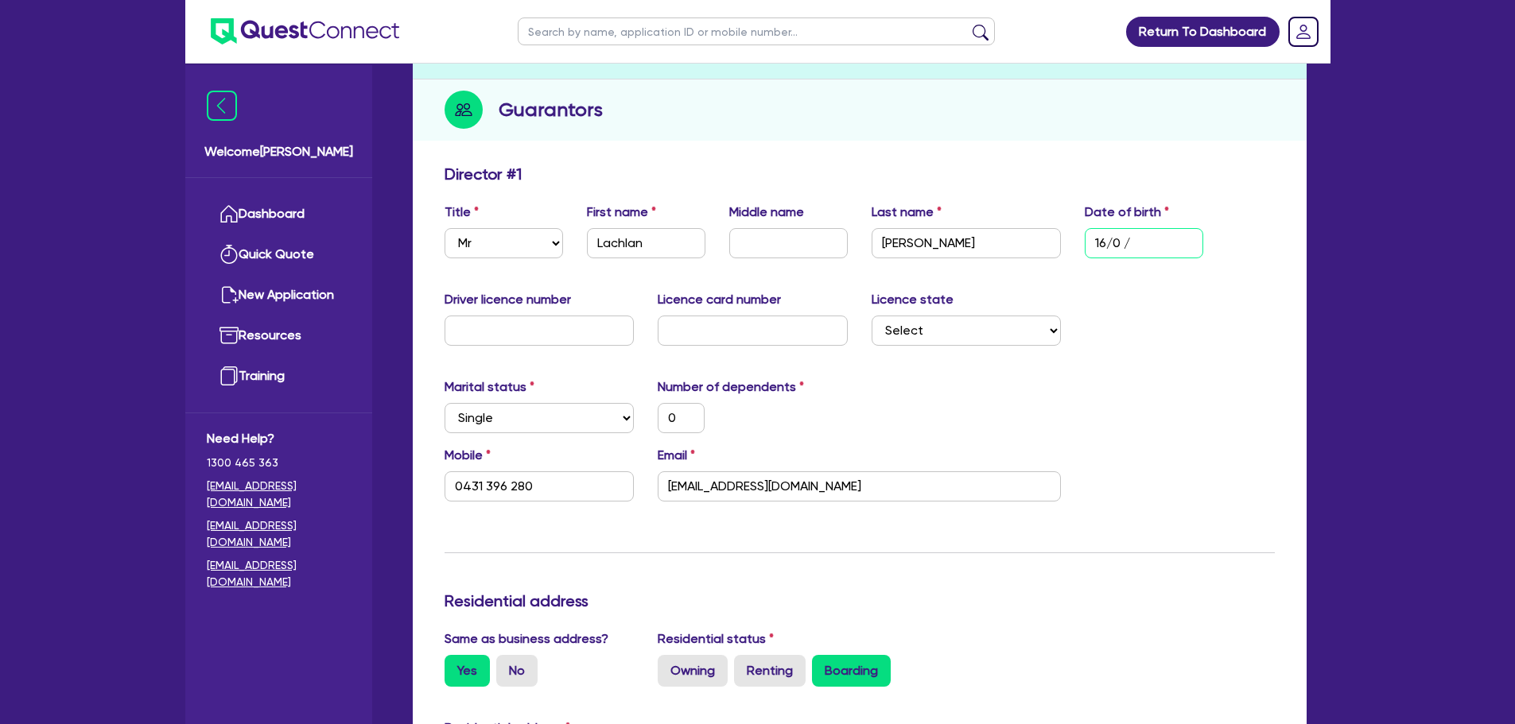
type input "16/05/"
type input "0"
type input "0431 396 280"
type input "16/05/2"
type input "0"
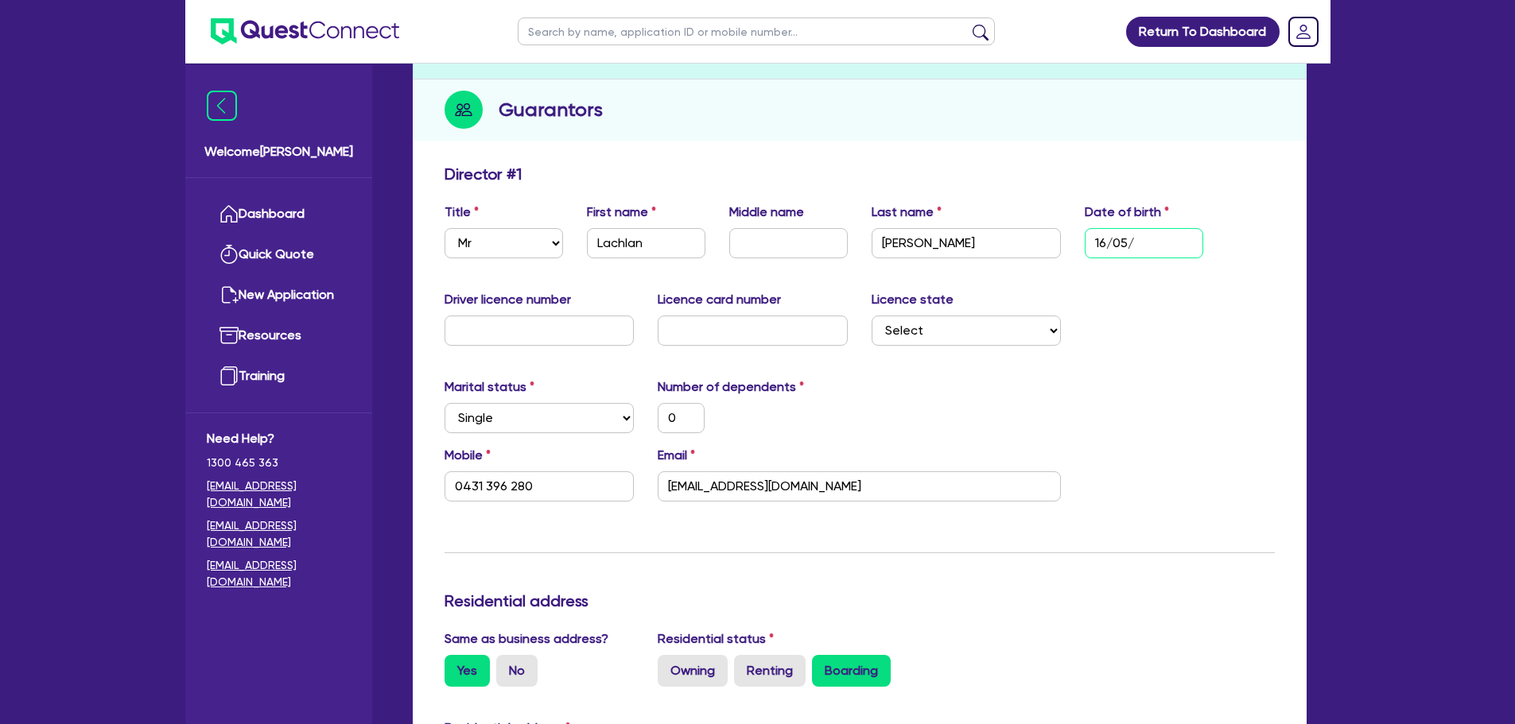
type input "0431 396 280"
type input "16/05/22"
type input "0"
type input "0431 396 280"
type input "16/05/2"
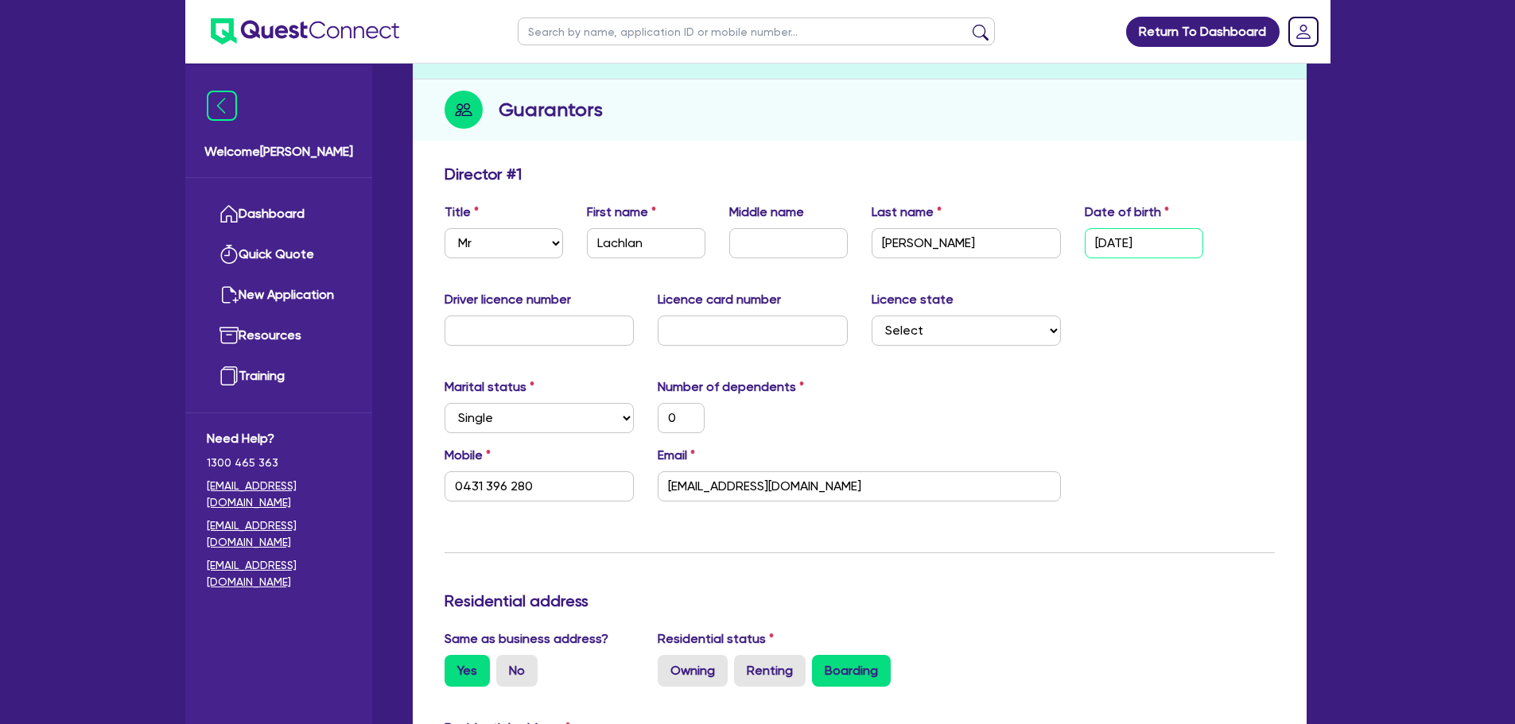
type input "0"
type input "0431 396 280"
type input "16/05/20"
type input "0"
type input "0431 396 280"
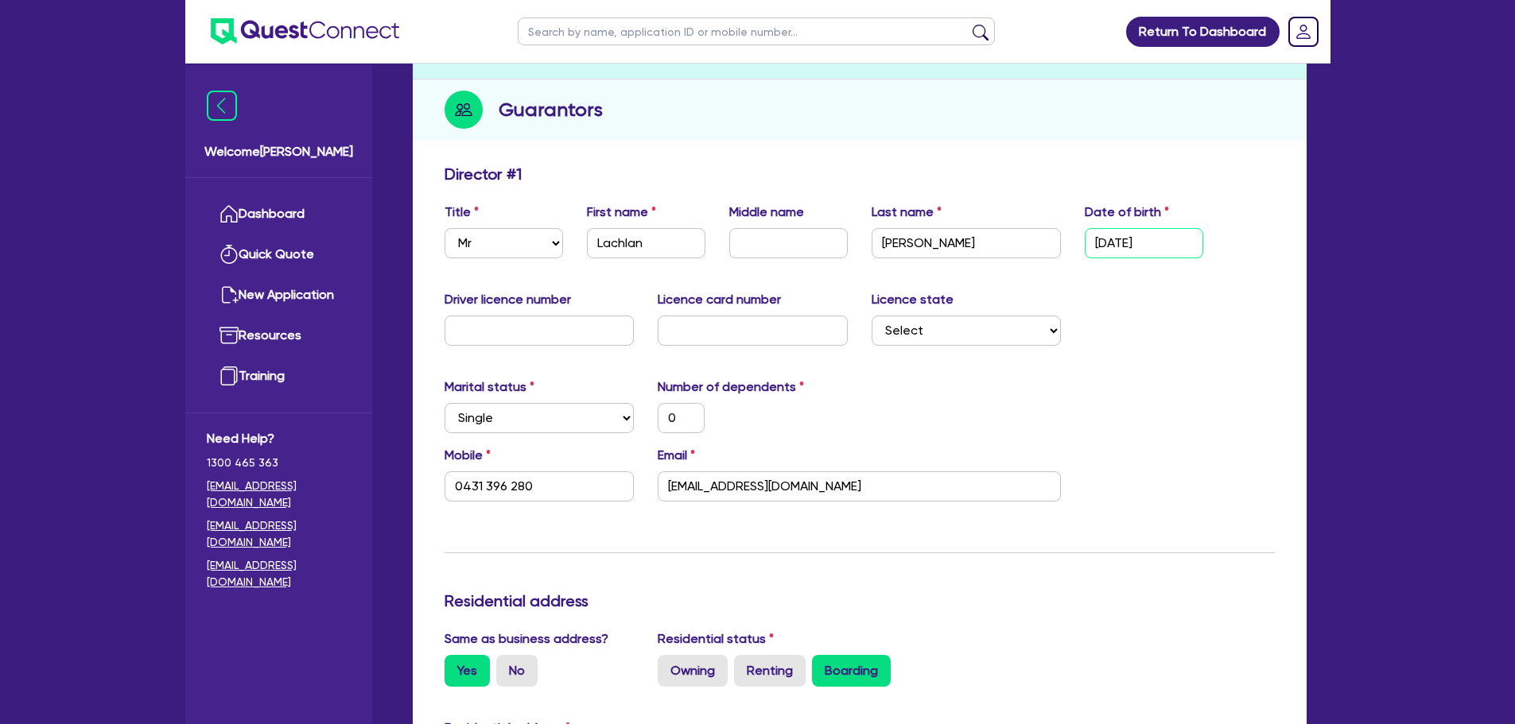
type input "16/05/200"
type input "0"
type input "0431 396 280"
type input "[DATE]"
type input "0"
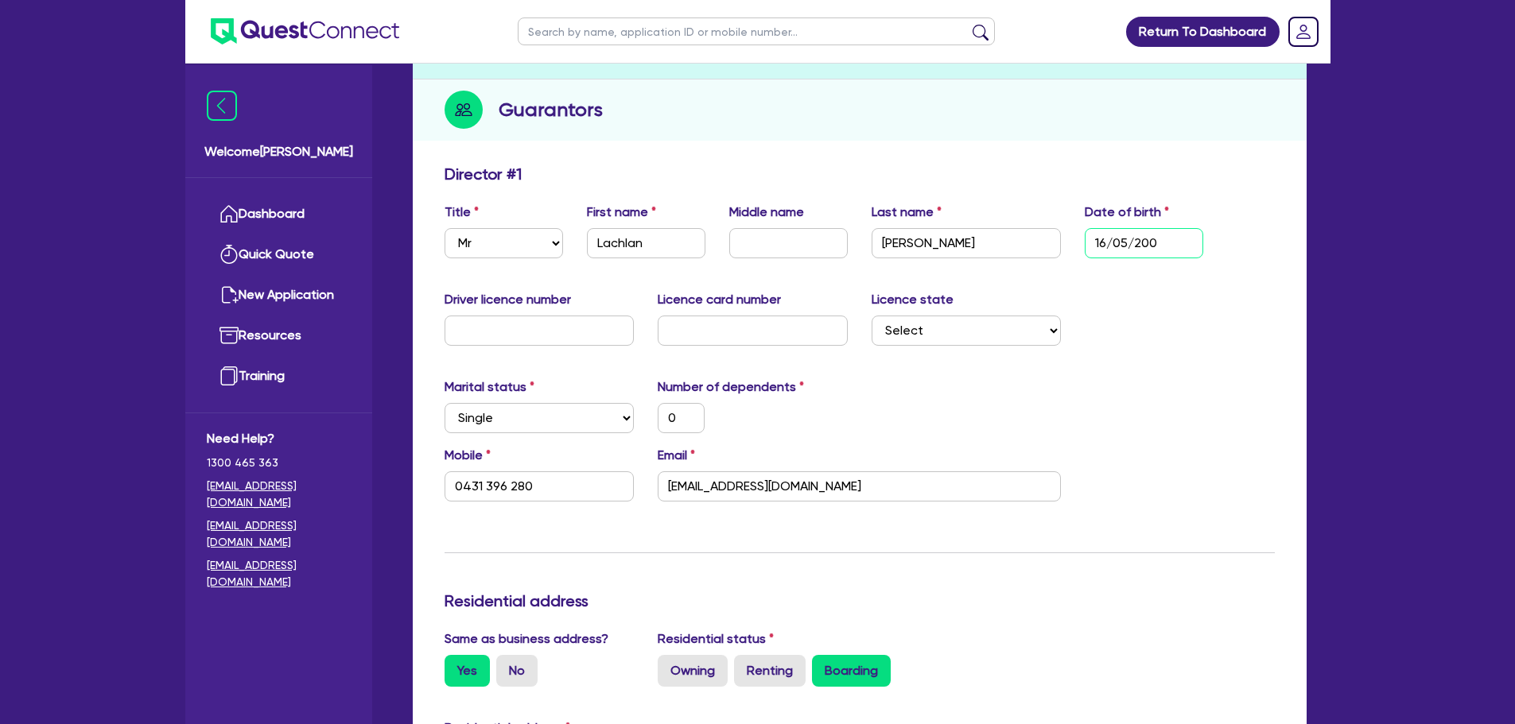
type input "0431 396 280"
type input "[DATE]"
click at [1230, 182] on div "Director # 1" at bounding box center [860, 177] width 854 height 25
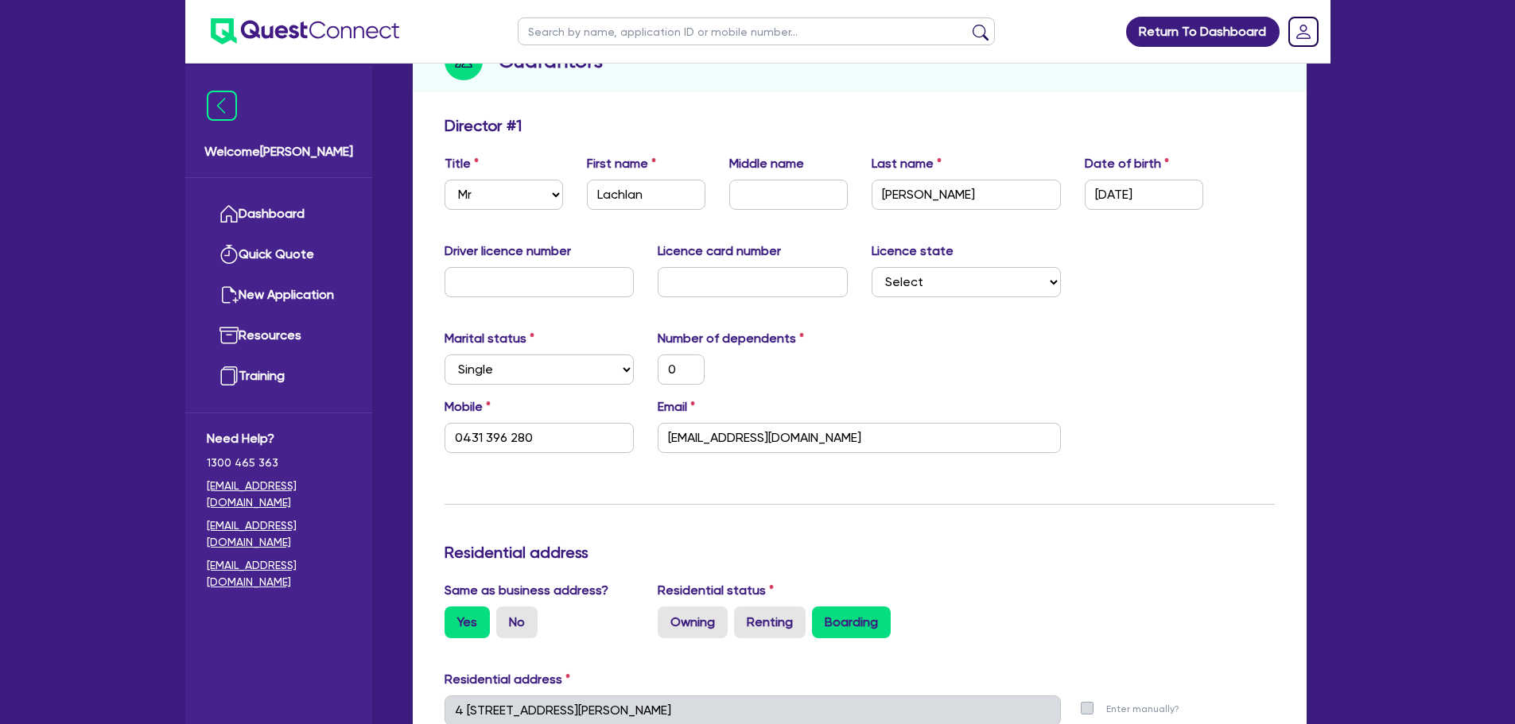
scroll to position [239, 0]
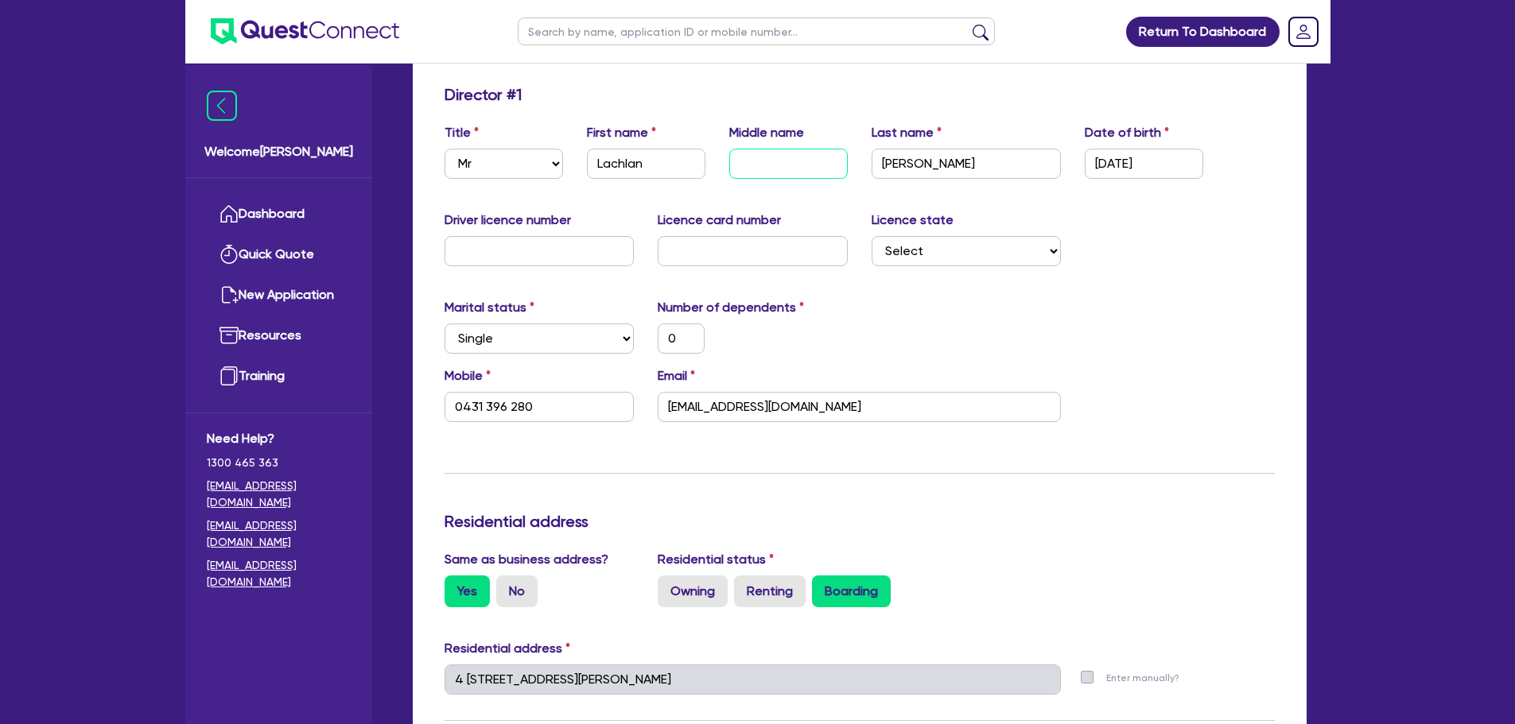
click at [792, 154] on input "text" at bounding box center [788, 164] width 118 height 30
type input "N"
type input "0"
type input "0431 396 280"
type input "Ni"
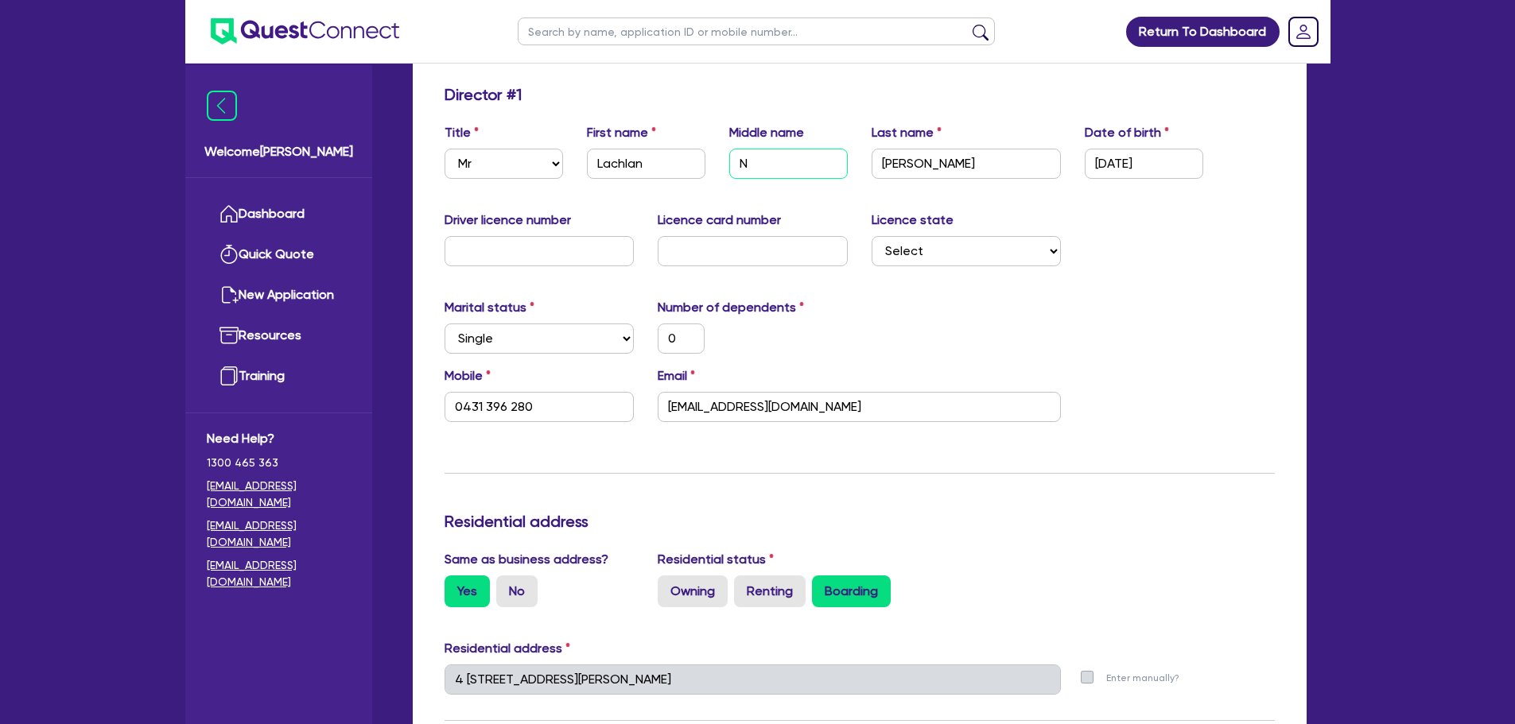
type input "0"
type input "0431 396 280"
type input "Nic"
type input "0"
type input "0431 396 280"
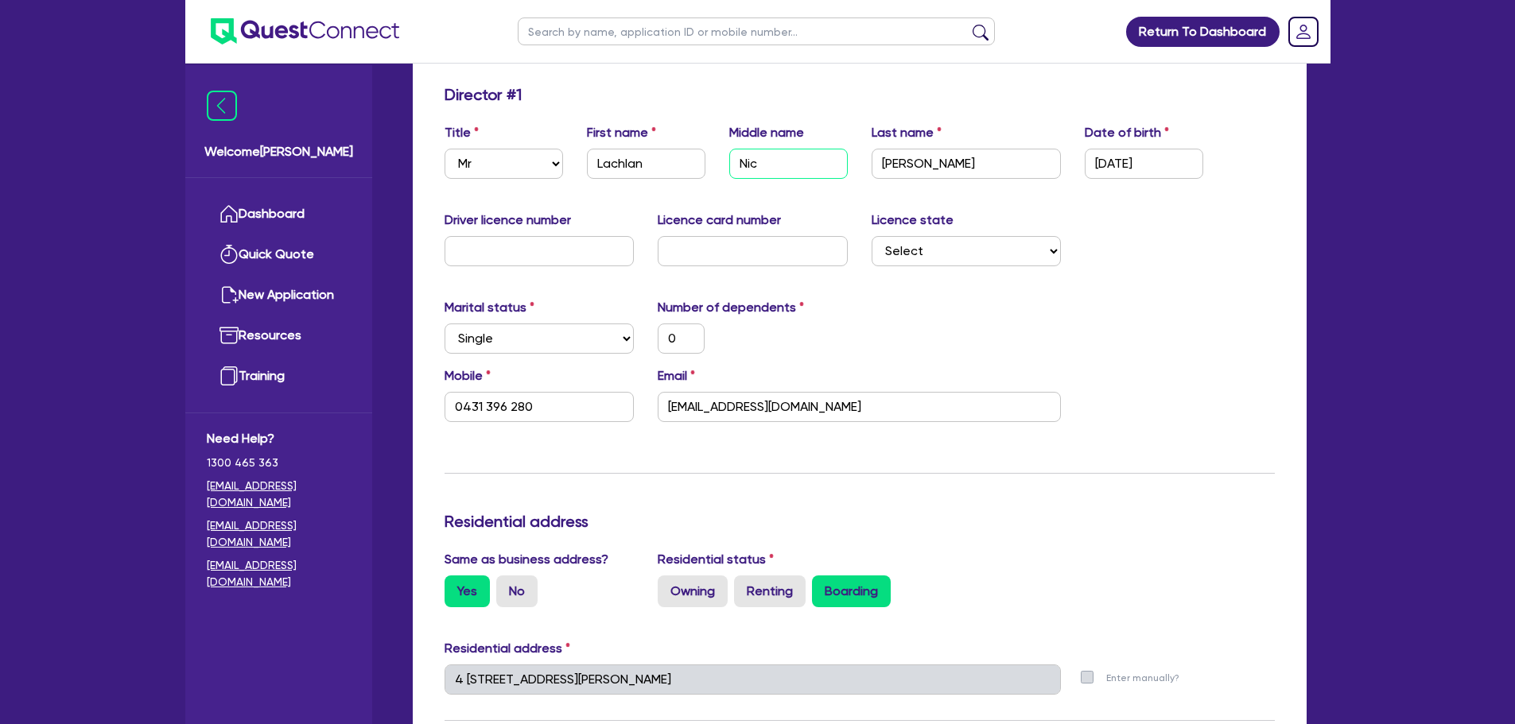
type input "Nich"
type input "0"
type input "0431 396 280"
type input "Nicho"
type input "0"
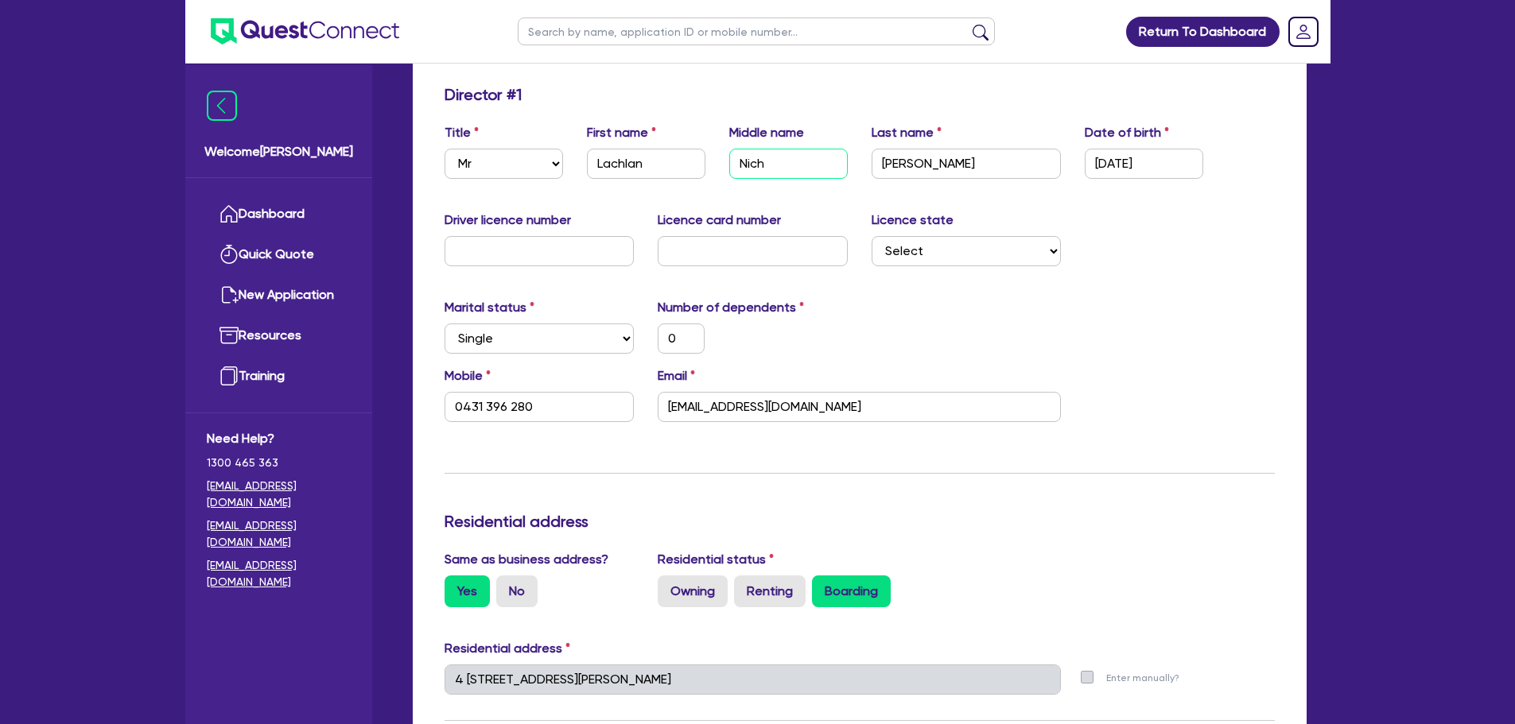
type input "0431 396 280"
type input "Nichol"
type input "0"
type input "0431 396 280"
type input "Nichola"
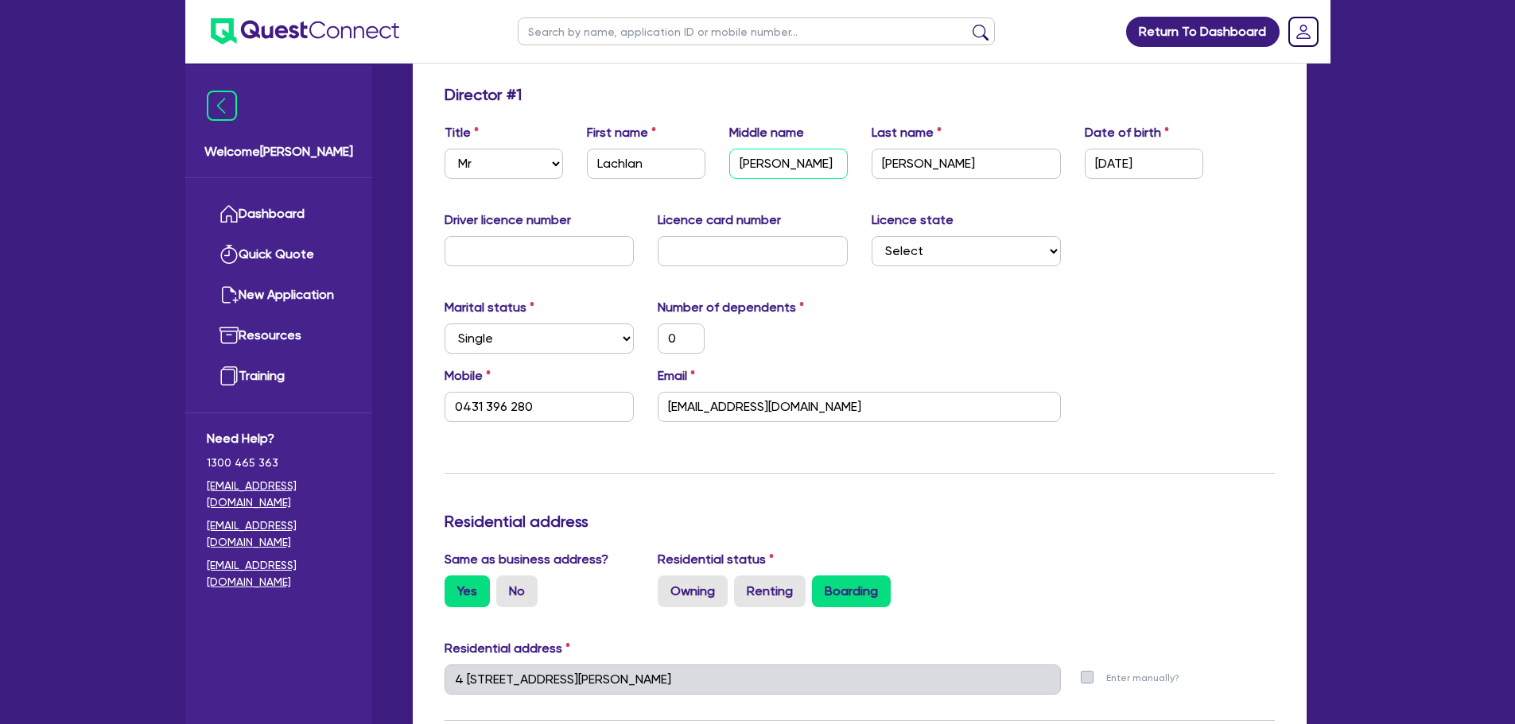
type input "0"
type input "0431 396 280"
type input "[PERSON_NAME]"
type input "0"
type input "0431 396 280"
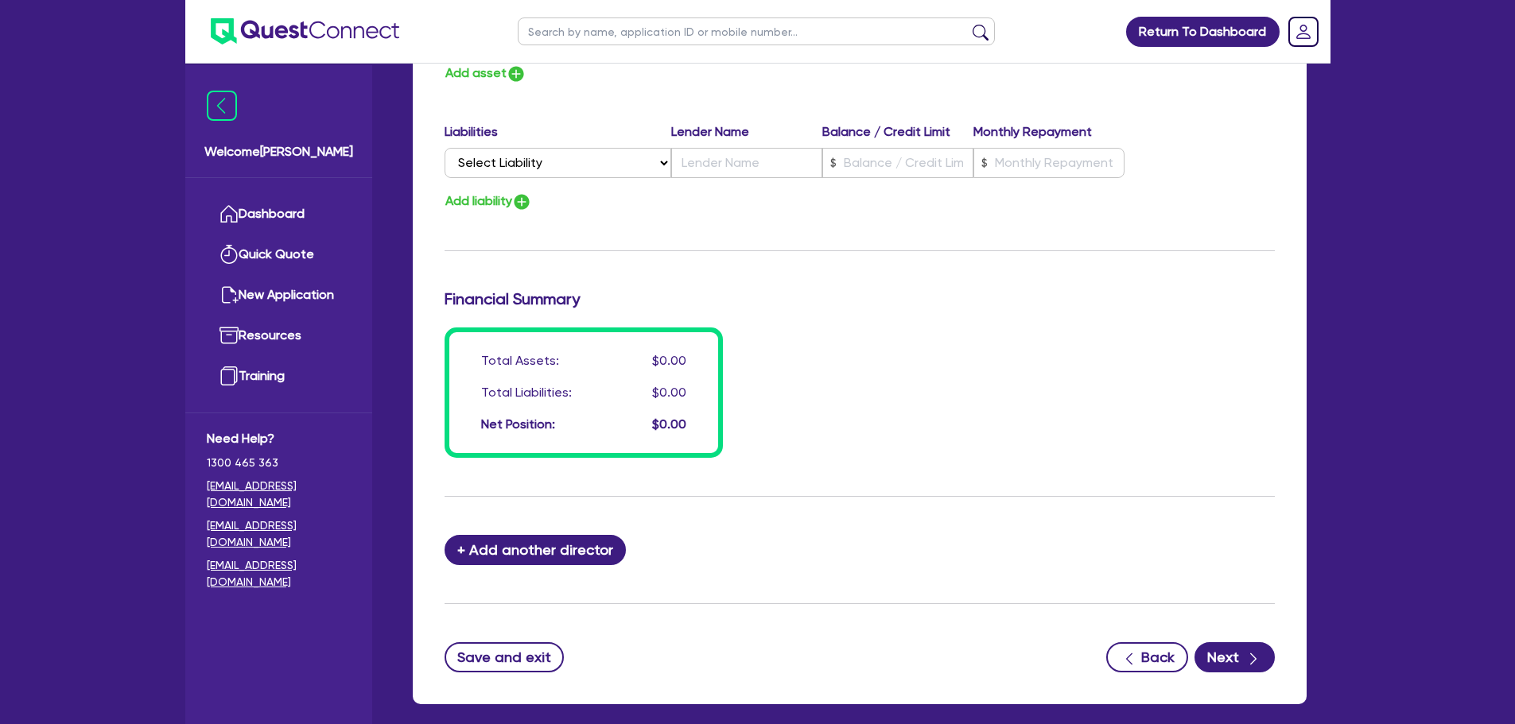
scroll to position [1119, 0]
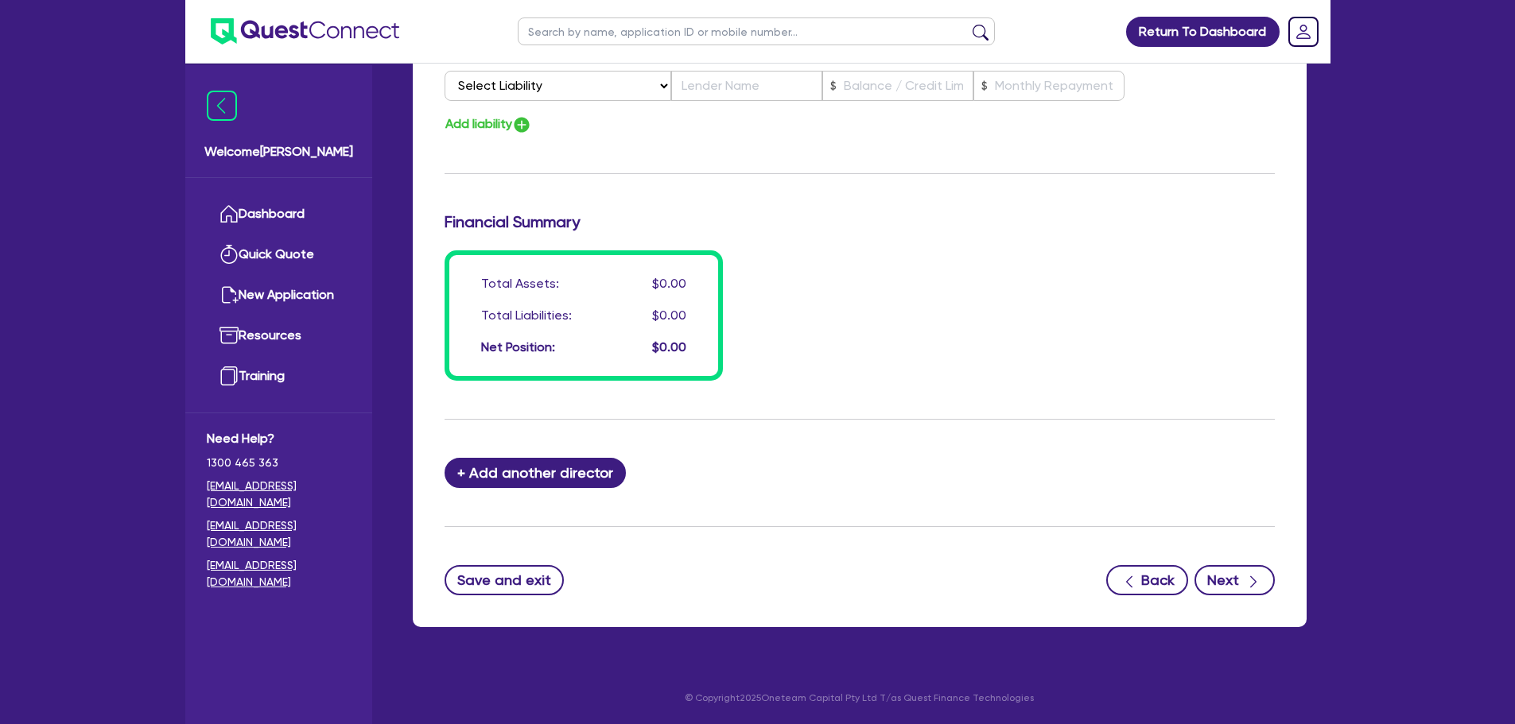
type input "[PERSON_NAME]"
click at [1248, 575] on icon "button" at bounding box center [1253, 582] width 16 height 16
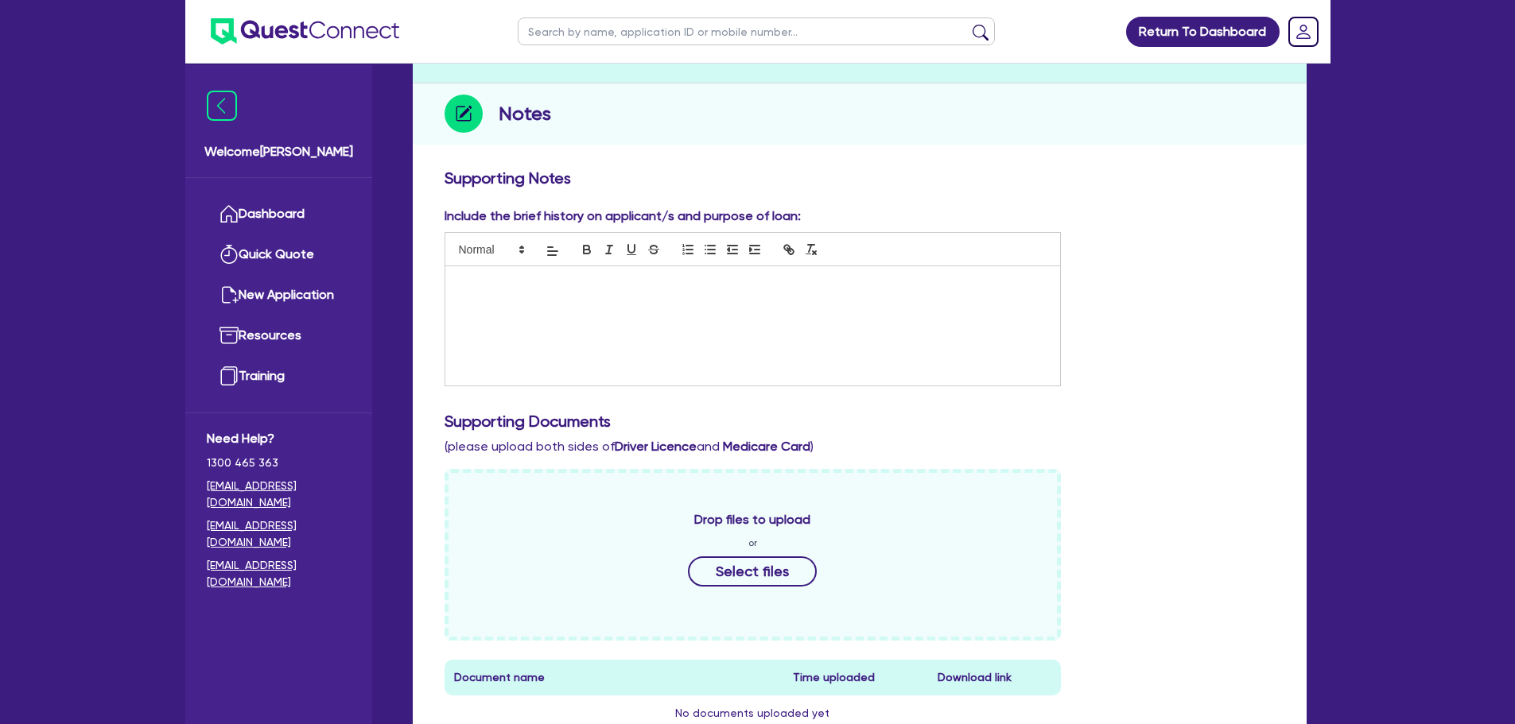
scroll to position [159, 0]
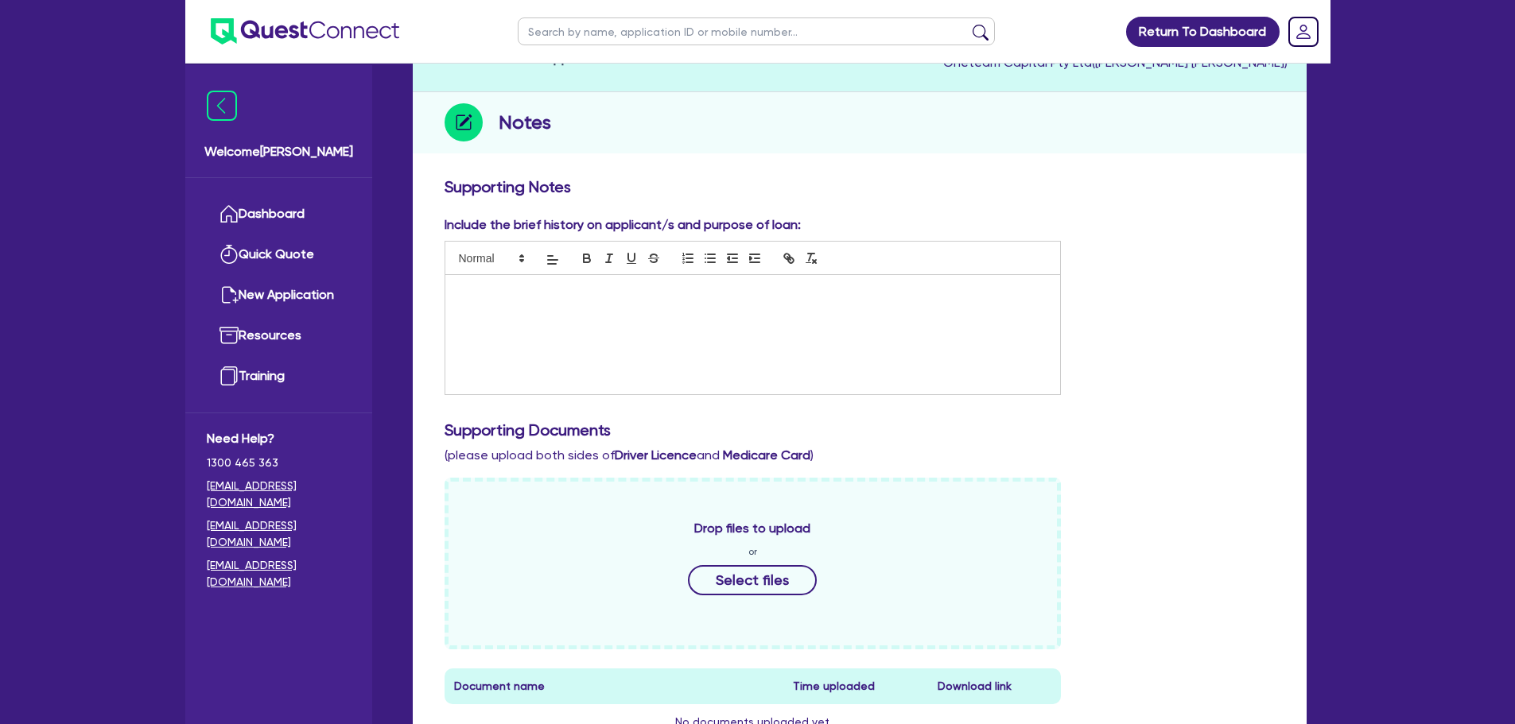
click at [658, 331] on div at bounding box center [753, 334] width 616 height 119
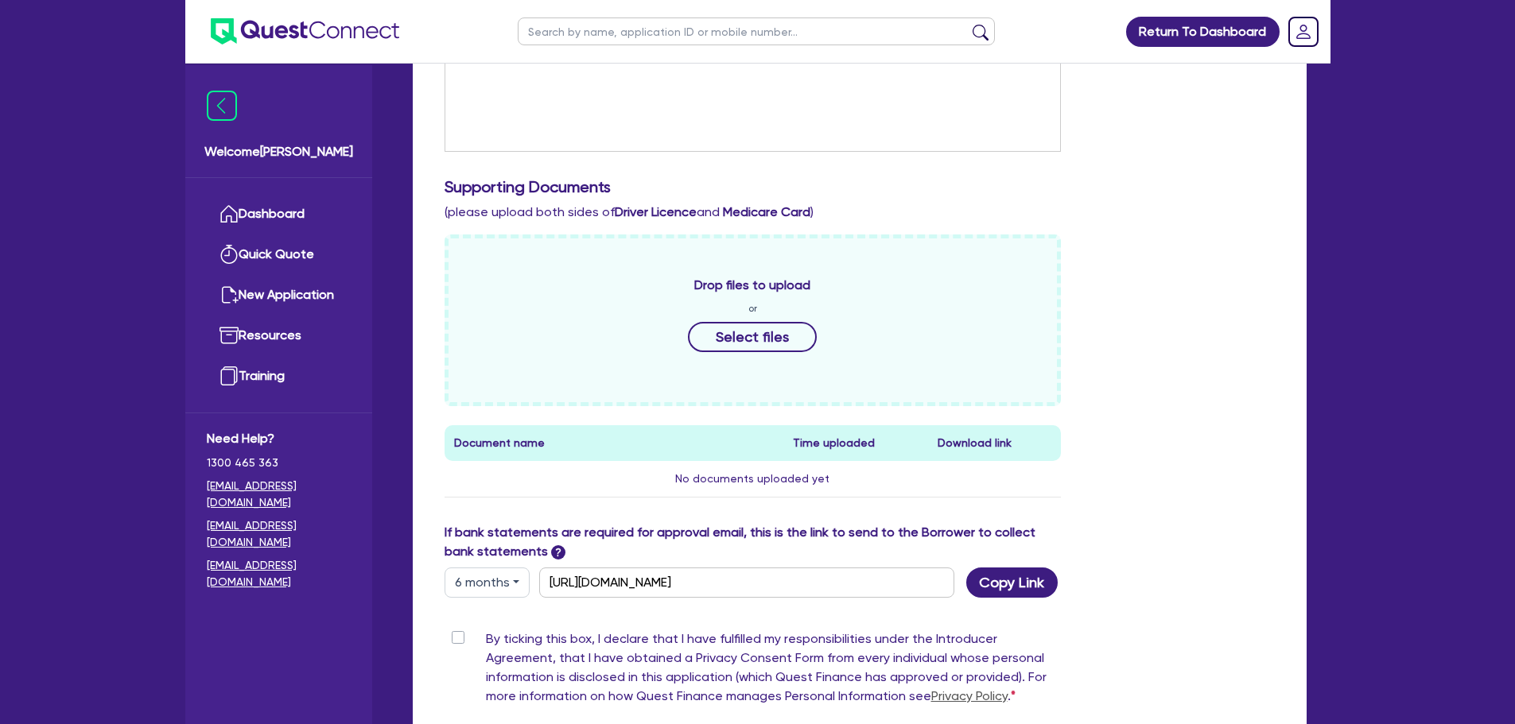
scroll to position [557, 0]
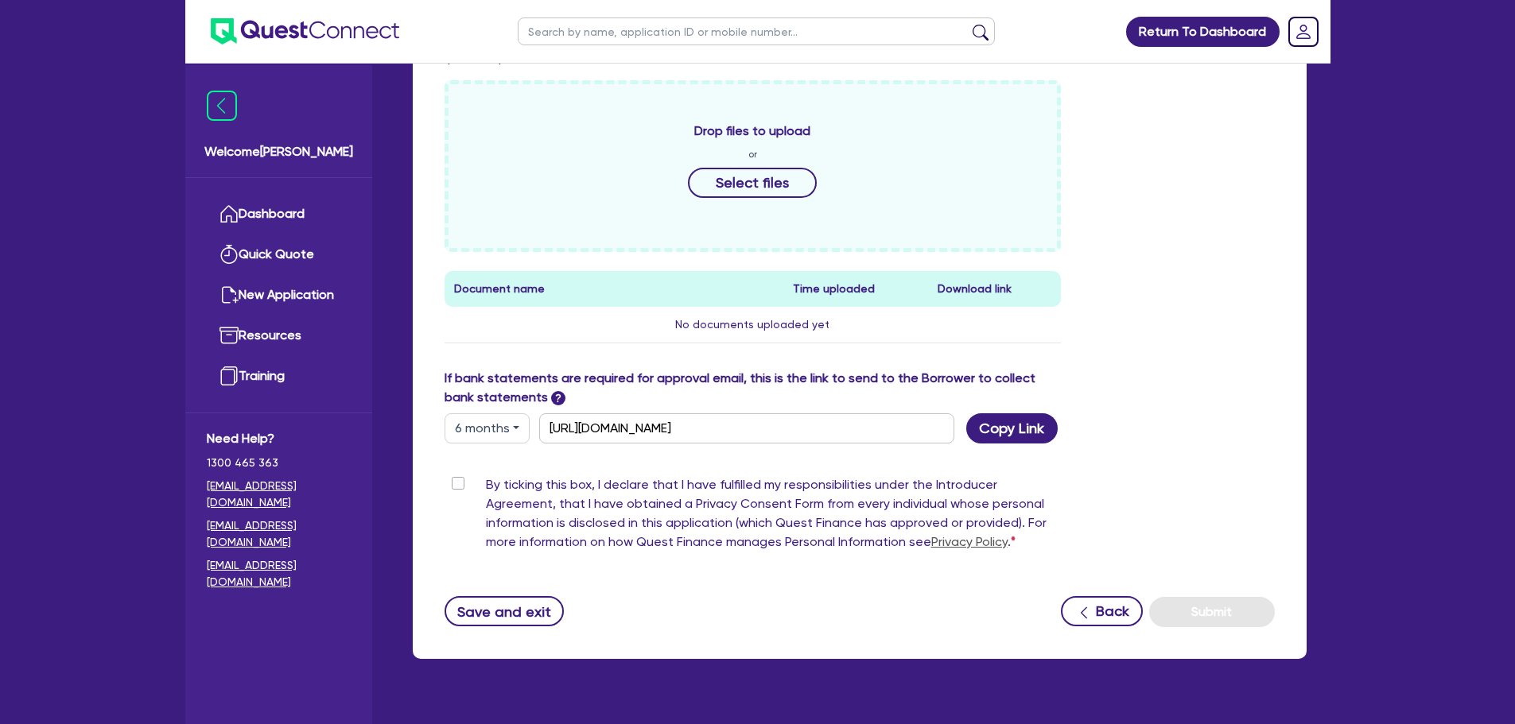
click at [466, 484] on div "By ticking this box, I declare that I have fulfilled my responsibilities under …" at bounding box center [753, 517] width 617 height 83
click at [486, 482] on label "By ticking this box, I declare that I have fulfilled my responsibilities under …" at bounding box center [774, 517] width 576 height 83
click at [454, 482] on input "By ticking this box, I declare that I have fulfilled my responsibilities under …" at bounding box center [451, 483] width 13 height 15
checkbox input "true"
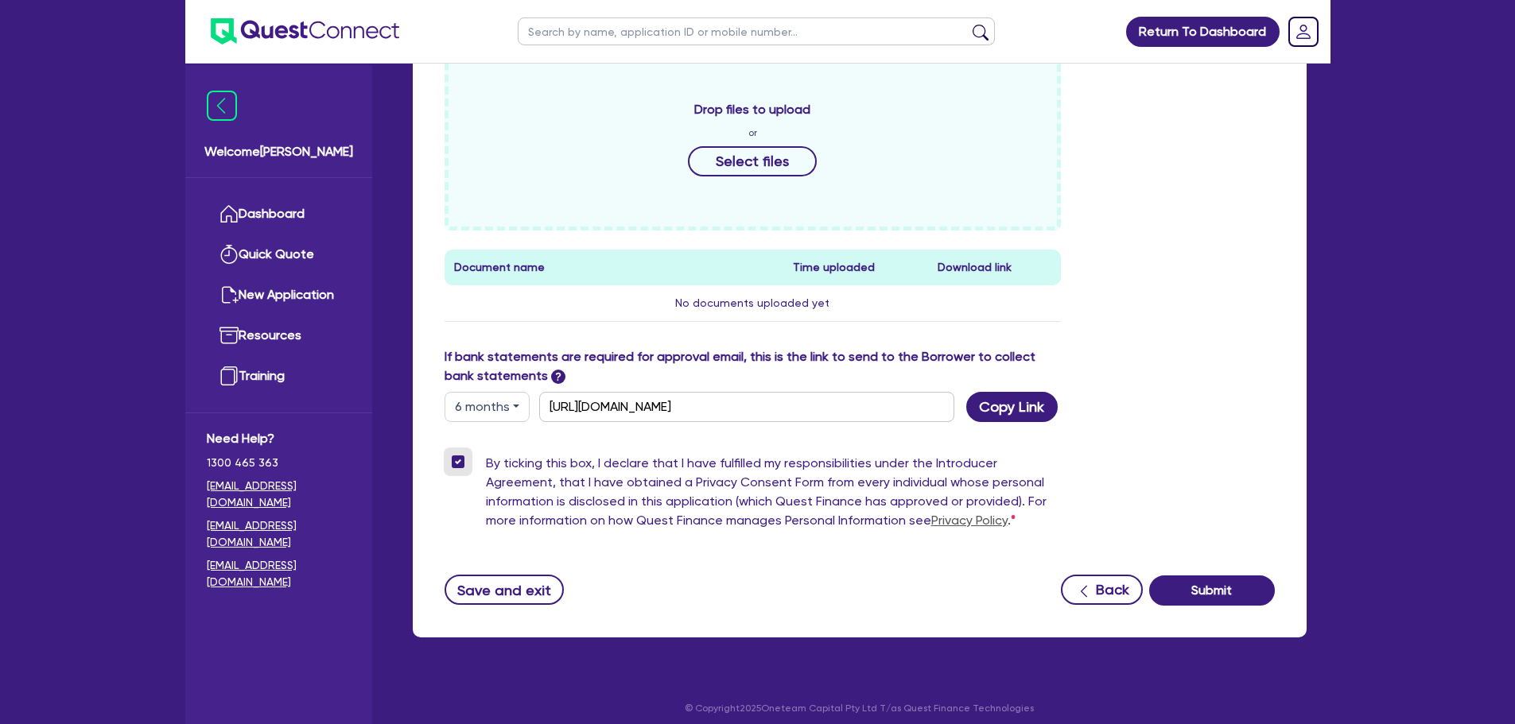
scroll to position [588, 0]
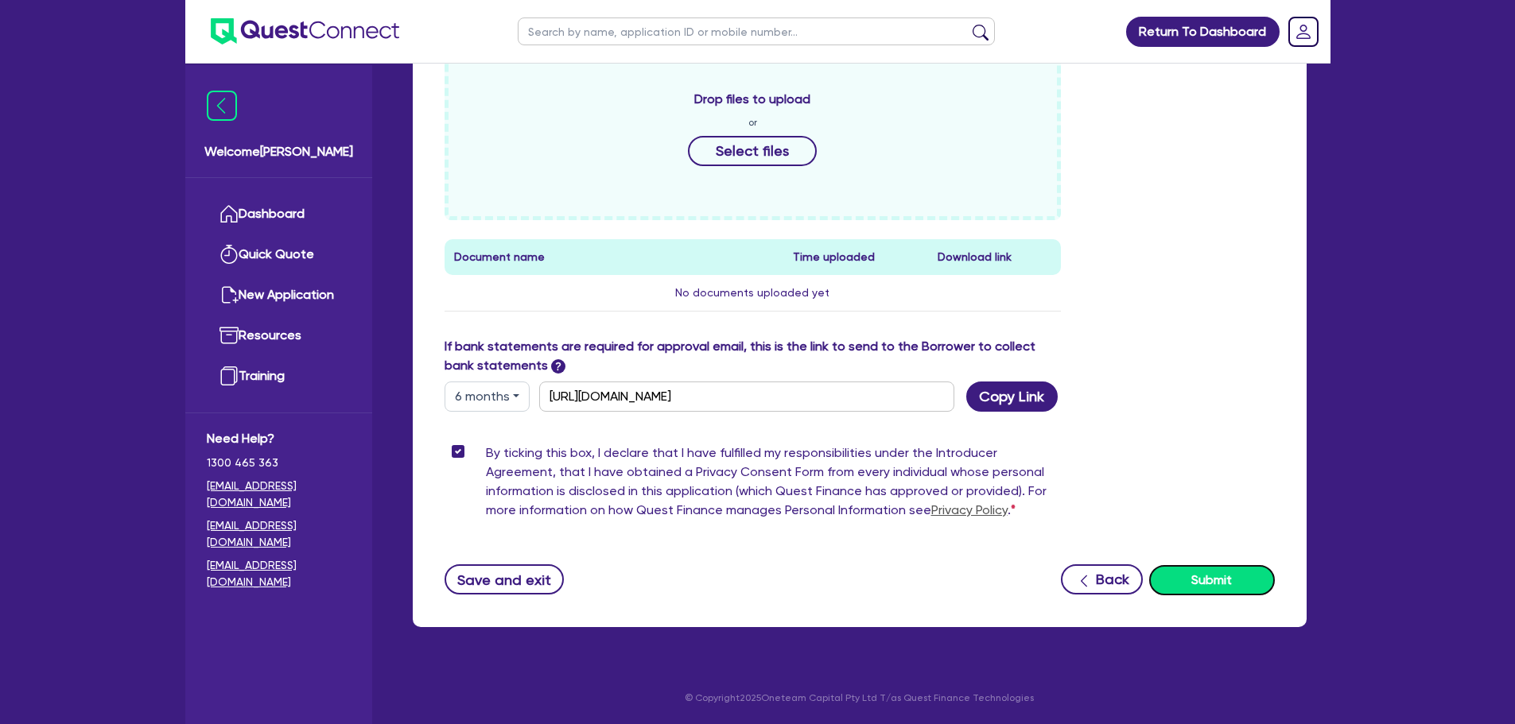
click at [1214, 590] on button "Submit" at bounding box center [1212, 580] width 126 height 30
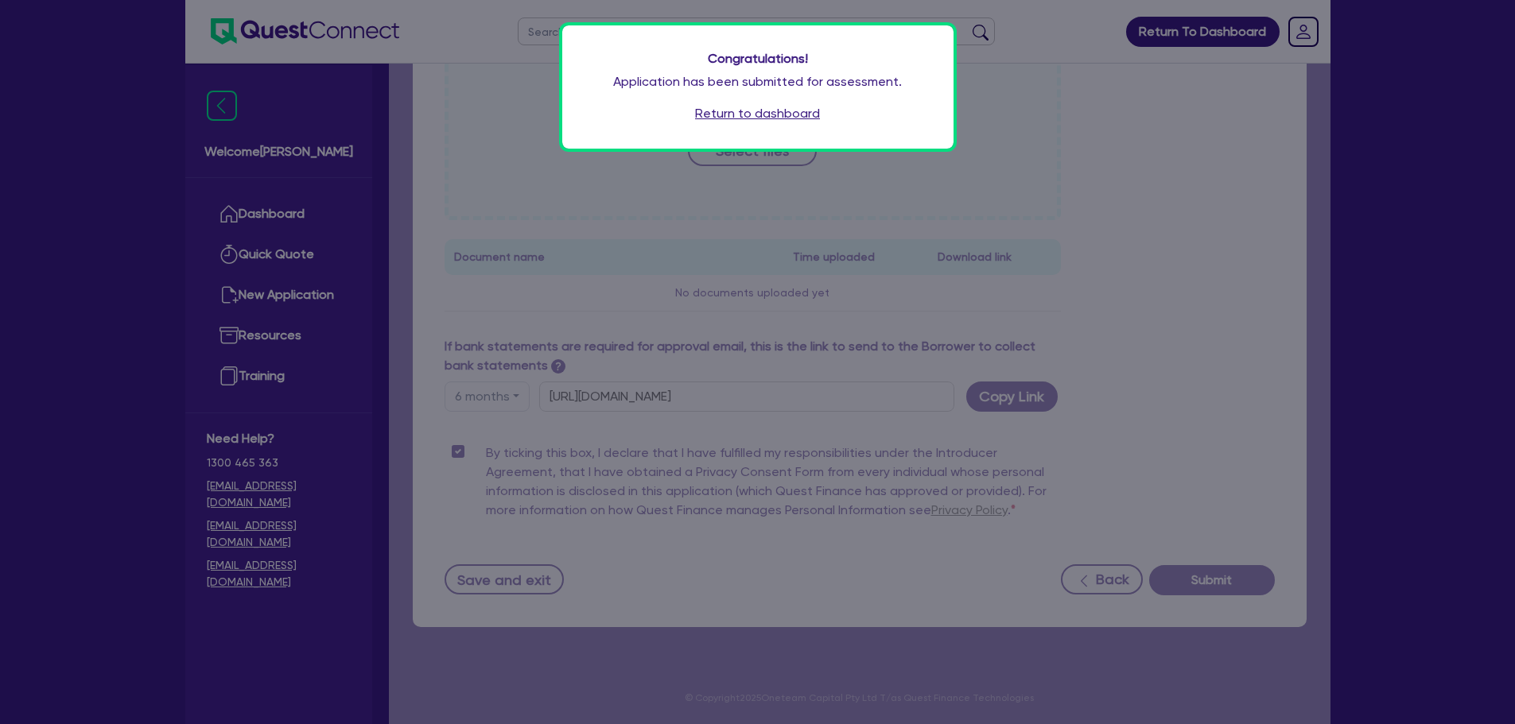
click at [752, 117] on link "Return to dashboard" at bounding box center [757, 113] width 125 height 19
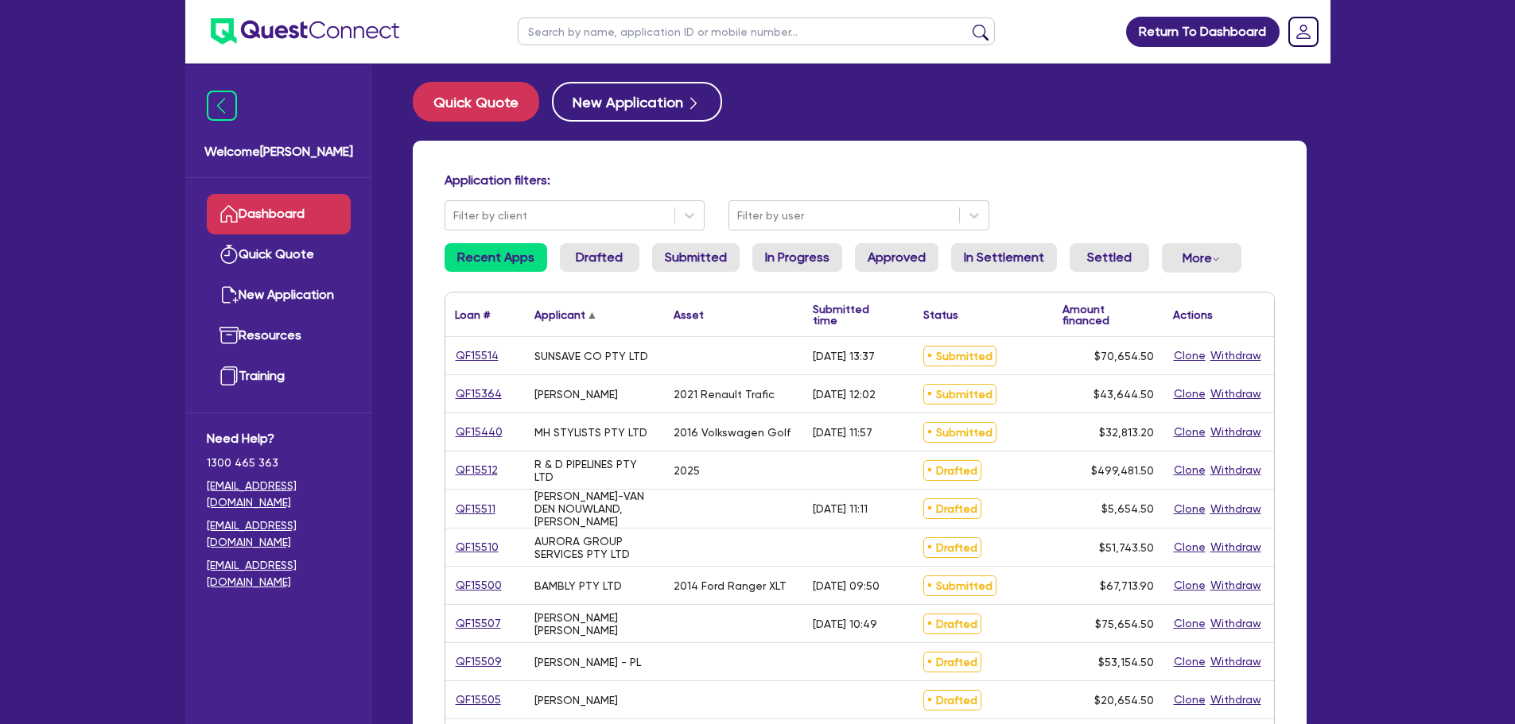
scroll to position [239, 0]
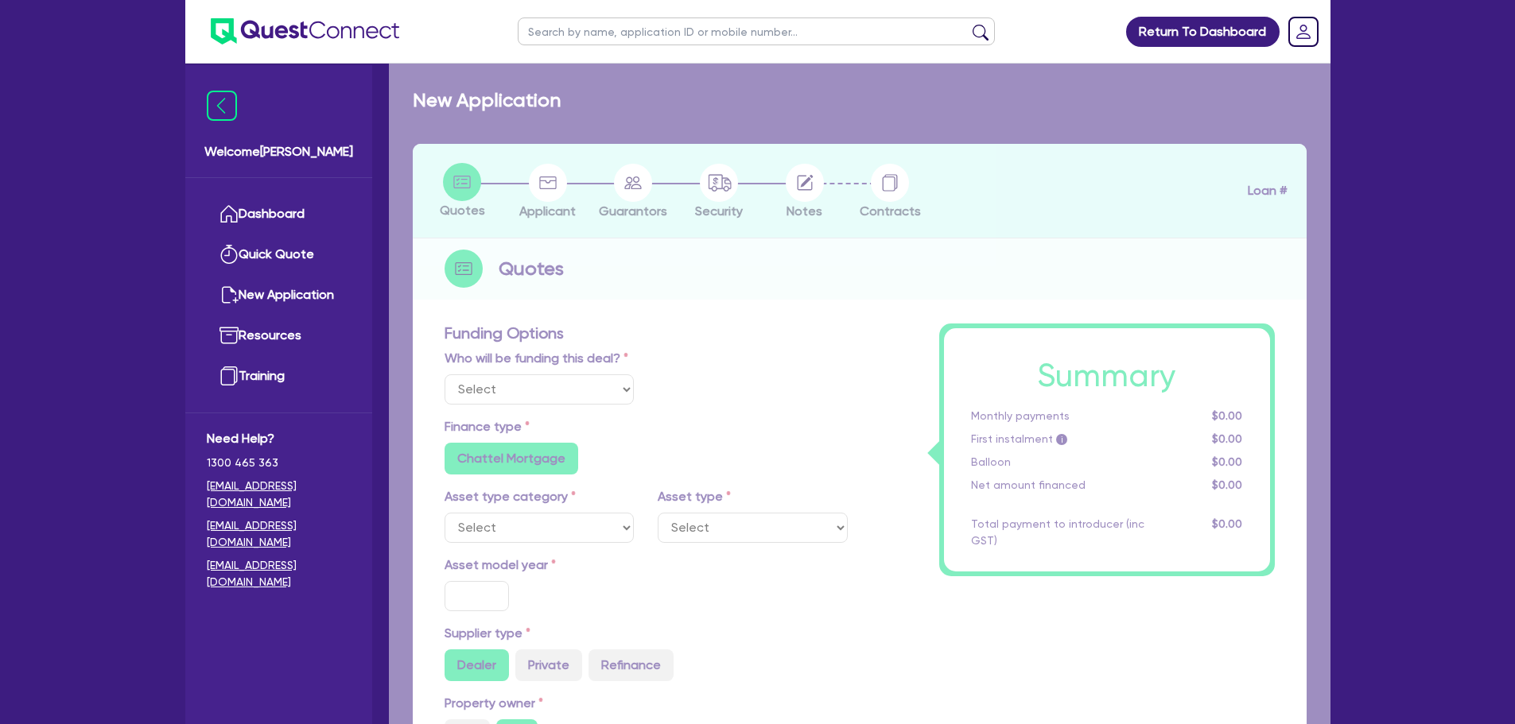
select select "Other"
radio input "false"
type input "70,000"
type input "10"
radio input "true"
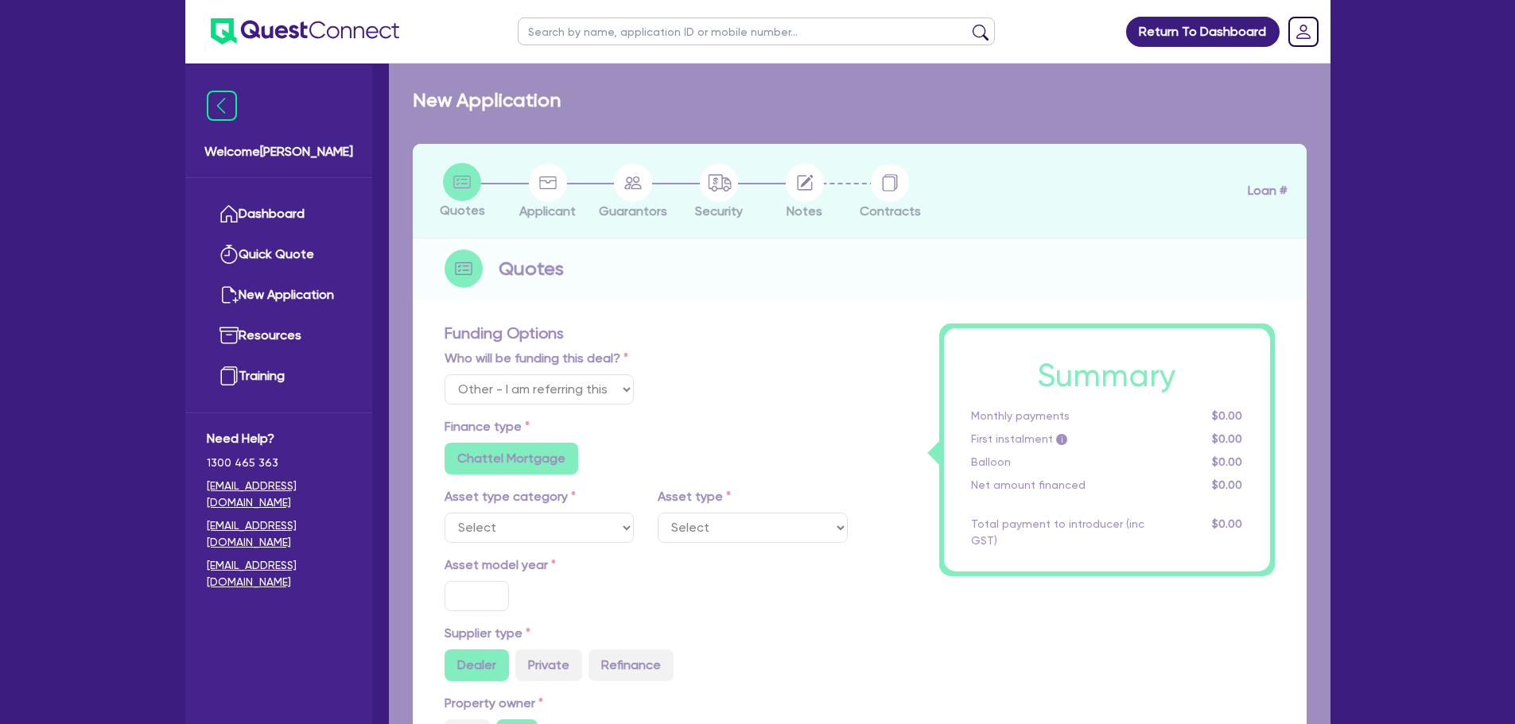
radio input "false"
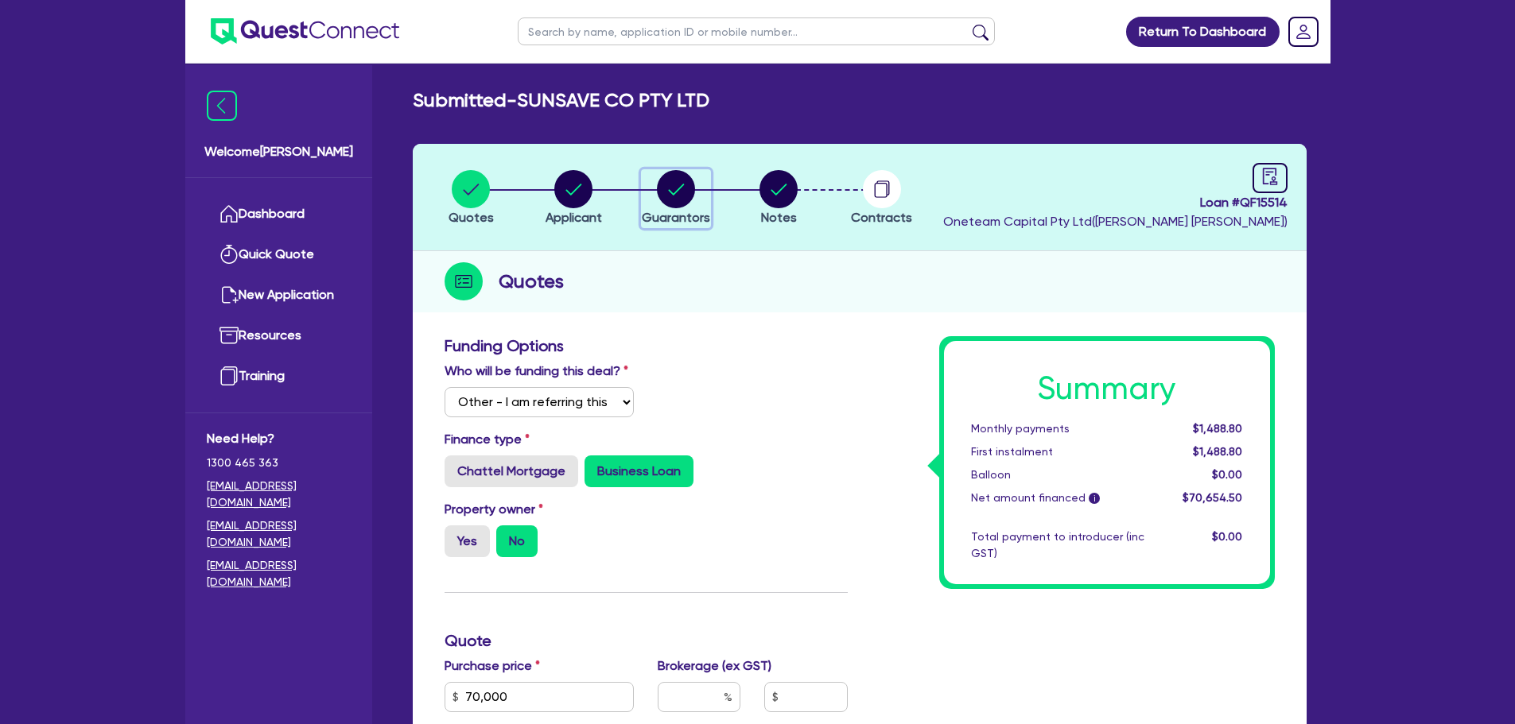
drag, startPoint x: 663, startPoint y: 187, endPoint x: 678, endPoint y: 201, distance: 20.8
click at [664, 187] on circle "button" at bounding box center [676, 189] width 38 height 38
select select "MR"
select select "SINGLE"
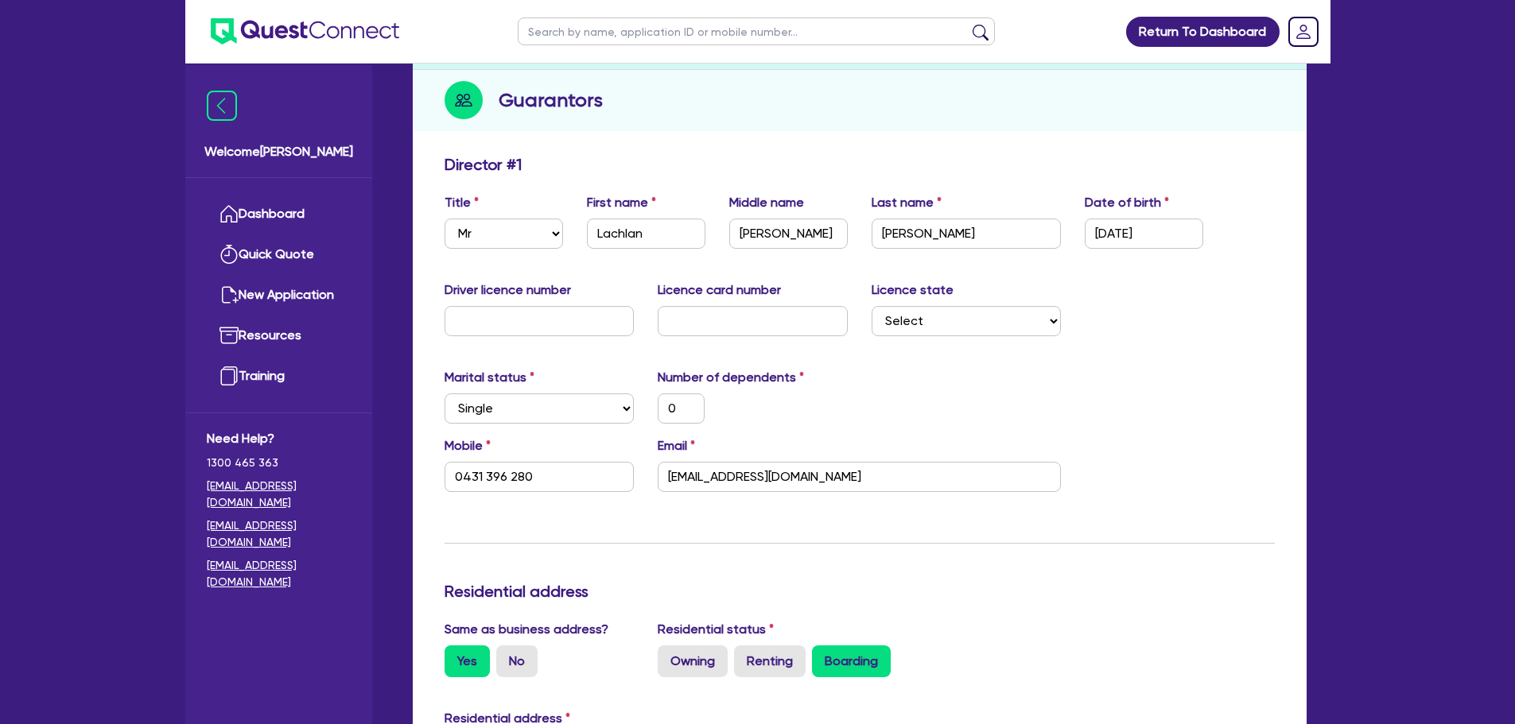
scroll to position [398, 0]
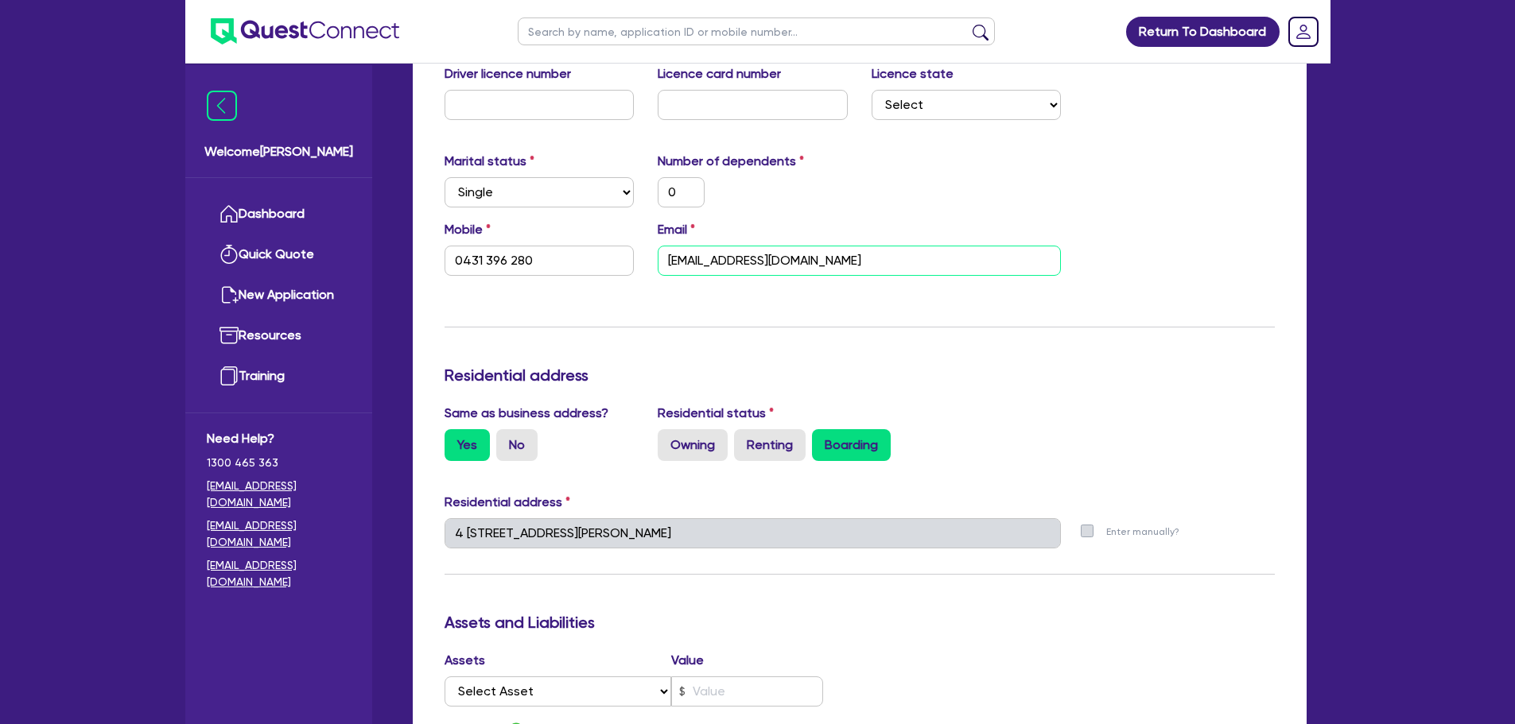
drag, startPoint x: 844, startPoint y: 258, endPoint x: 600, endPoint y: 255, distance: 243.4
click at [600, 256] on div "Mobile [PHONE_NUMBER] Email [EMAIL_ADDRESS][DOMAIN_NAME]" at bounding box center [860, 254] width 854 height 68
click at [868, 299] on div "Update residential status for Director #1 Boarding is only acceptable when the …" at bounding box center [860, 527] width 830 height 1176
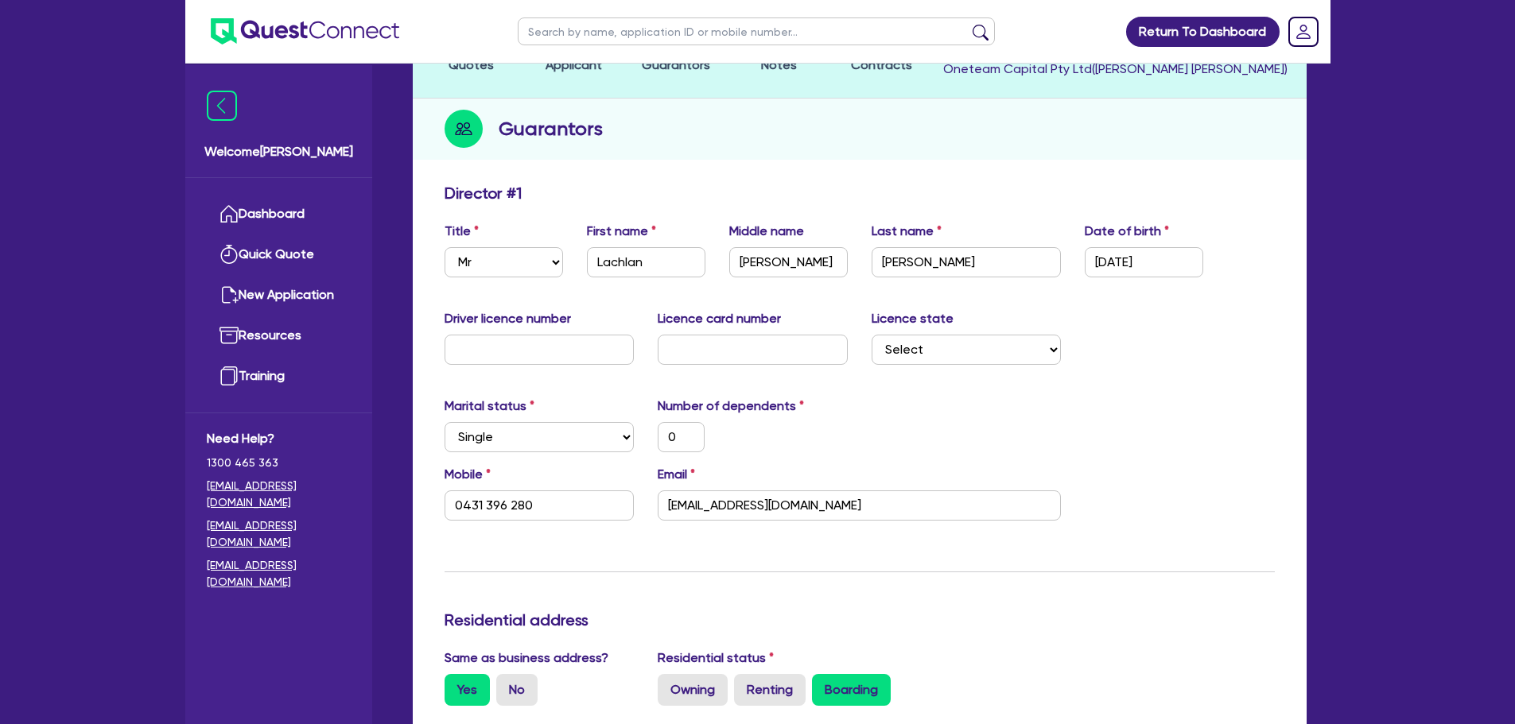
scroll to position [0, 0]
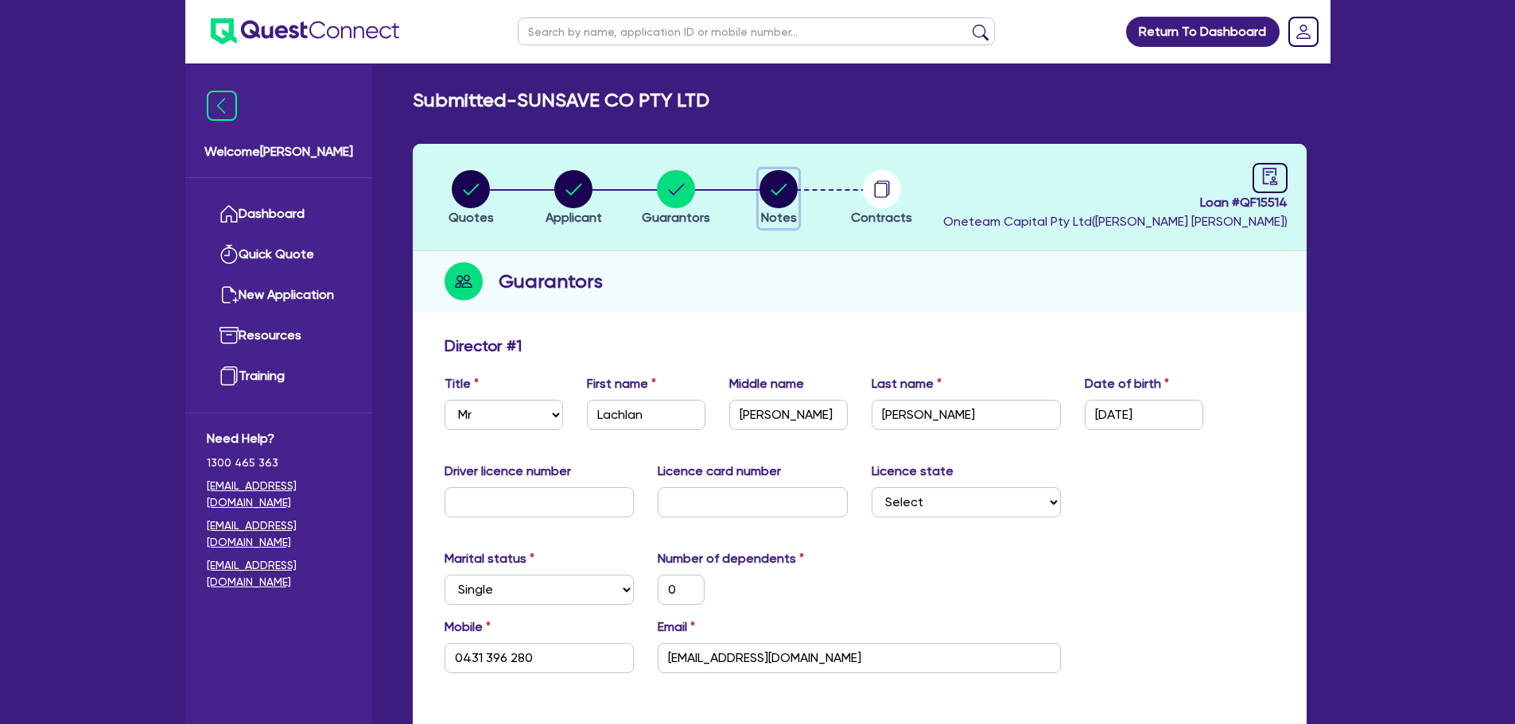
click at [781, 184] on circle "button" at bounding box center [778, 189] width 38 height 38
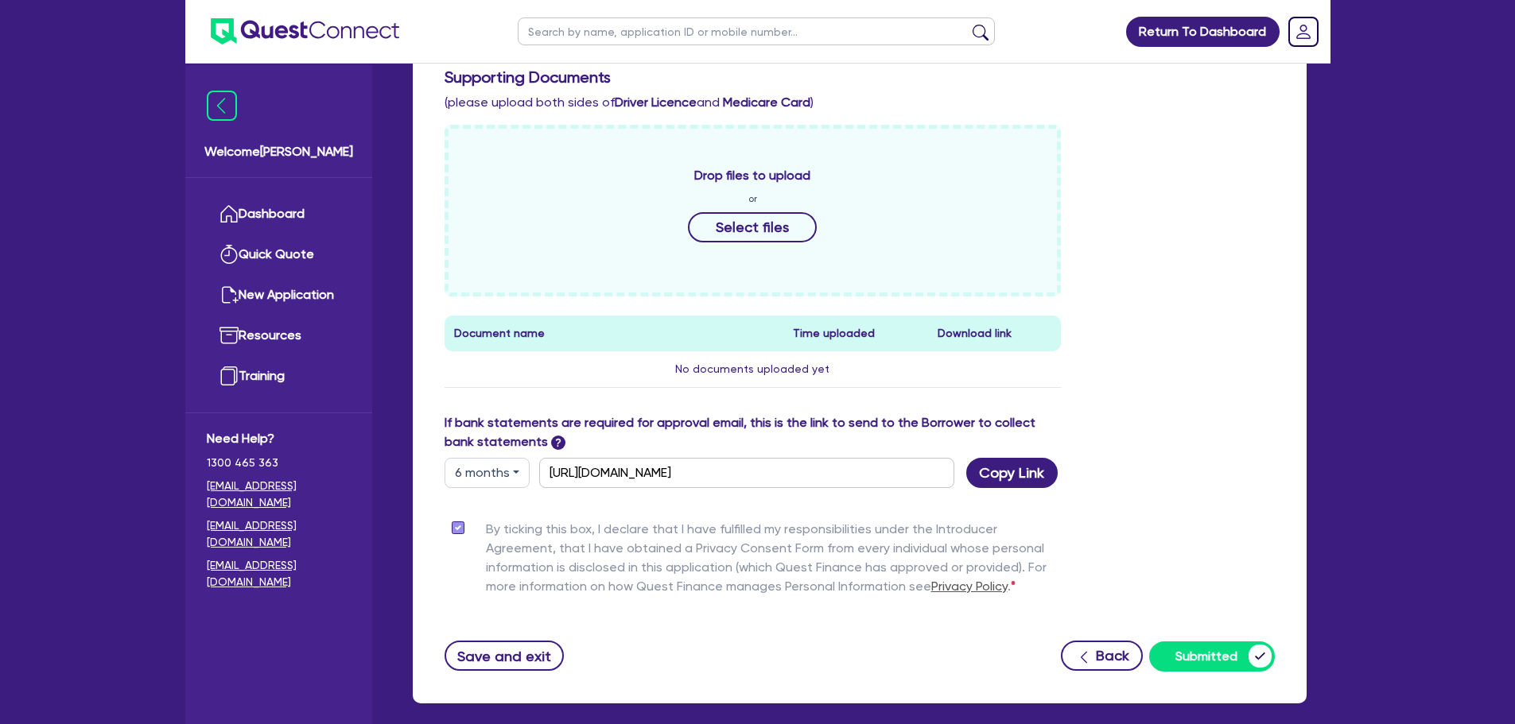
scroll to position [557, 0]
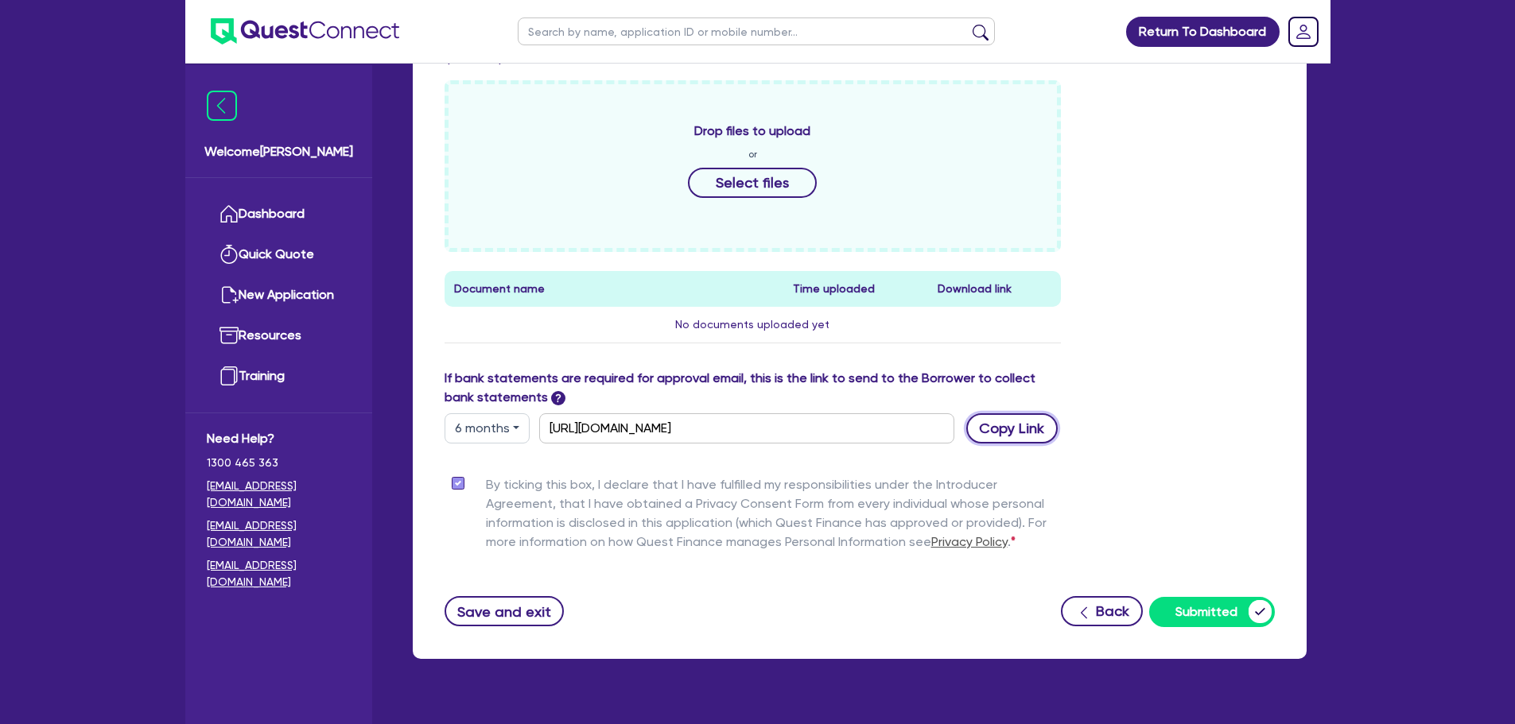
click at [1027, 428] on button "Copy Link" at bounding box center [1011, 429] width 91 height 30
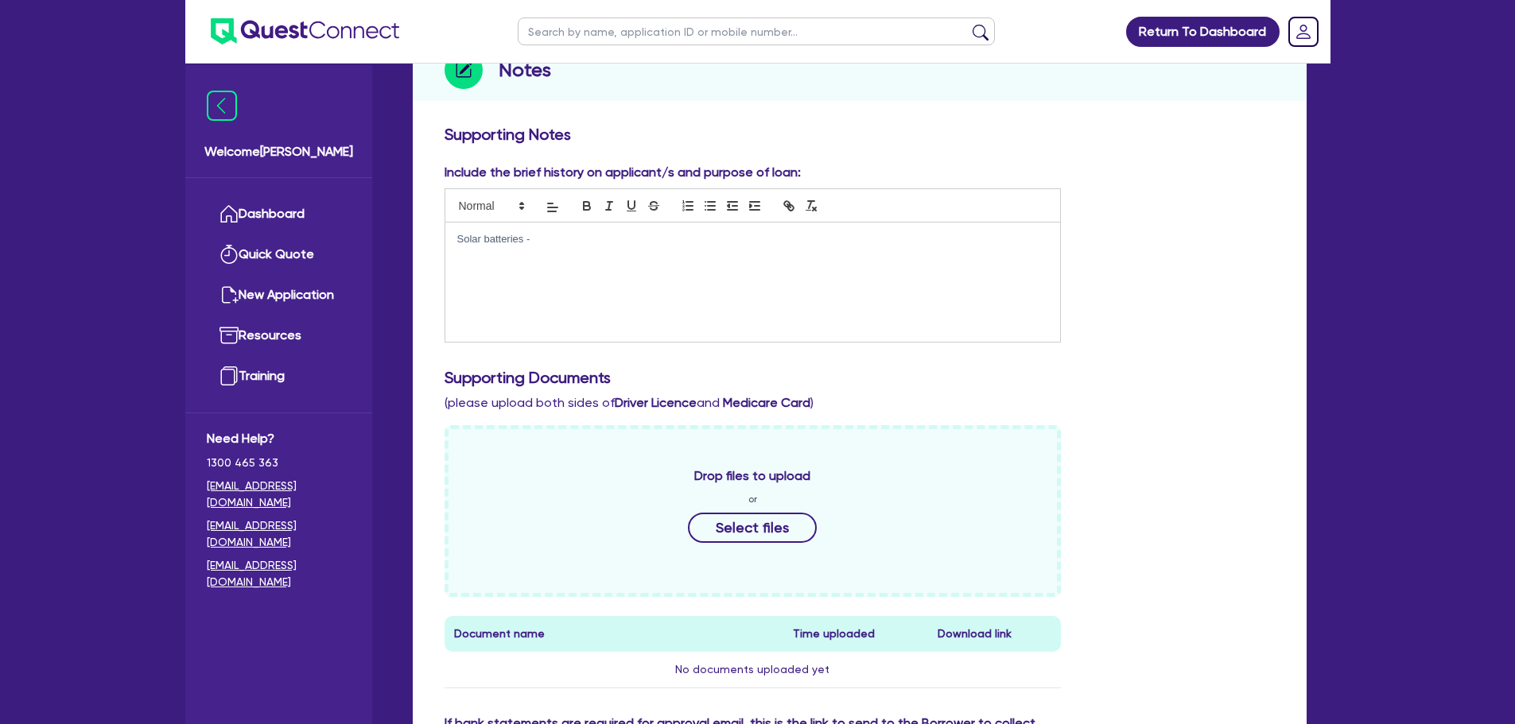
scroll to position [0, 0]
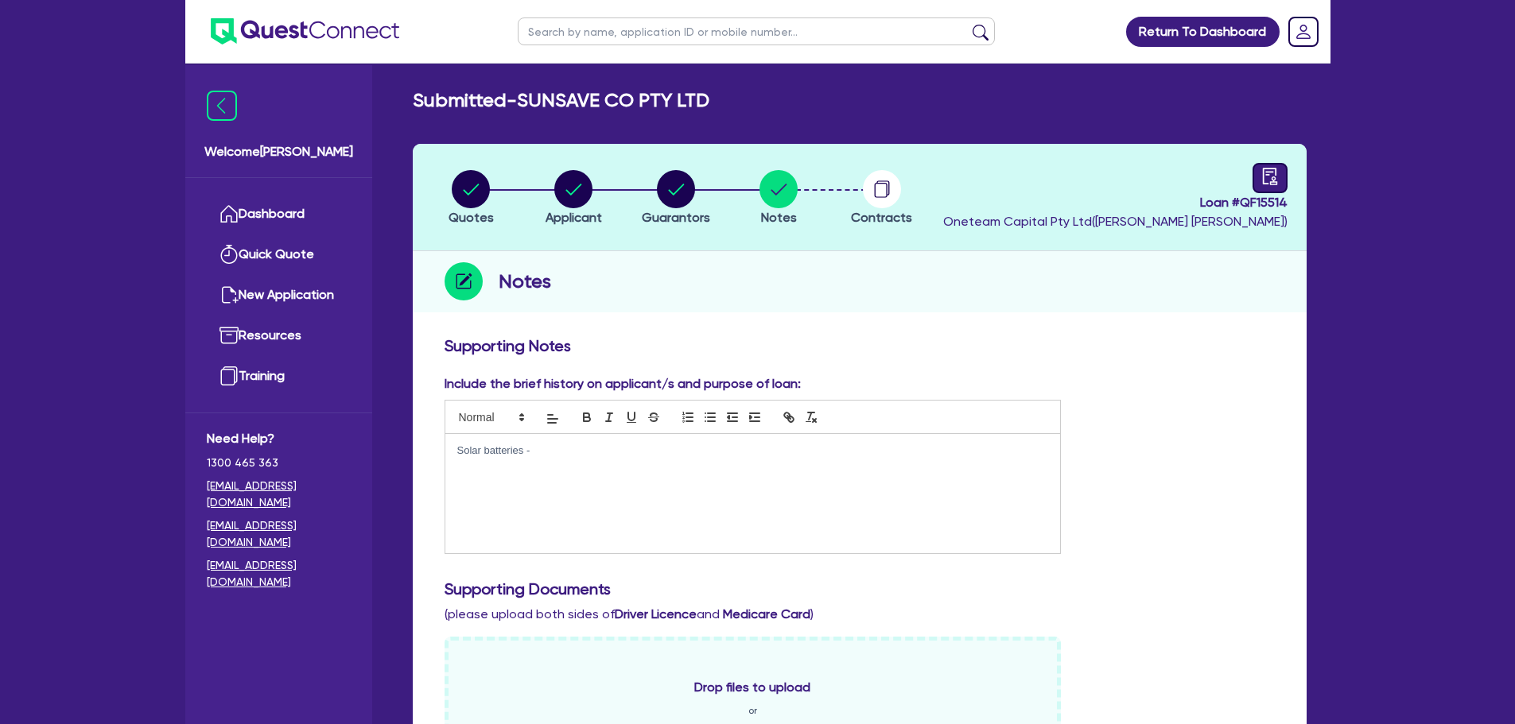
click at [1268, 159] on header "Quotes Applicant [GEOGRAPHIC_DATA] Notes Contracts Loan # QF15514 Oneteam Capit…" at bounding box center [860, 197] width 894 height 107
click at [1266, 177] on icon "audit" at bounding box center [1269, 176] width 17 height 17
select select "SUBMITTED_NEW"
select select "Other"
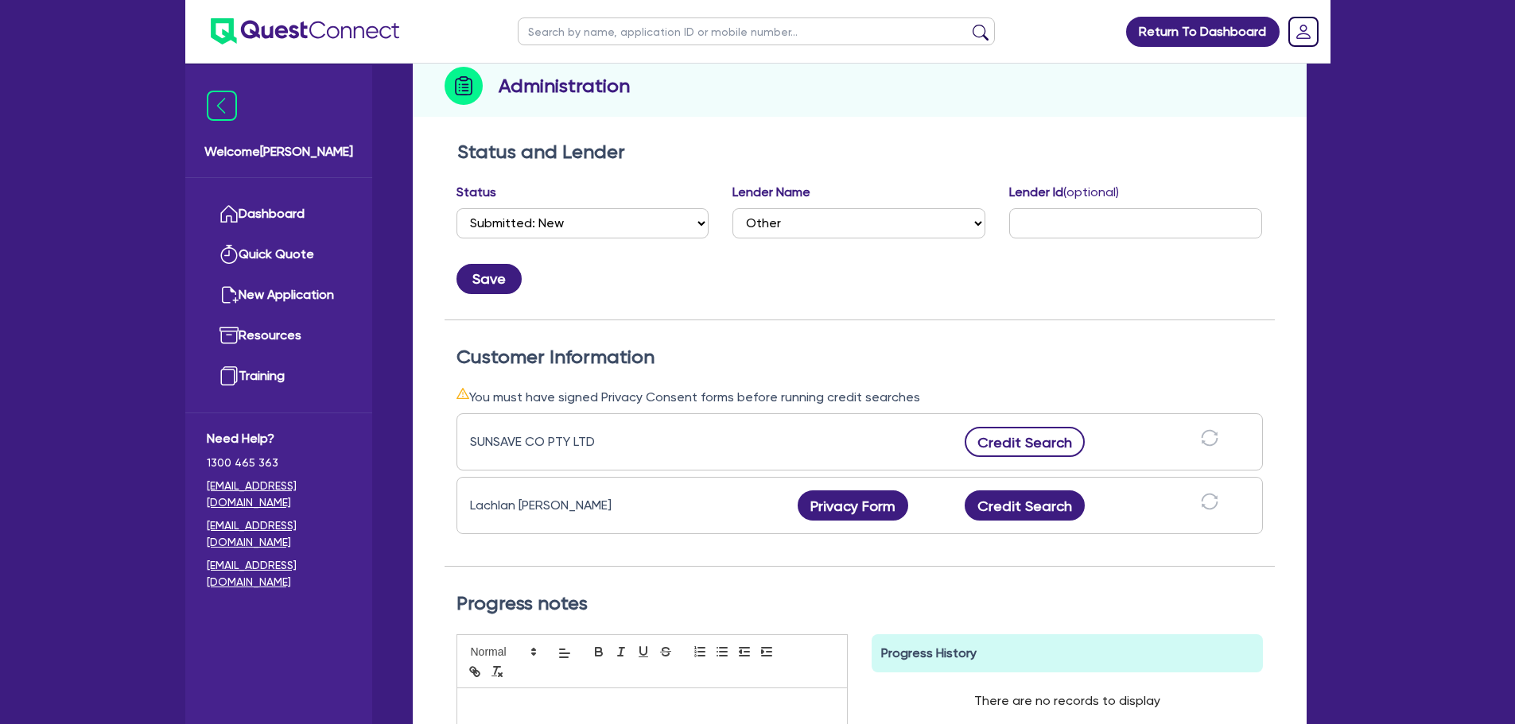
scroll to position [318, 0]
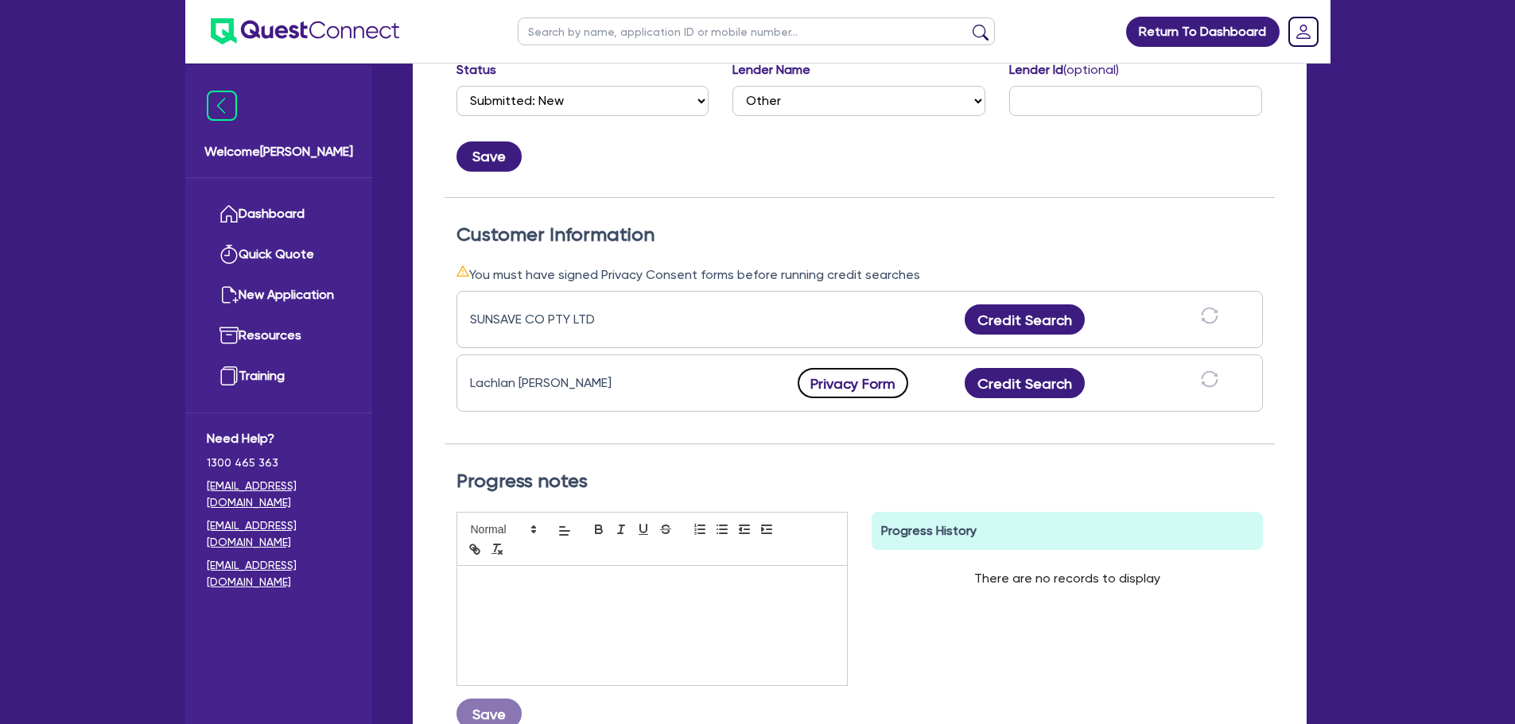
click at [866, 380] on button "Privacy Form" at bounding box center [853, 383] width 111 height 30
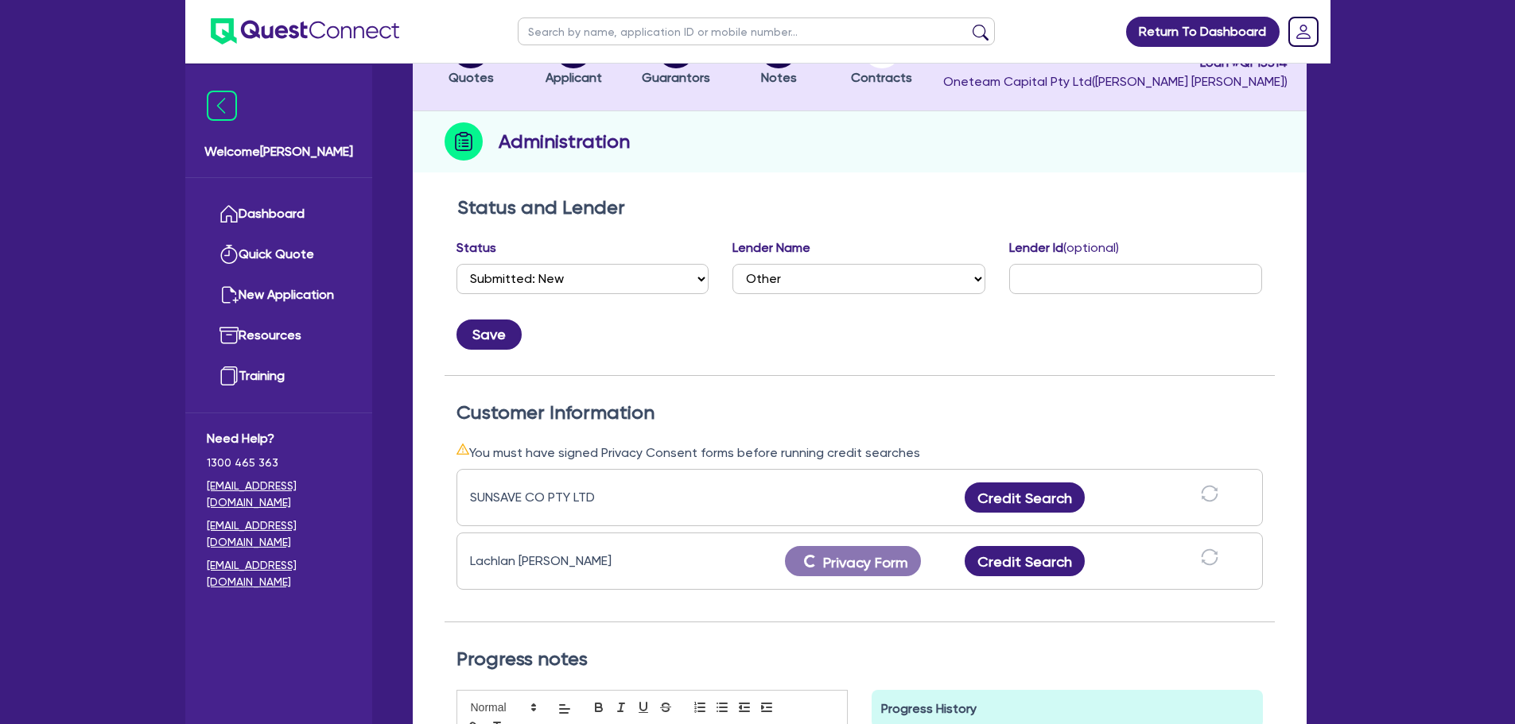
scroll to position [0, 0]
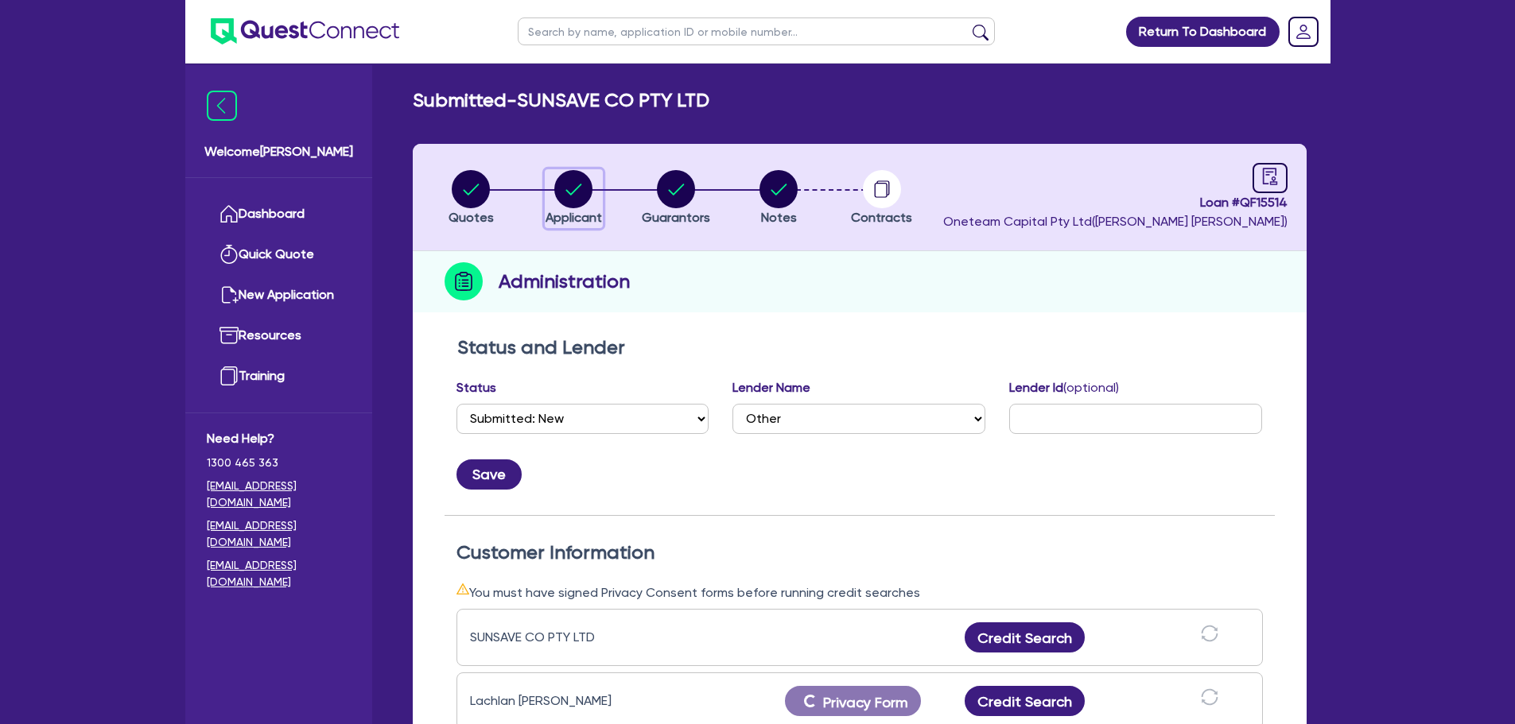
click at [559, 187] on circle "button" at bounding box center [573, 189] width 38 height 38
select select "COMPANY"
select select "MANUFACTURING"
select select "PULP_AND_PAPER"
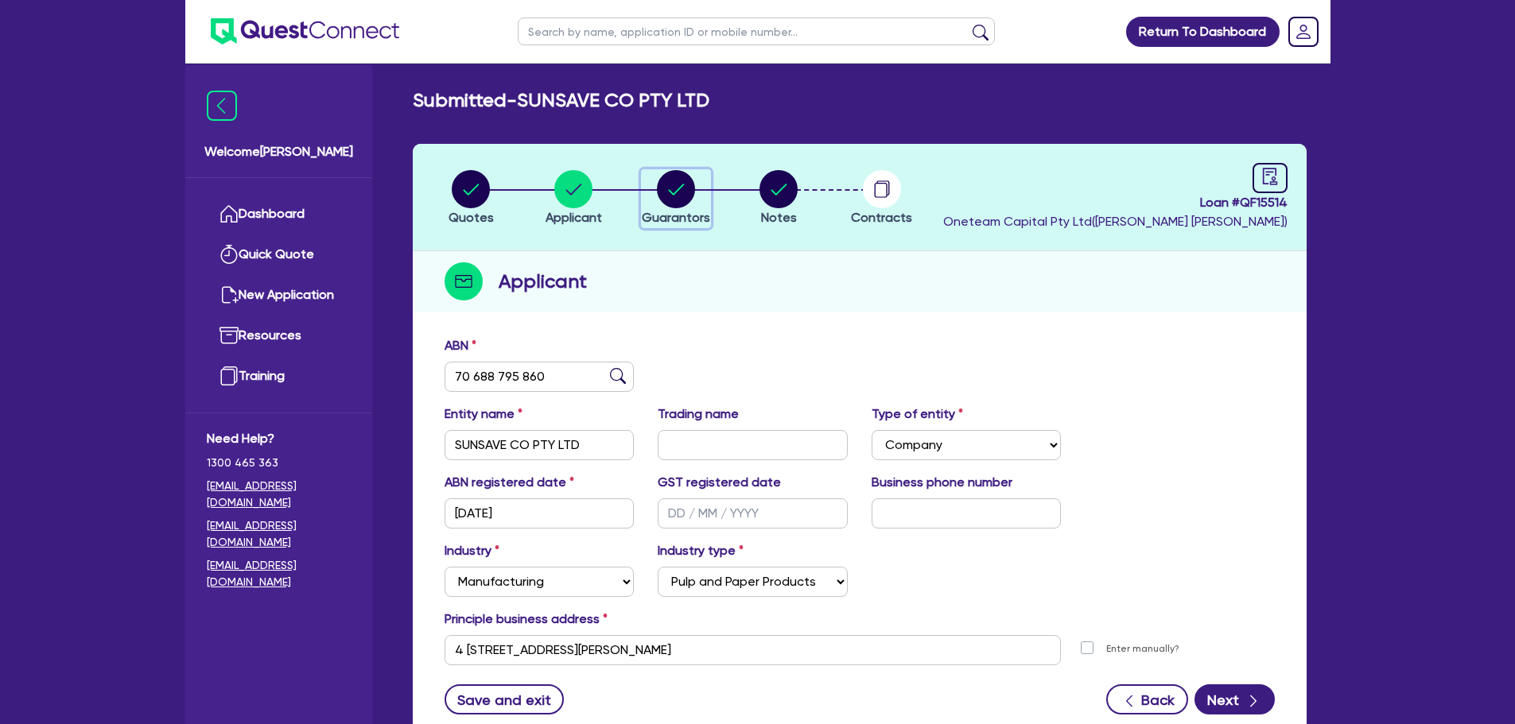
click at [677, 189] on circle "button" at bounding box center [676, 189] width 38 height 38
select select "MR"
select select "SINGLE"
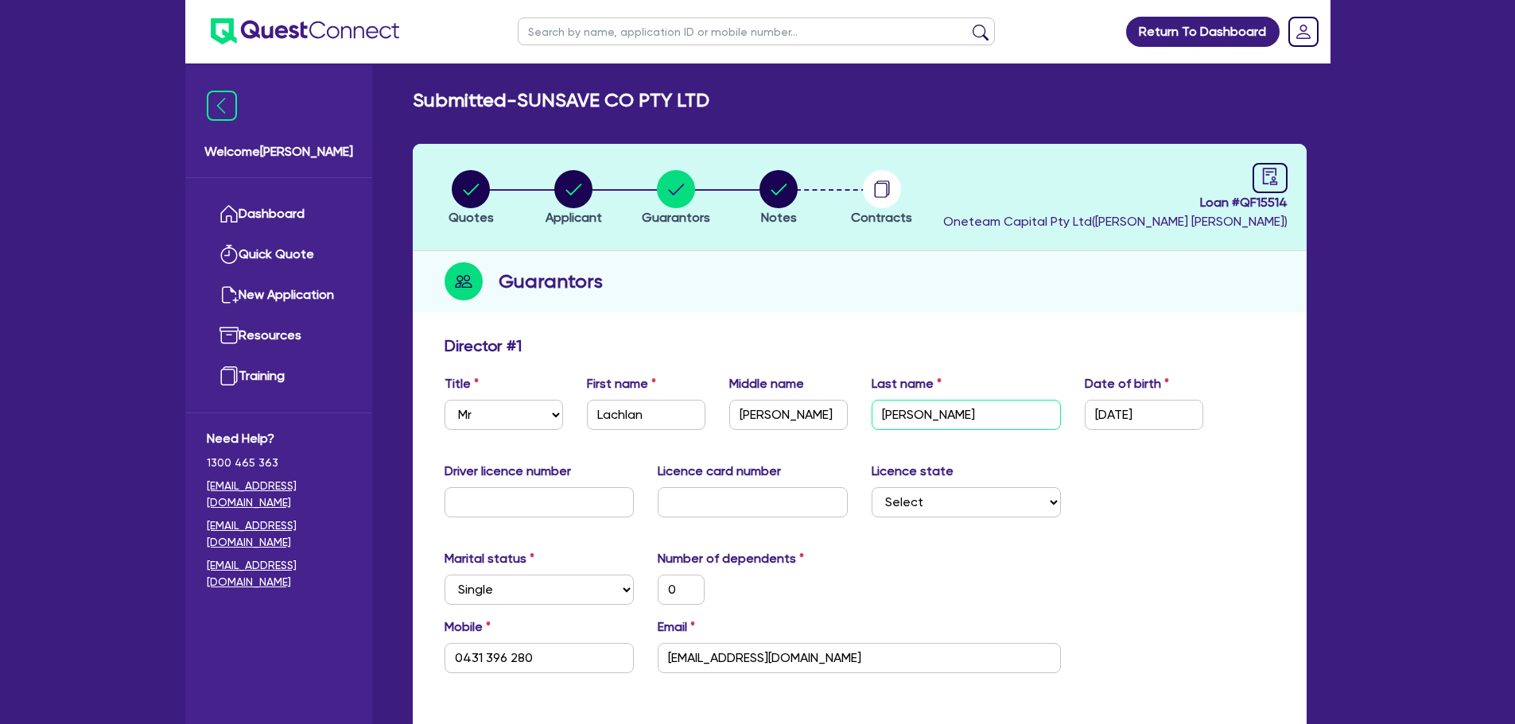
drag, startPoint x: 948, startPoint y: 416, endPoint x: 837, endPoint y: 417, distance: 111.3
click at [837, 417] on div "Title Select Mr Mrs Ms Miss Dr First name [PERSON_NAME] Middle name [PERSON_NAM…" at bounding box center [860, 409] width 854 height 68
type input "C"
type input "0"
type input "0431 396 280"
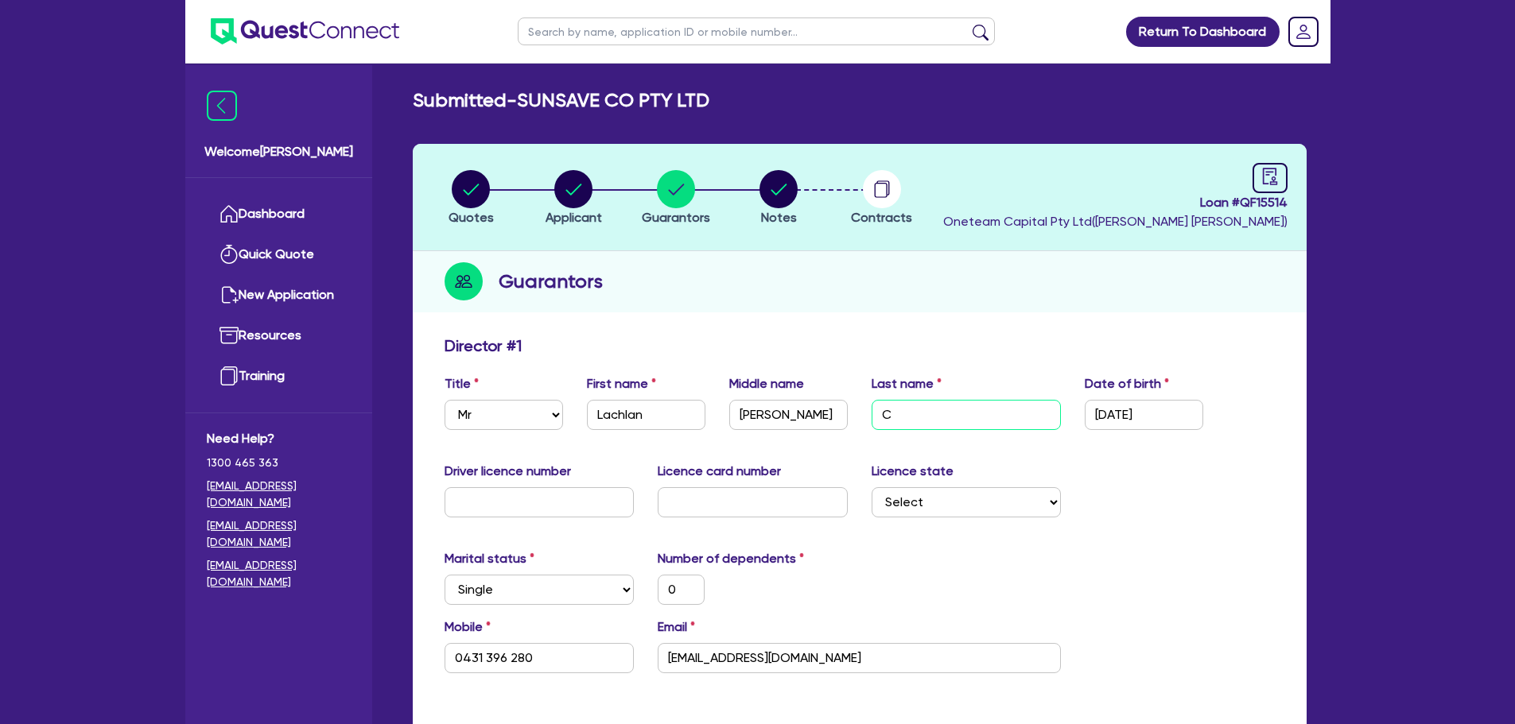
type input "Co"
type input "0"
type input "0431 396 280"
type input "Cor"
type input "0"
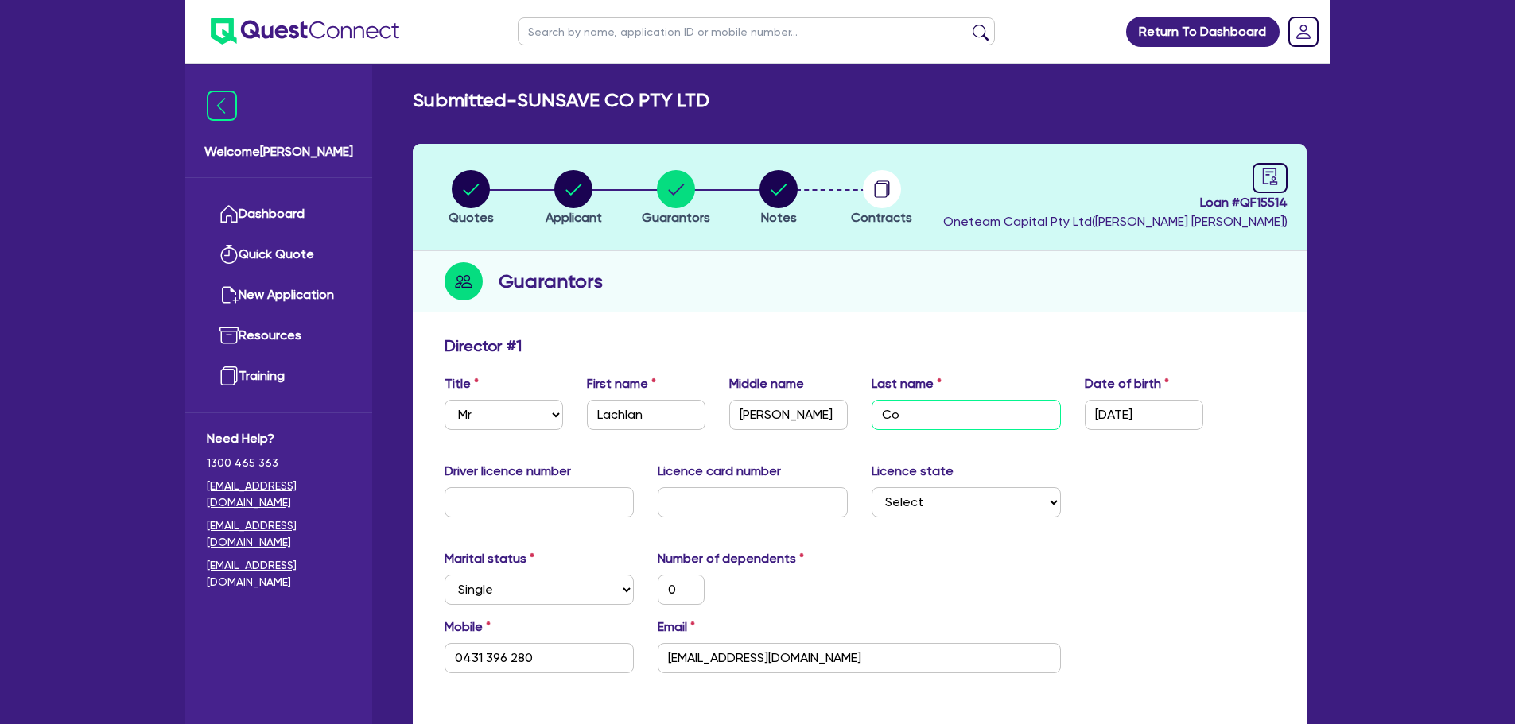
type input "0431 396 280"
type input "Corb"
type input "0"
type input "0431 396 280"
type input "Corbe"
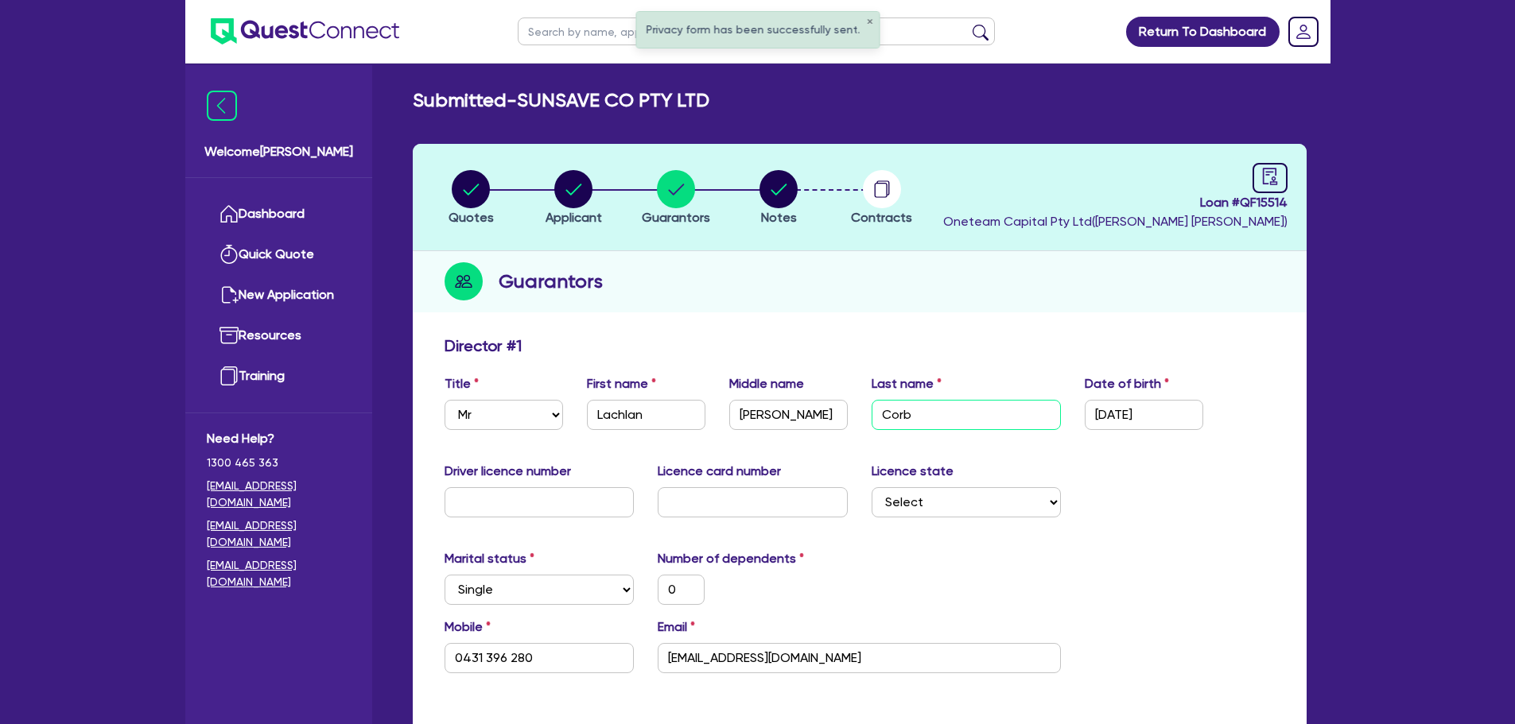
type input "0"
type input "0431 396 280"
type input "Corben"
type input "0"
type input "0431 396 280"
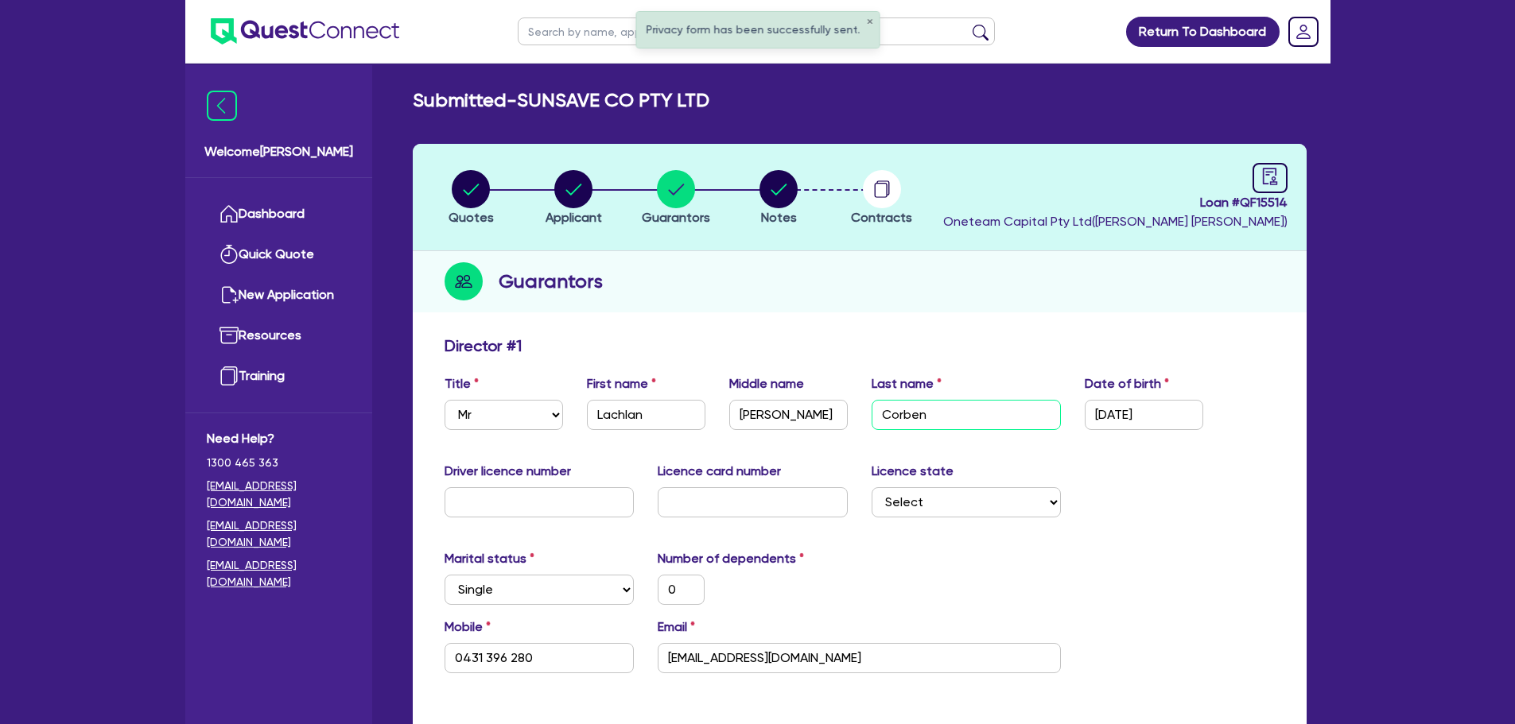
type input "Corben"
click at [945, 235] on header "Quotes Applicant [GEOGRAPHIC_DATA] Notes Contracts Loan # QF15514 Oneteam Capit…" at bounding box center [860, 197] width 894 height 107
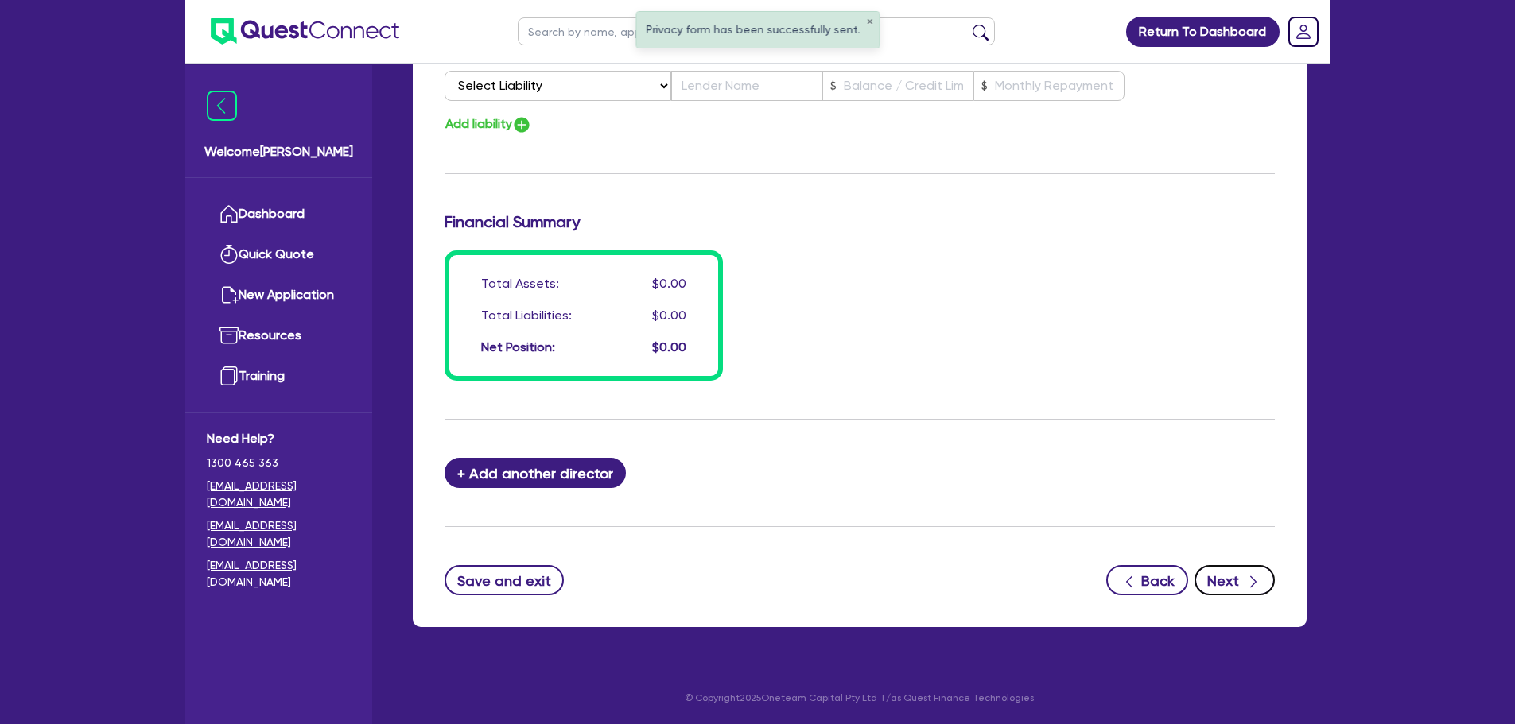
click at [1245, 583] on div "button" at bounding box center [1253, 581] width 17 height 20
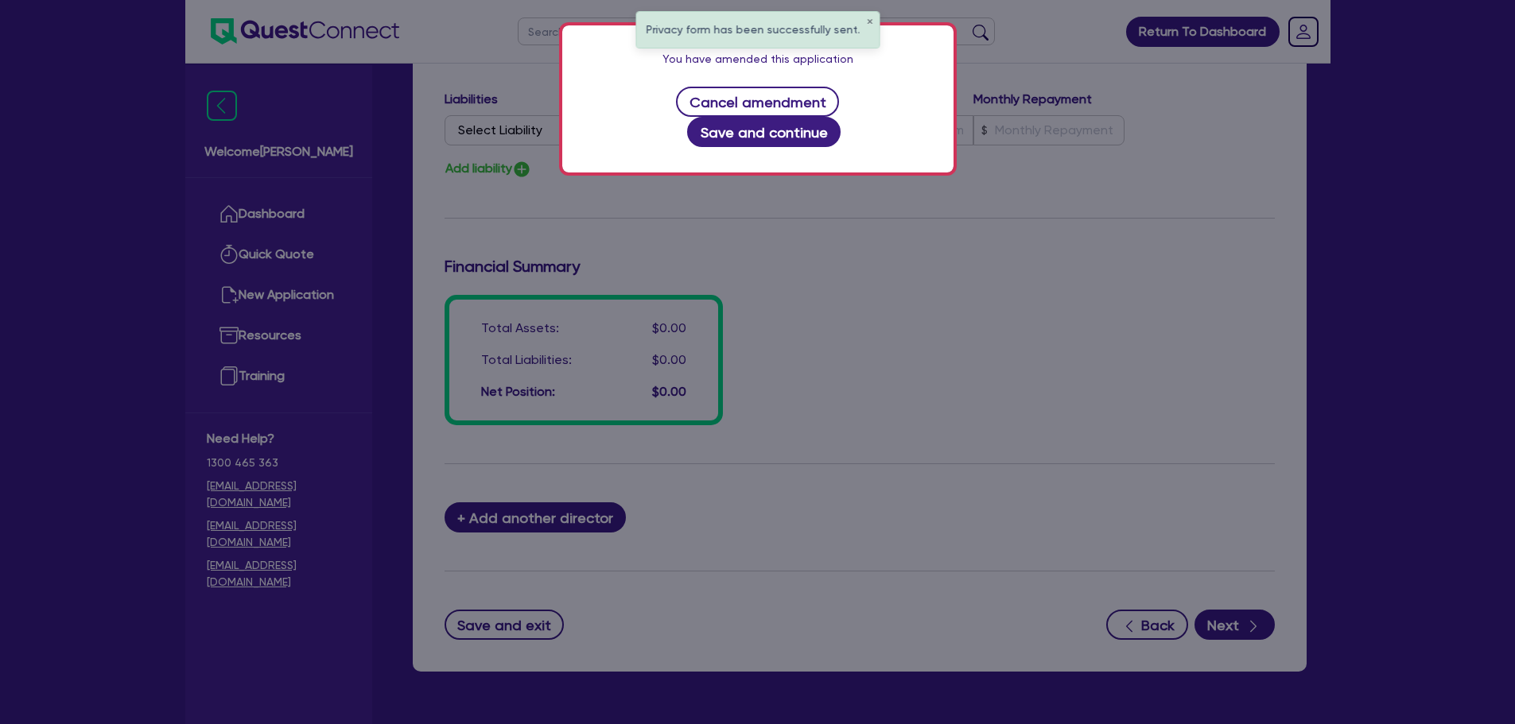
scroll to position [1052, 0]
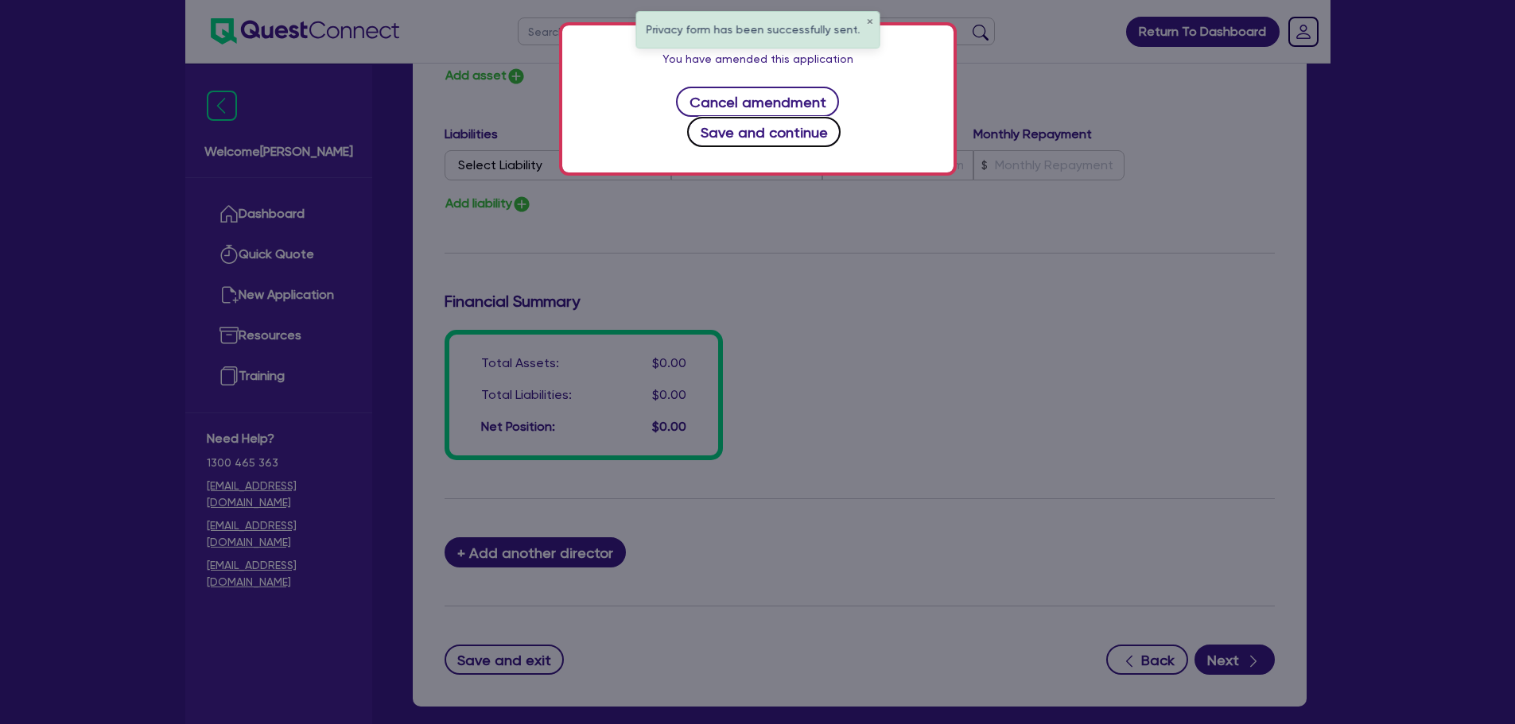
click at [831, 117] on button "Save and continue" at bounding box center [763, 132] width 153 height 30
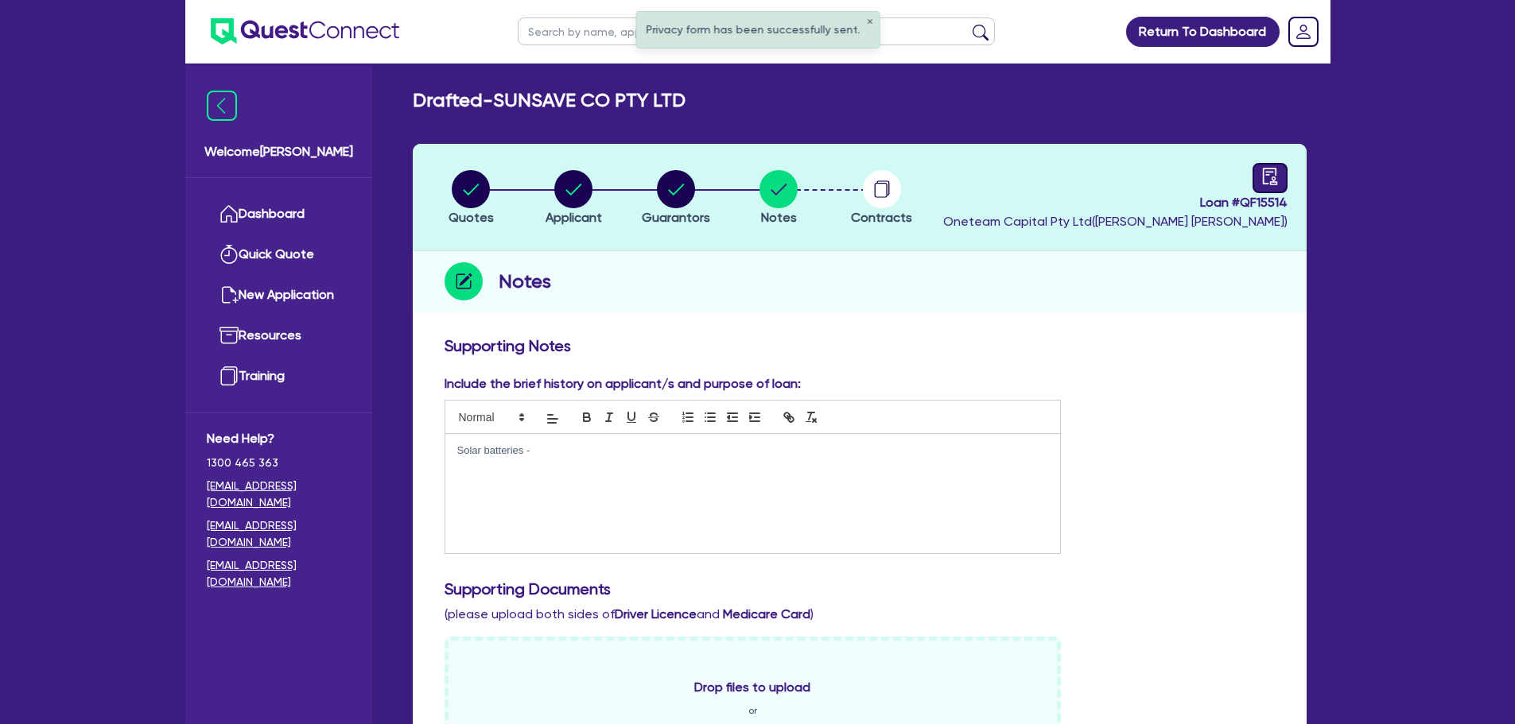
click at [1265, 177] on icon "audit" at bounding box center [1269, 176] width 17 height 17
select select "DRAFTED_AMENDED"
select select "Other"
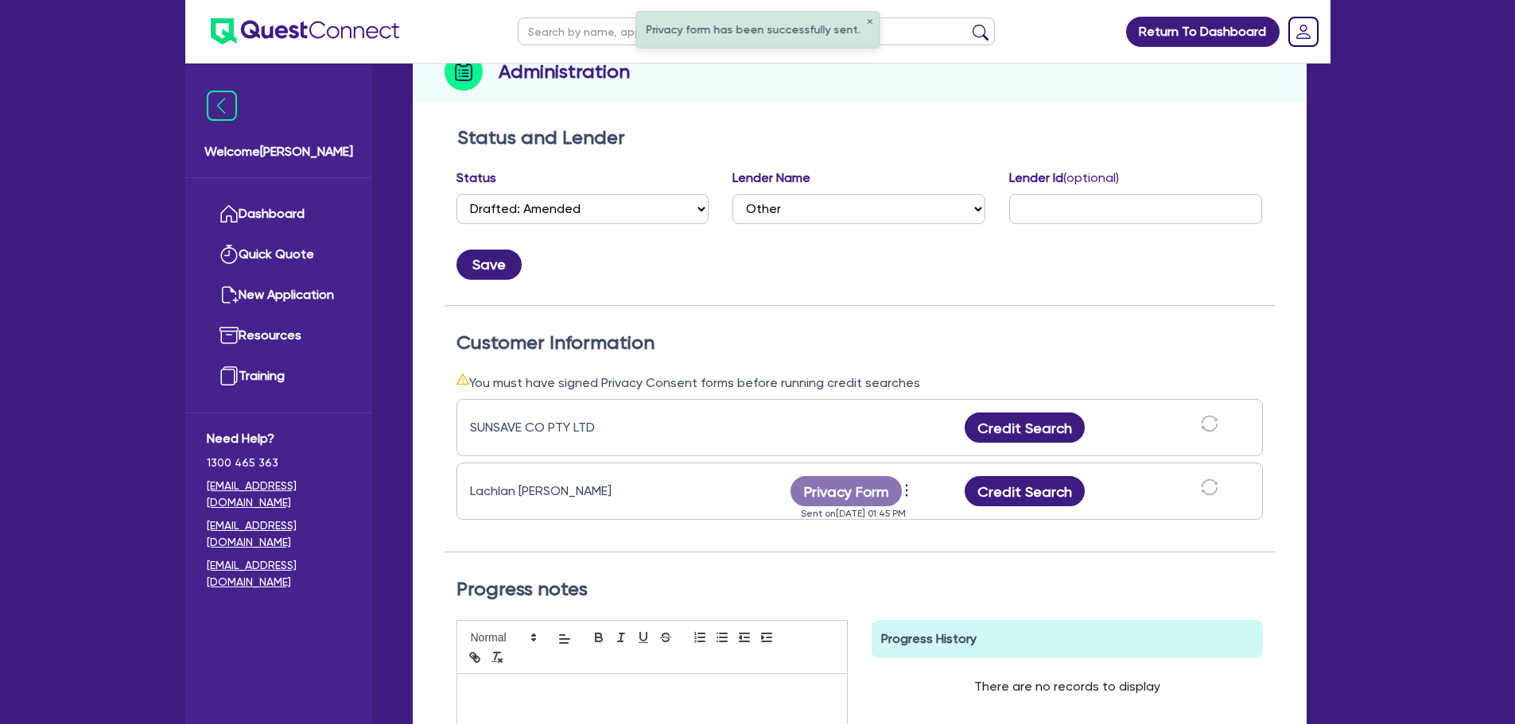
scroll to position [318, 0]
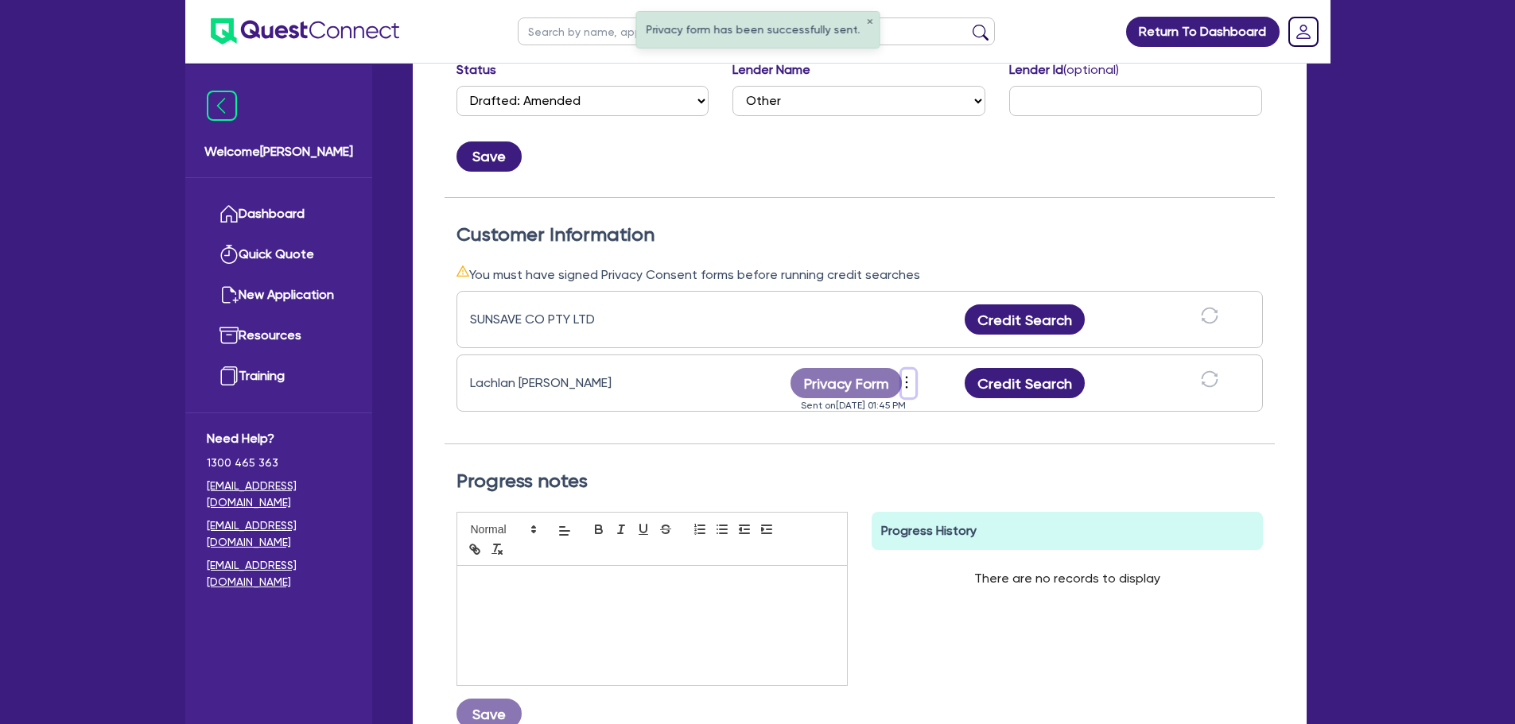
click at [908, 379] on icon "more" at bounding box center [907, 383] width 16 height 24
click at [983, 413] on link "Send new privacy form" at bounding box center [992, 406] width 153 height 23
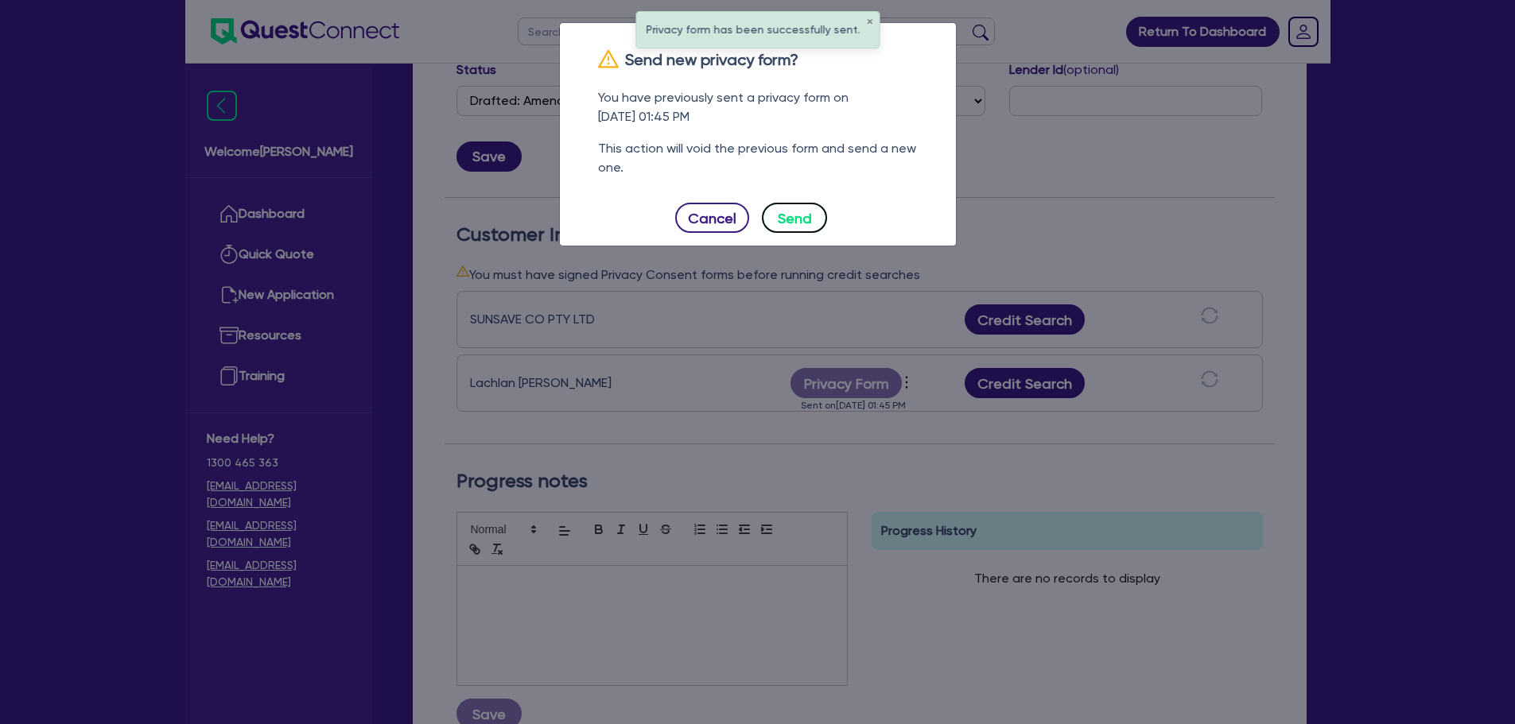
click at [801, 215] on button "Send" at bounding box center [794, 218] width 65 height 30
